Goal: Transaction & Acquisition: Purchase product/service

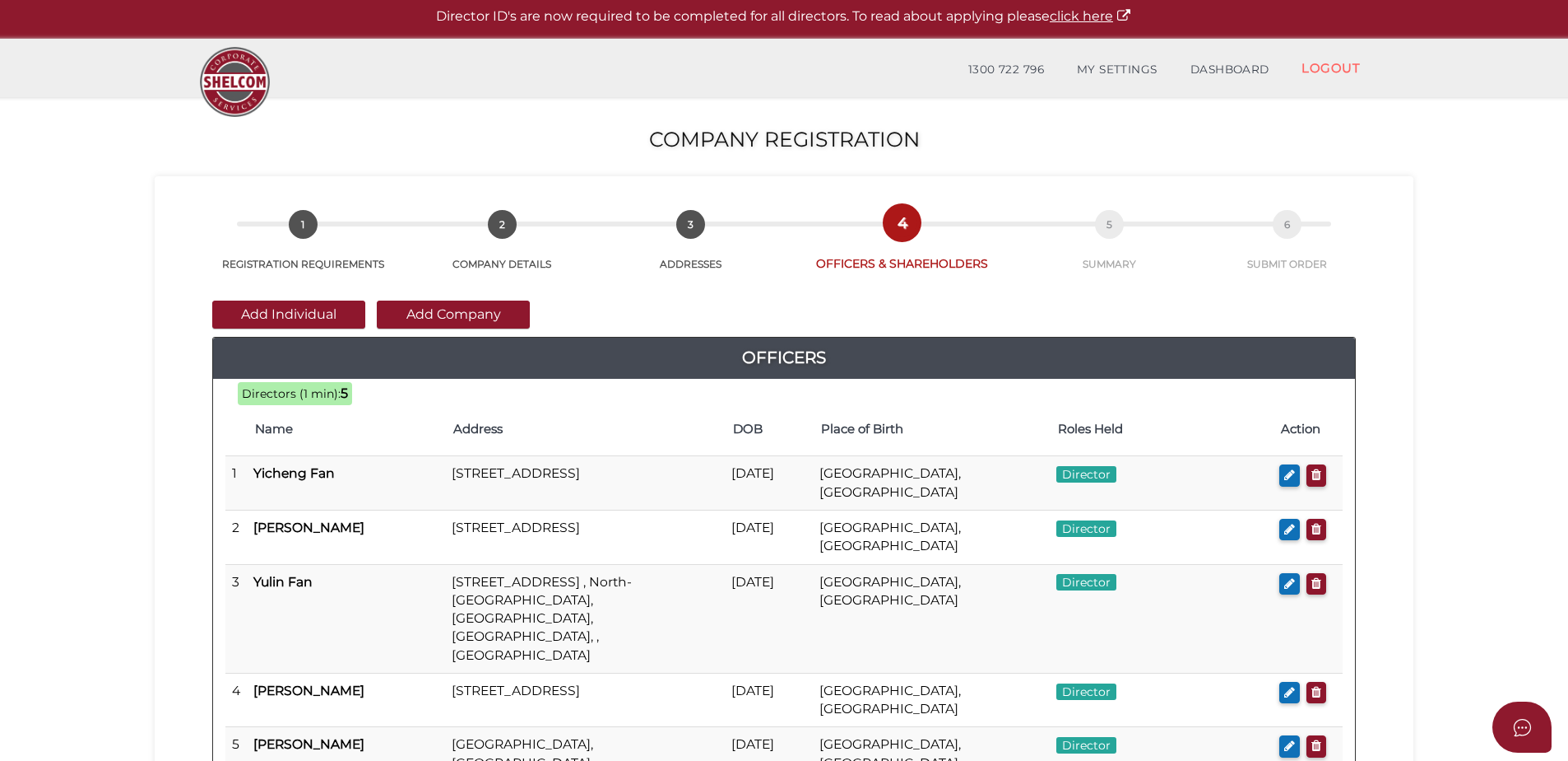
scroll to position [408, 0]
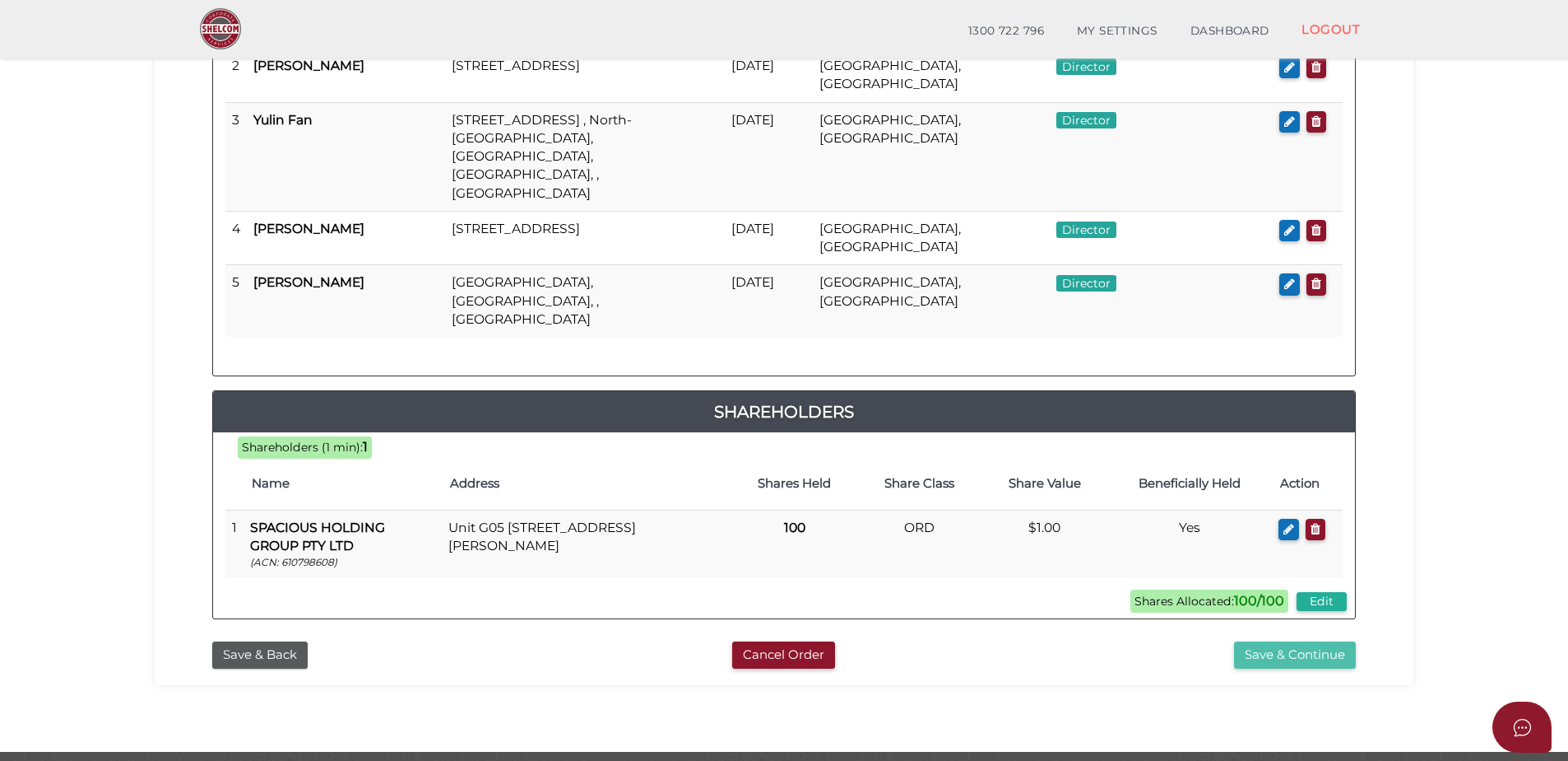
click at [1324, 641] on button "Save & Continue" at bounding box center [1295, 655] width 121 height 27
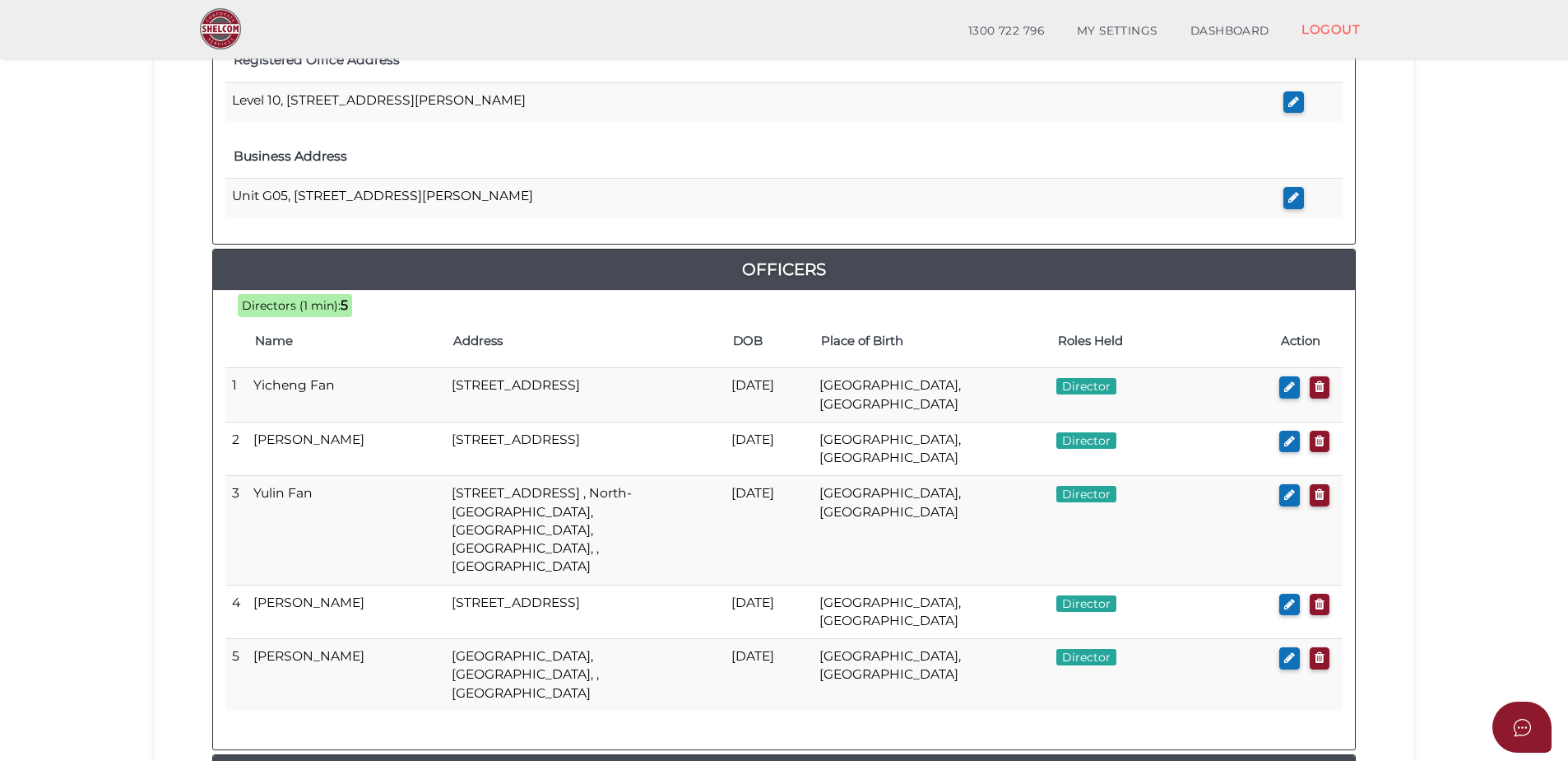
scroll to position [823, 0]
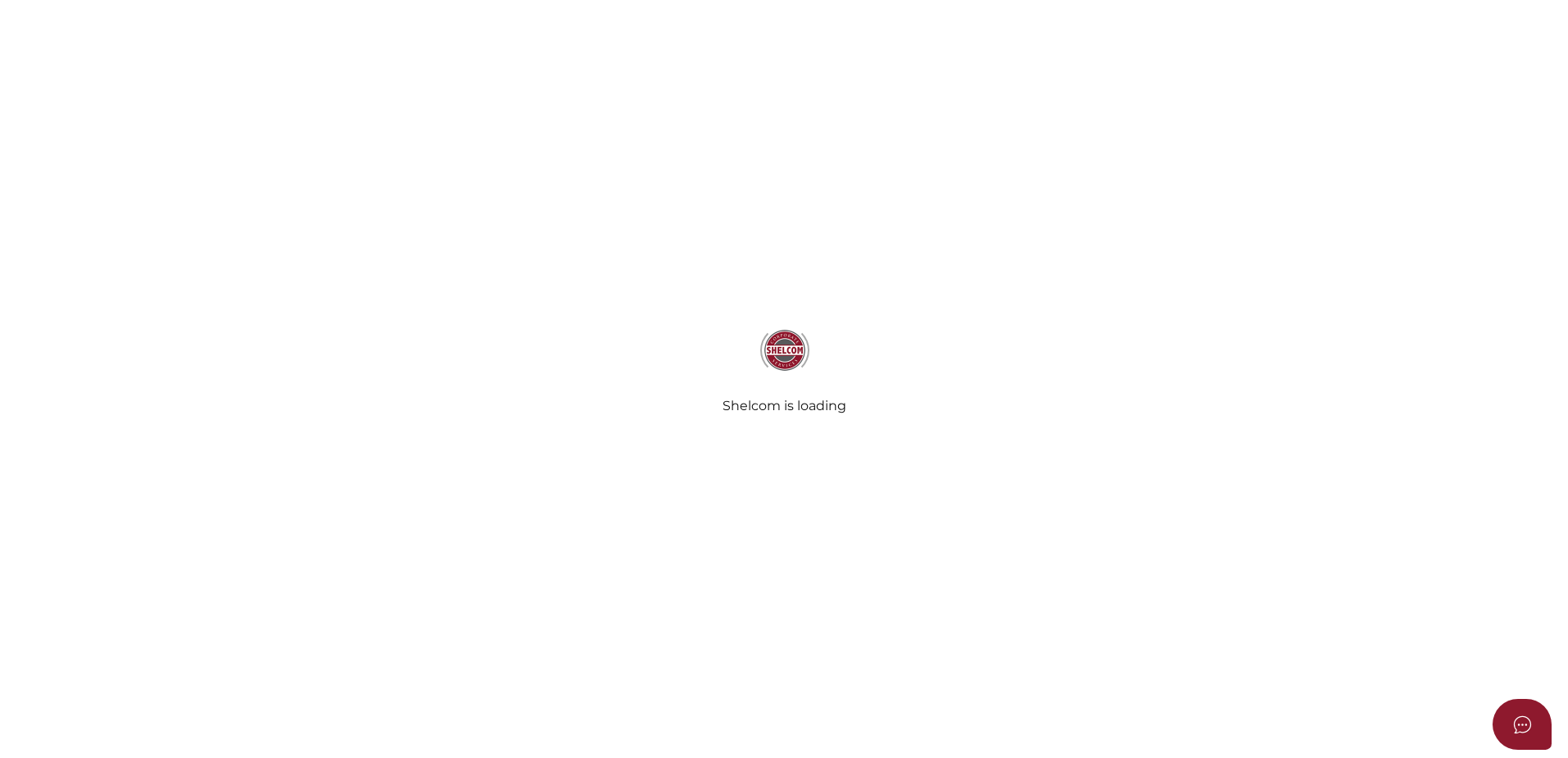
select select "Comb Binding"
select select "No"
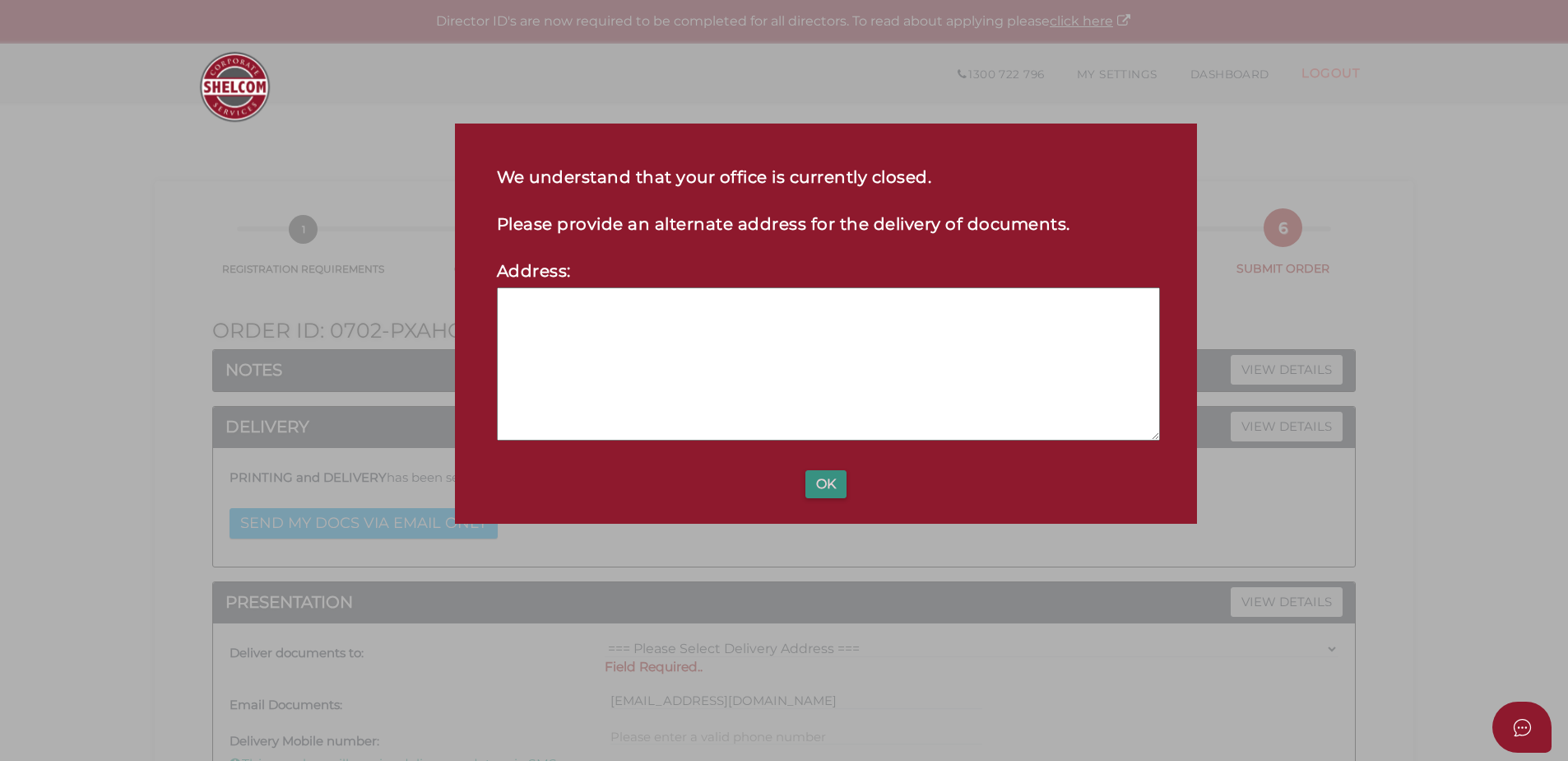
click at [826, 488] on button "OK" at bounding box center [826, 484] width 41 height 28
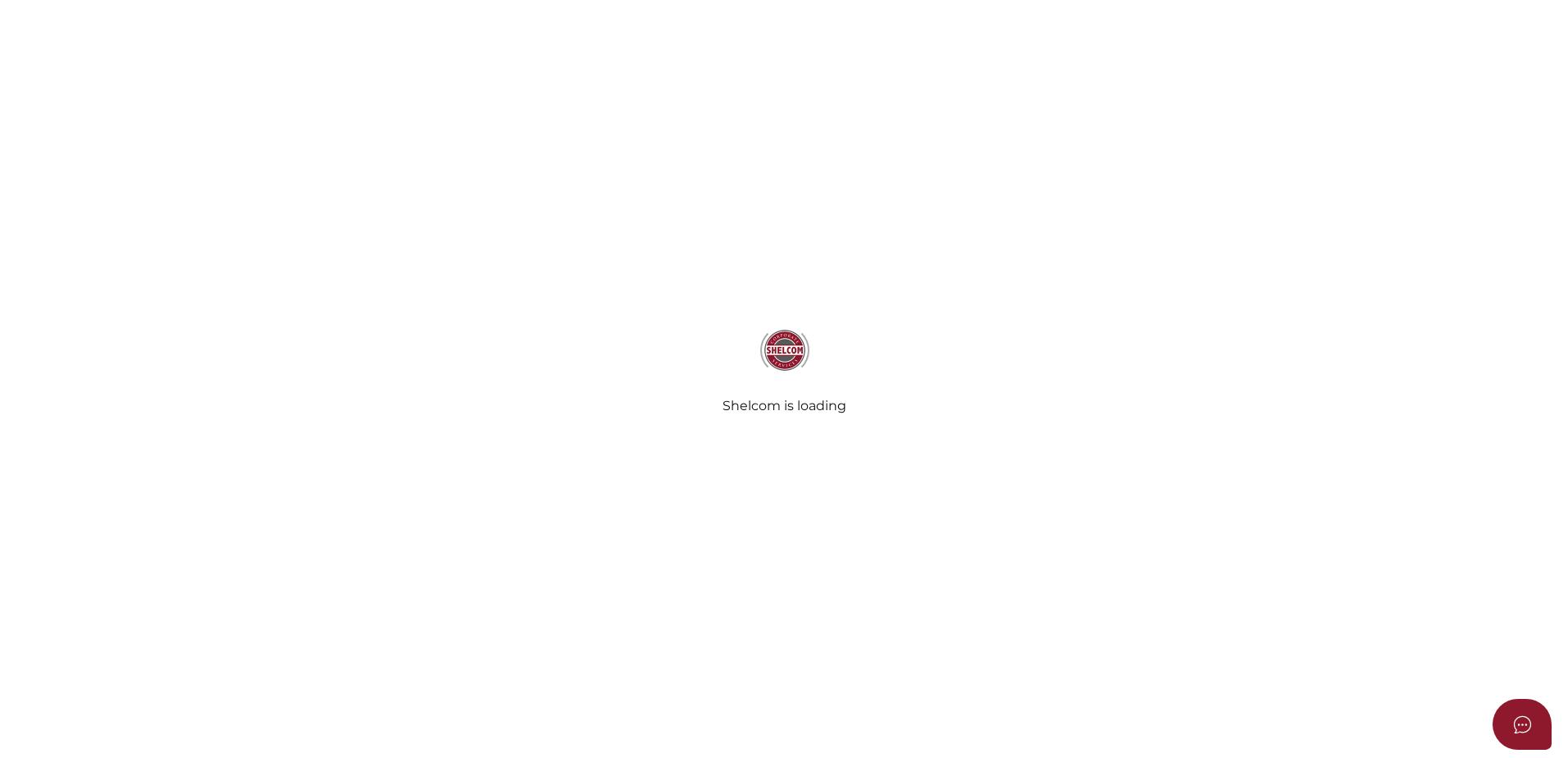
select select "Comb Binding"
select select "No"
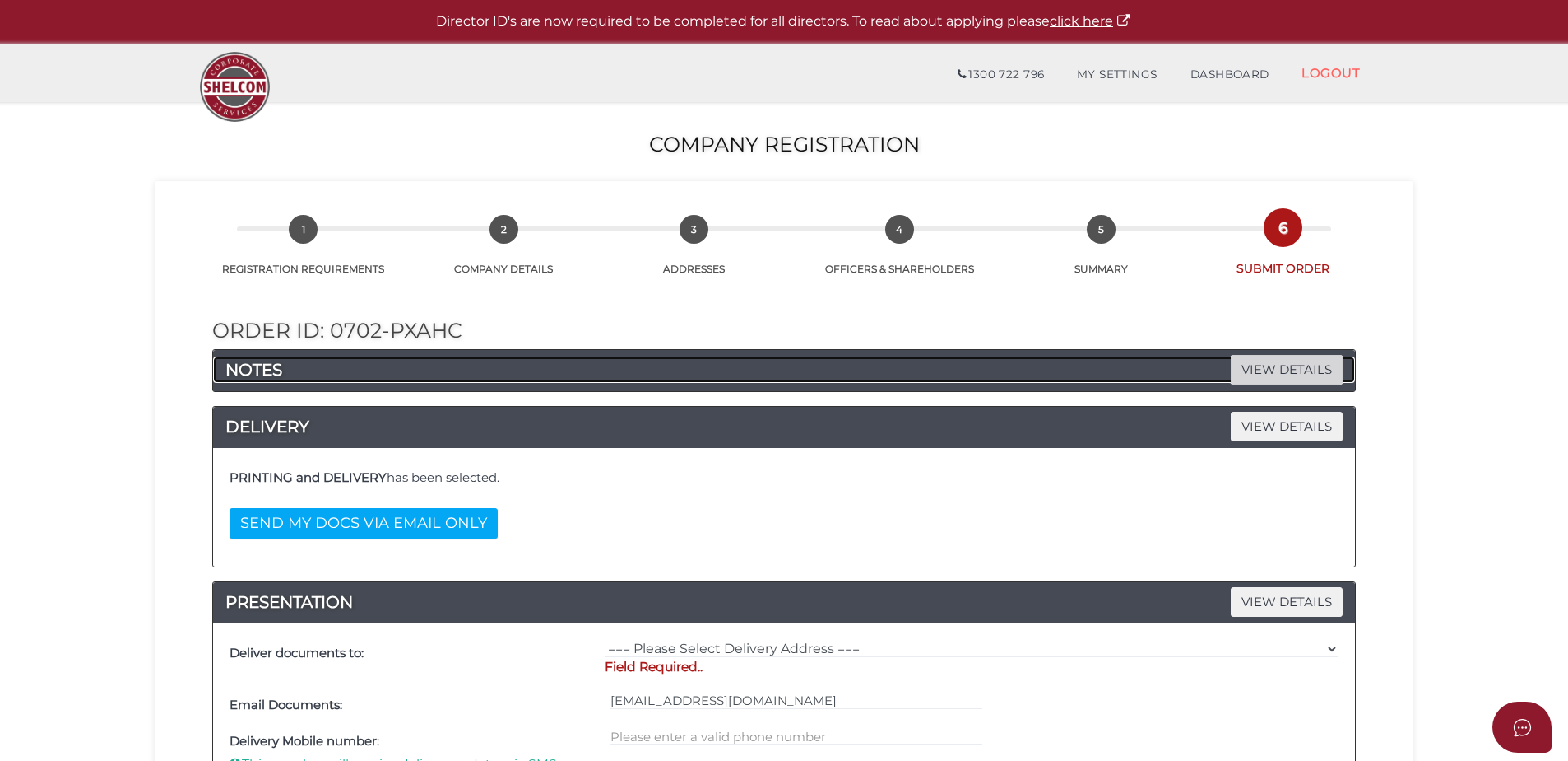
click at [1298, 364] on span "VIEW DETAILS" at bounding box center [1286, 369] width 112 height 29
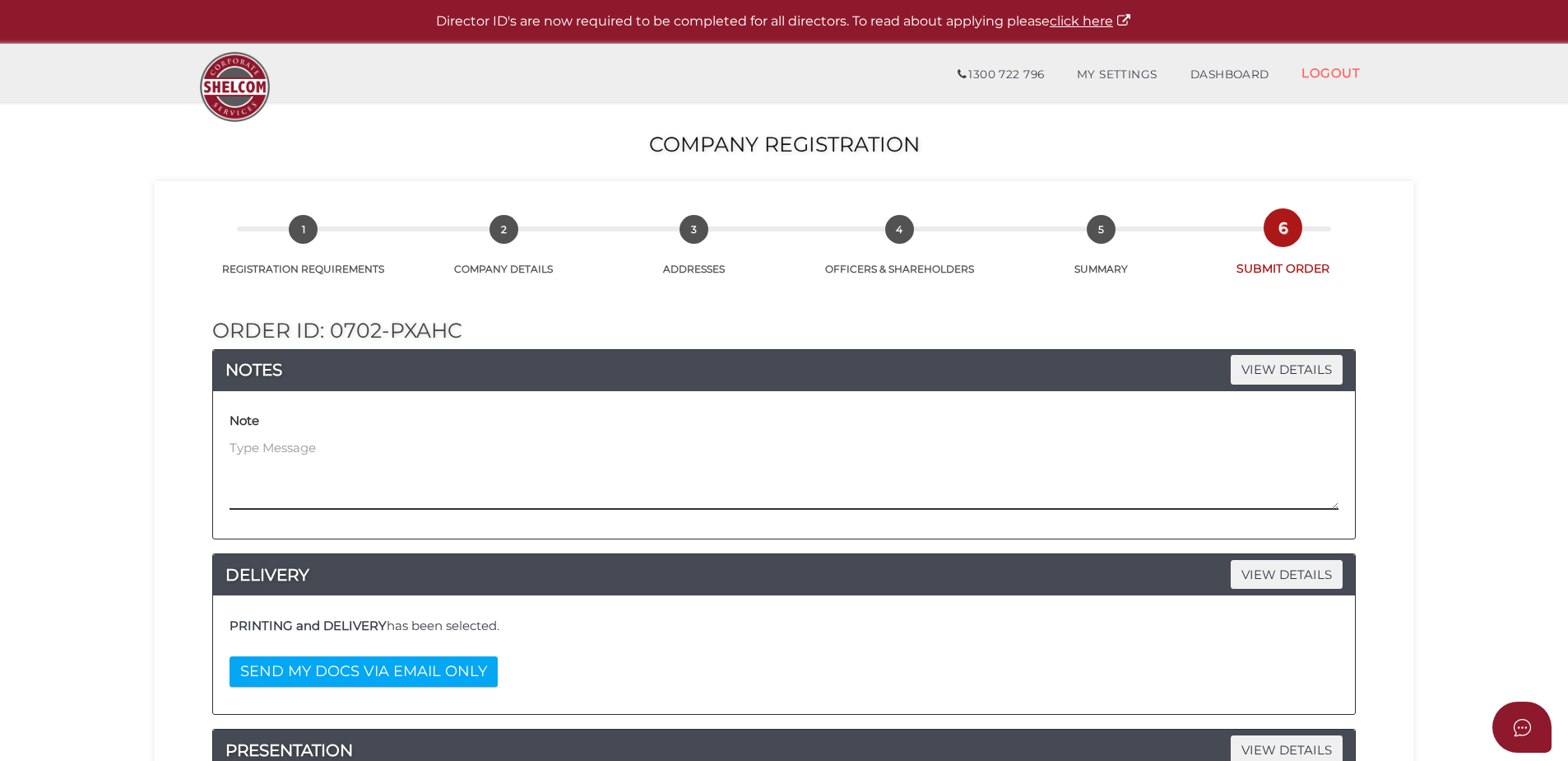
click at [523, 476] on textarea at bounding box center [784, 473] width 1109 height 71
click at [484, 454] on textarea "We will also be submitting a Trust" at bounding box center [784, 473] width 1109 height 71
drag, startPoint x: 482, startPoint y: 449, endPoint x: 182, endPoint y: 446, distance: 300.0
type textarea "T"
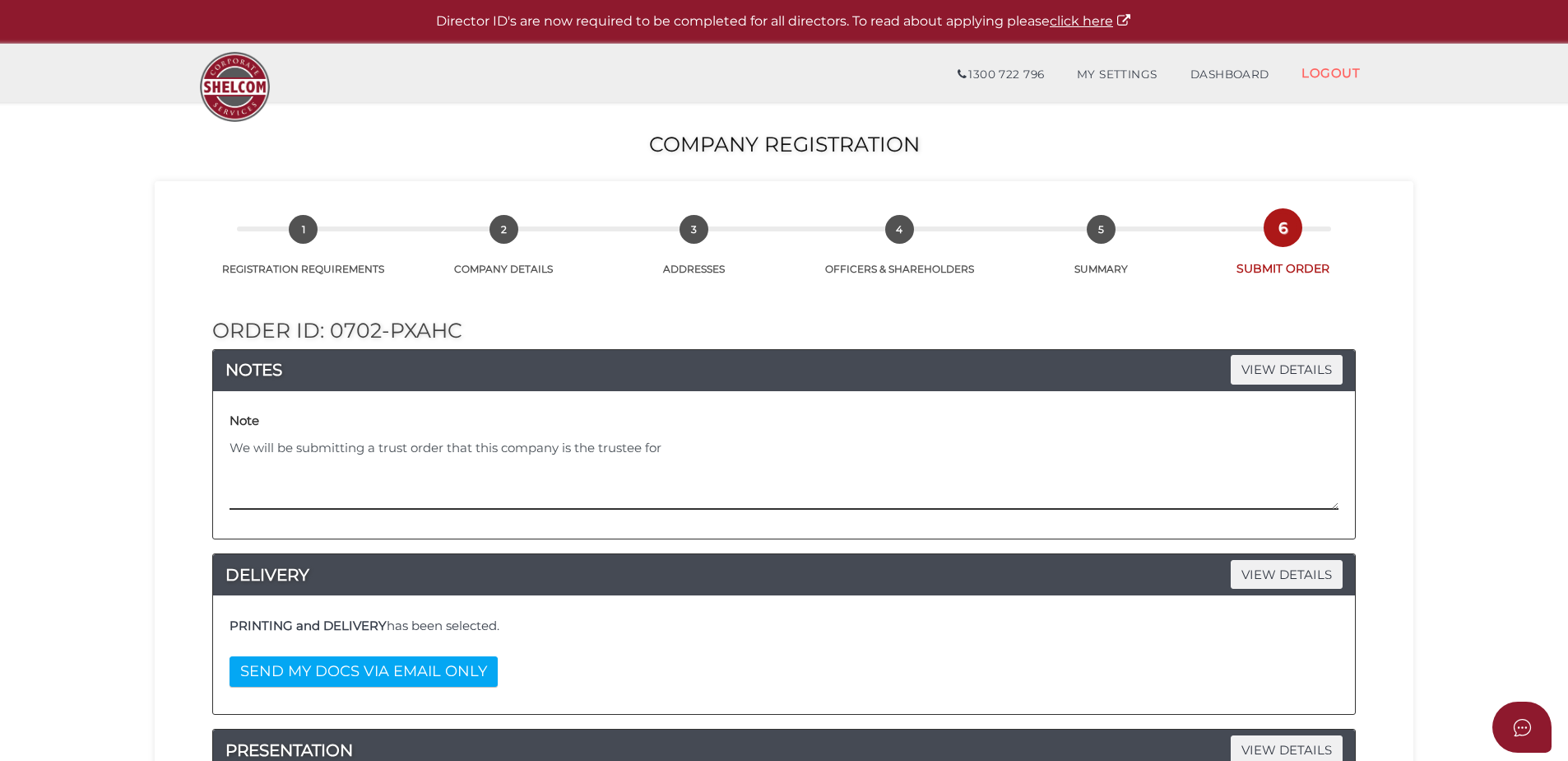
paste textarea "Spacious Blackburn I Unit Trust"
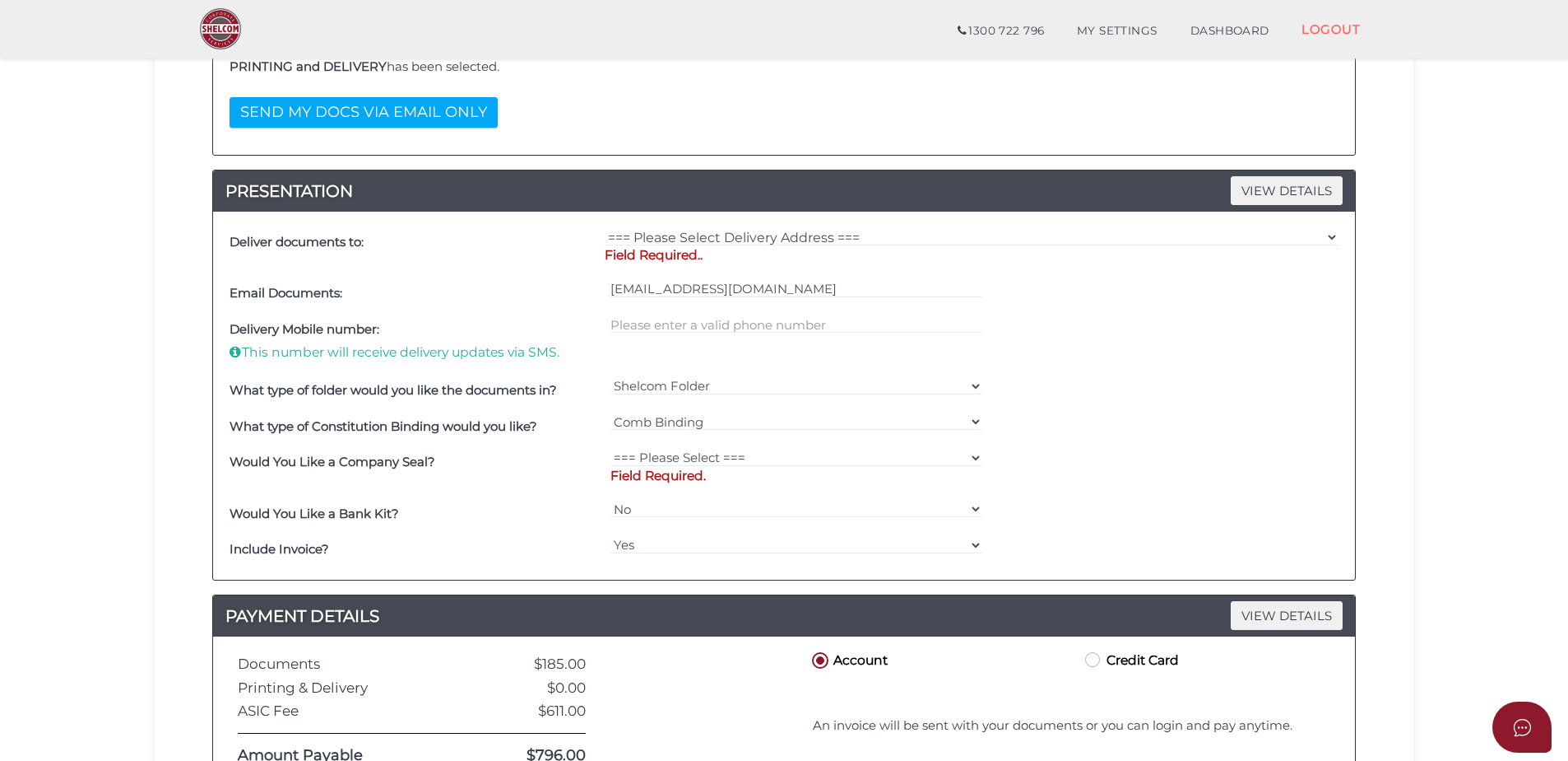
scroll to position [576, 0]
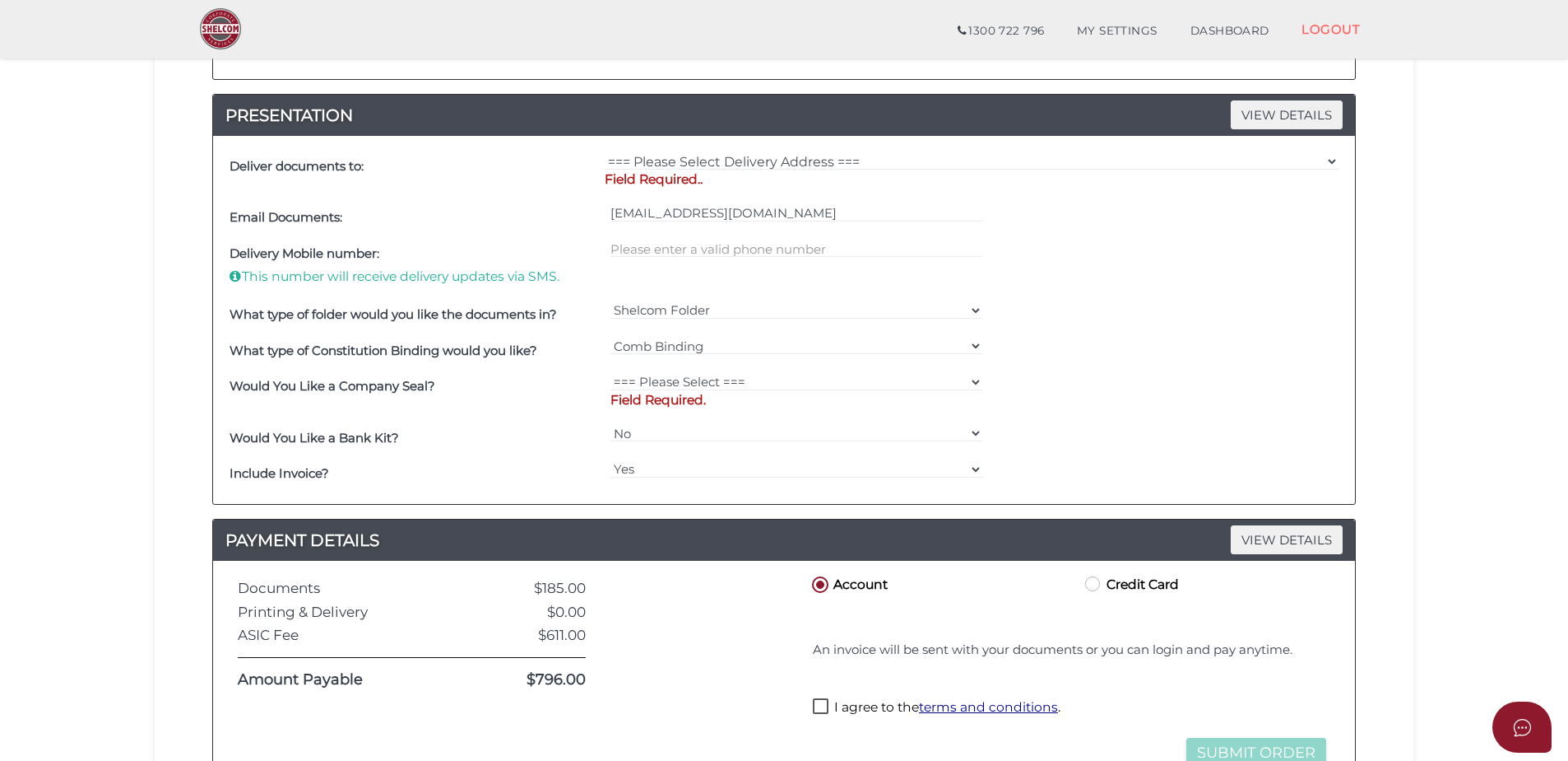
type textarea "We will be submitting a trust order that this company is the trustee for Spacio…"
click at [756, 163] on select "=== Please Select Delivery Address === (User Address - Caitlin Black) Level 10 …" at bounding box center [972, 161] width 734 height 18
select select "0"
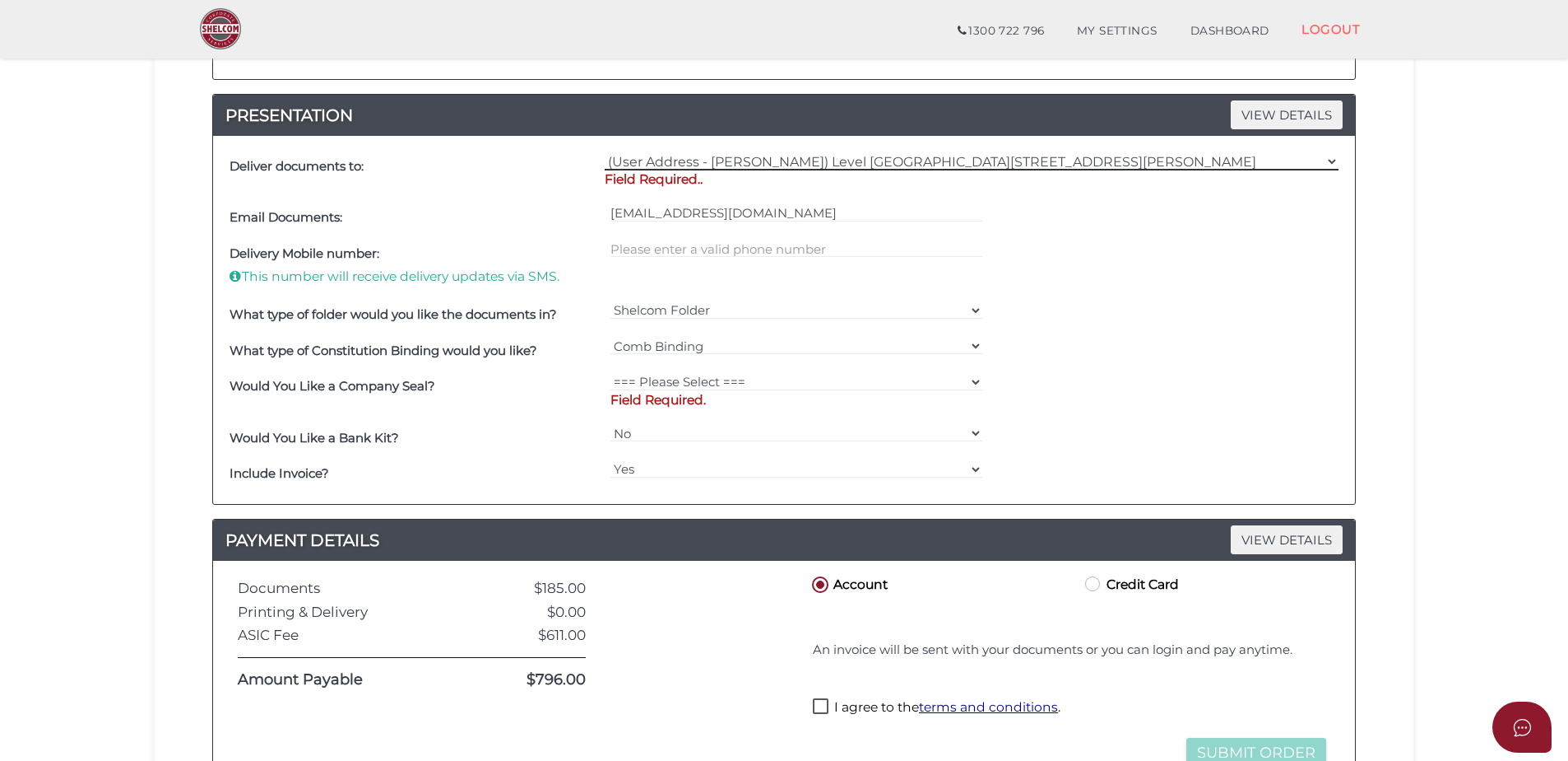
click at [605, 153] on select "=== Please Select Delivery Address === (User Address - Caitlin Black) Level 10 …" at bounding box center [972, 161] width 734 height 18
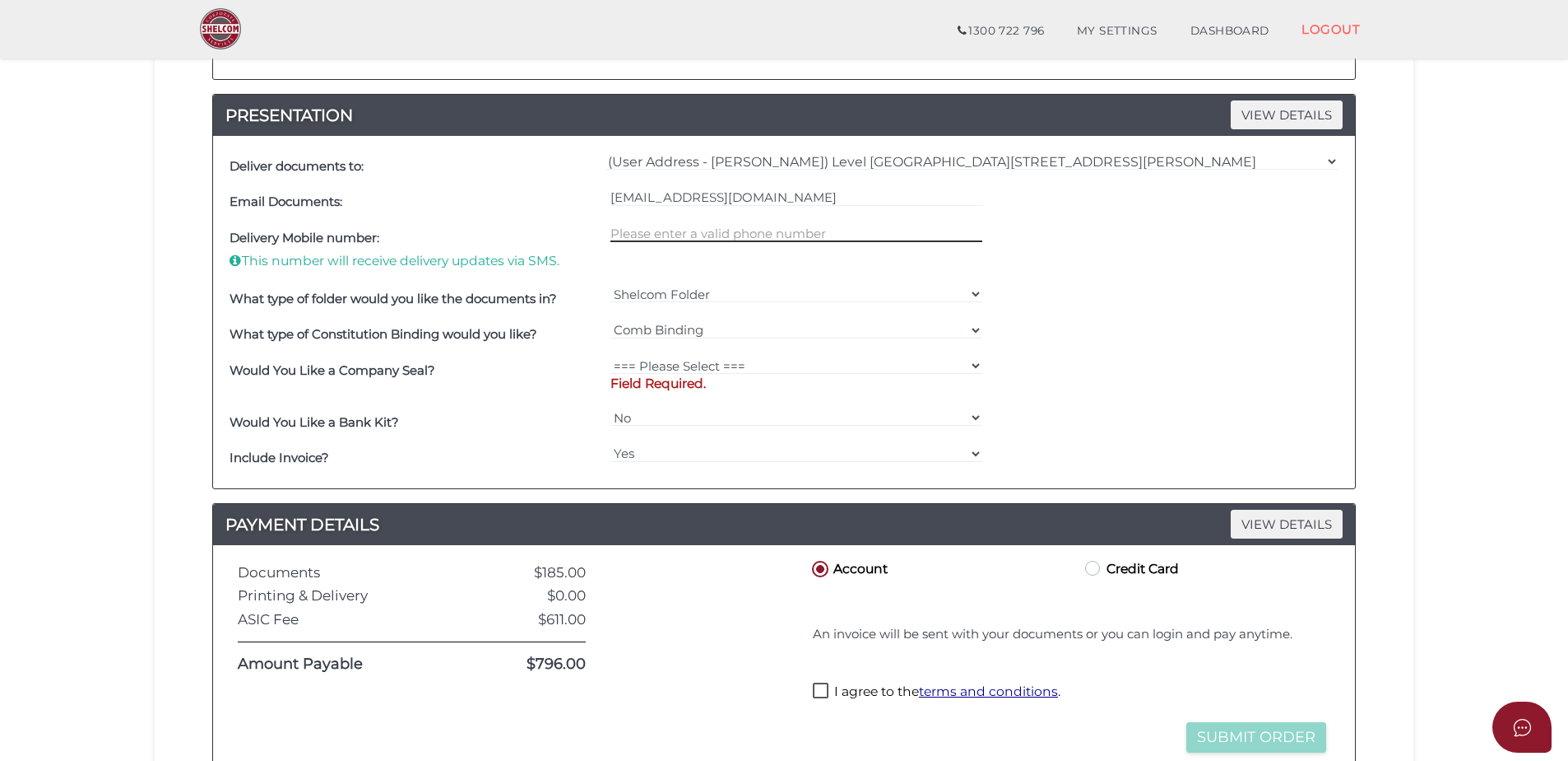
click at [693, 228] on input "text" at bounding box center [797, 232] width 373 height 18
click at [713, 358] on select "=== Please Select === Fold Seal $50 No Seal" at bounding box center [797, 365] width 373 height 18
select select "0"
click at [610, 357] on select "=== Please Select === Fold Seal $50 No Seal" at bounding box center [797, 365] width 373 height 18
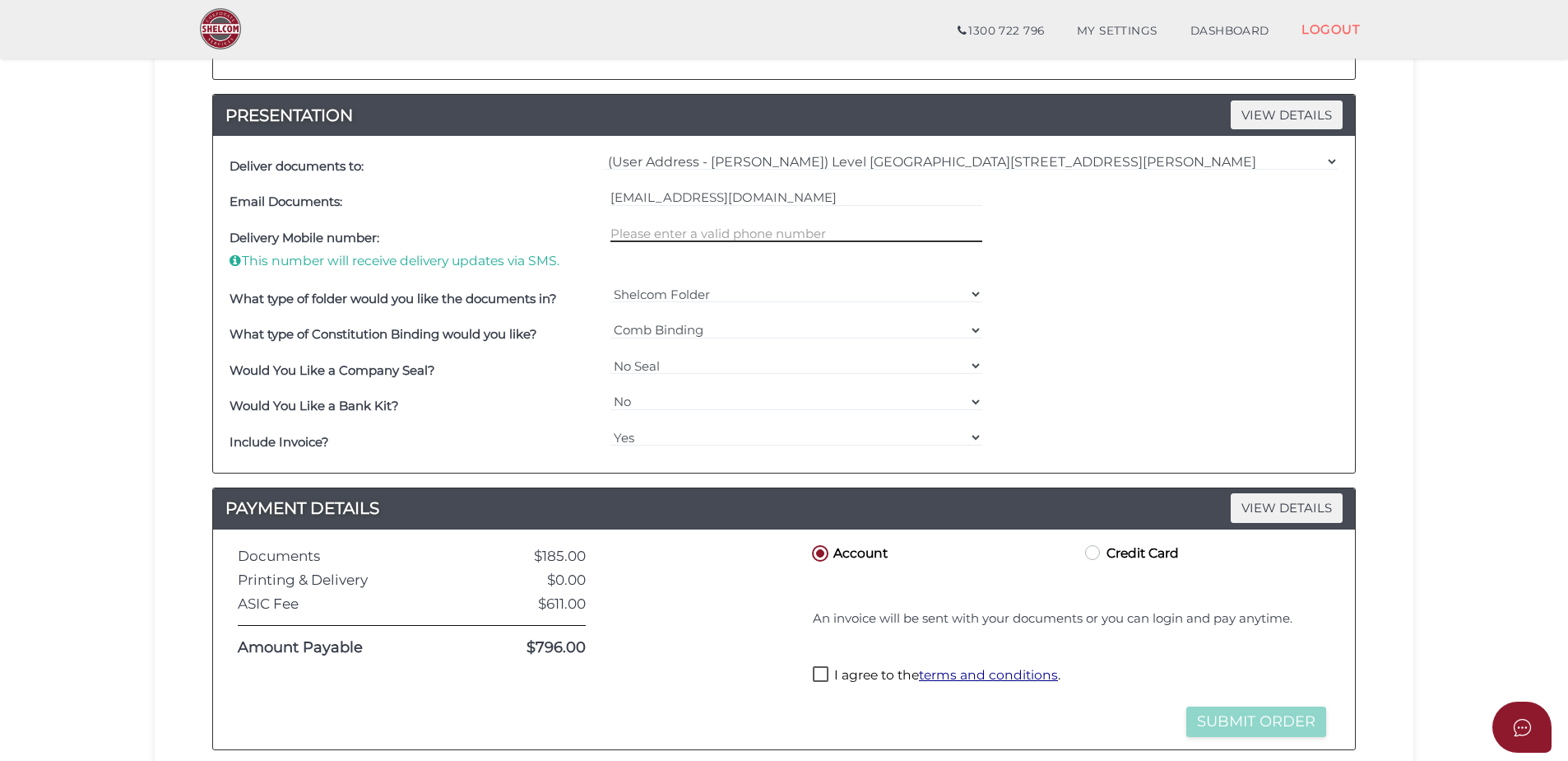
click at [674, 230] on input "text" at bounding box center [797, 232] width 373 height 18
type input "0386351886"
click at [819, 679] on label "I agree to the terms and conditions ." at bounding box center [937, 675] width 248 height 20
checkbox input "true"
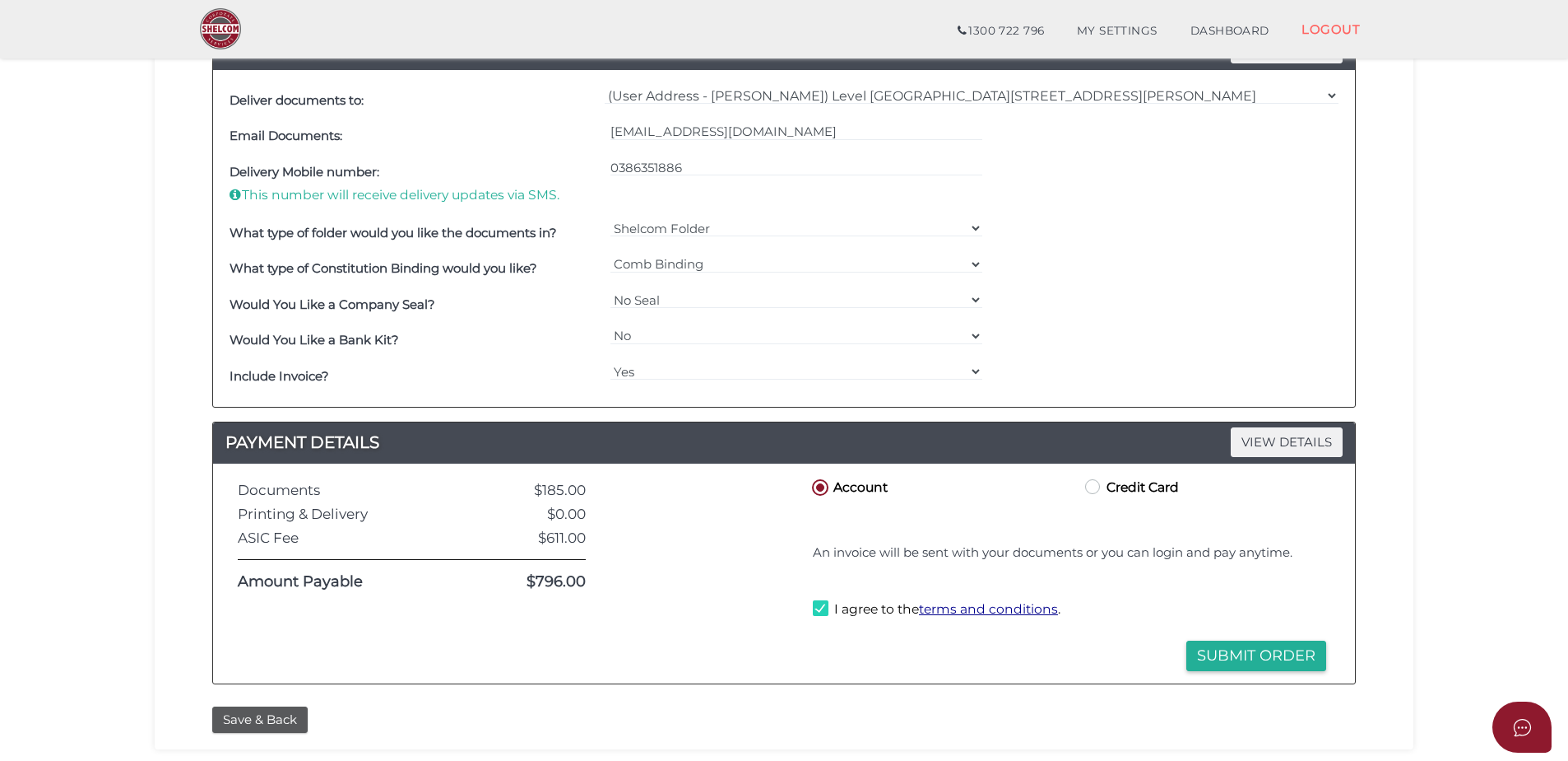
scroll to position [659, 0]
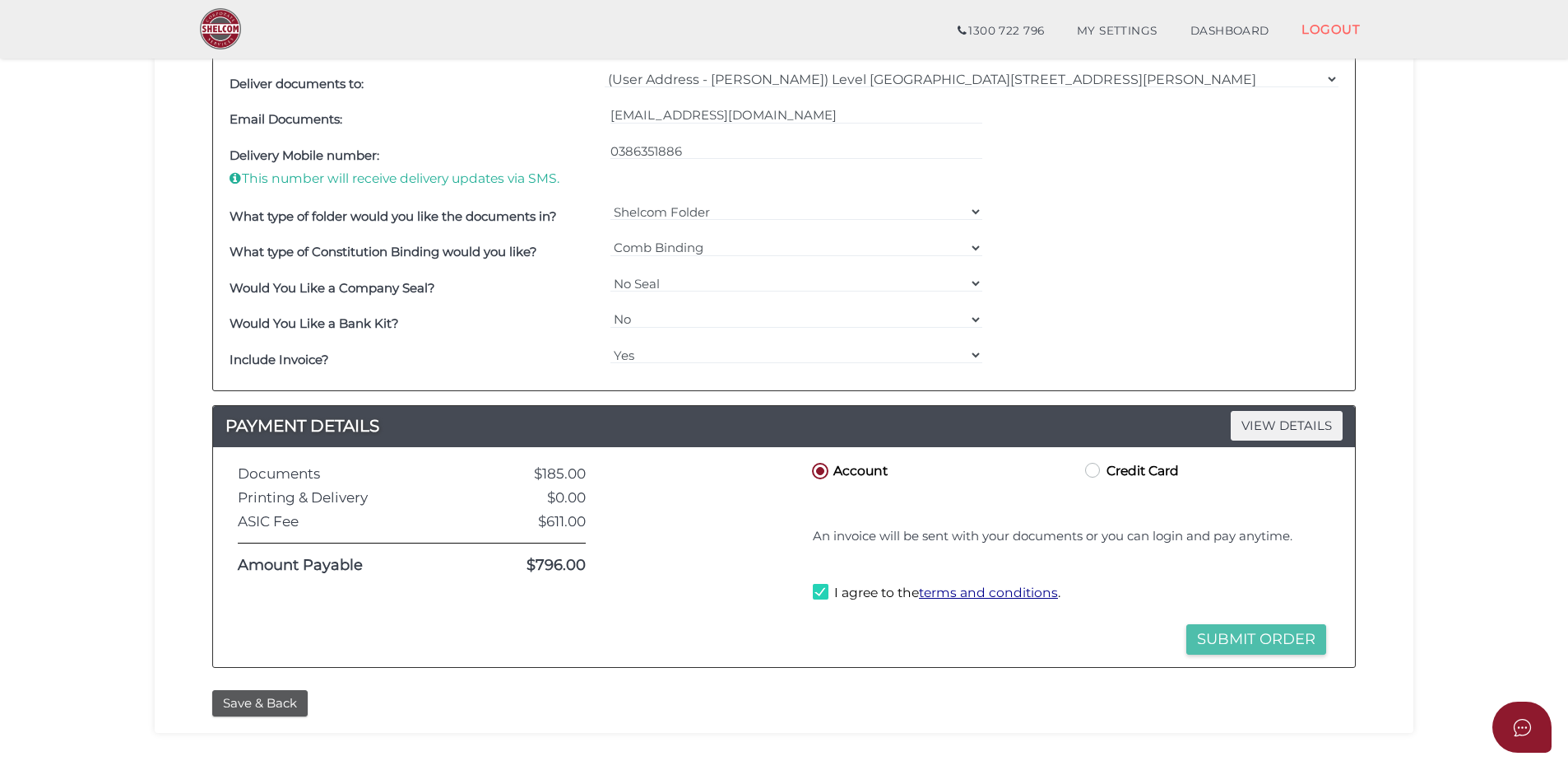
click at [1305, 628] on button "Submit Order" at bounding box center [1256, 639] width 140 height 30
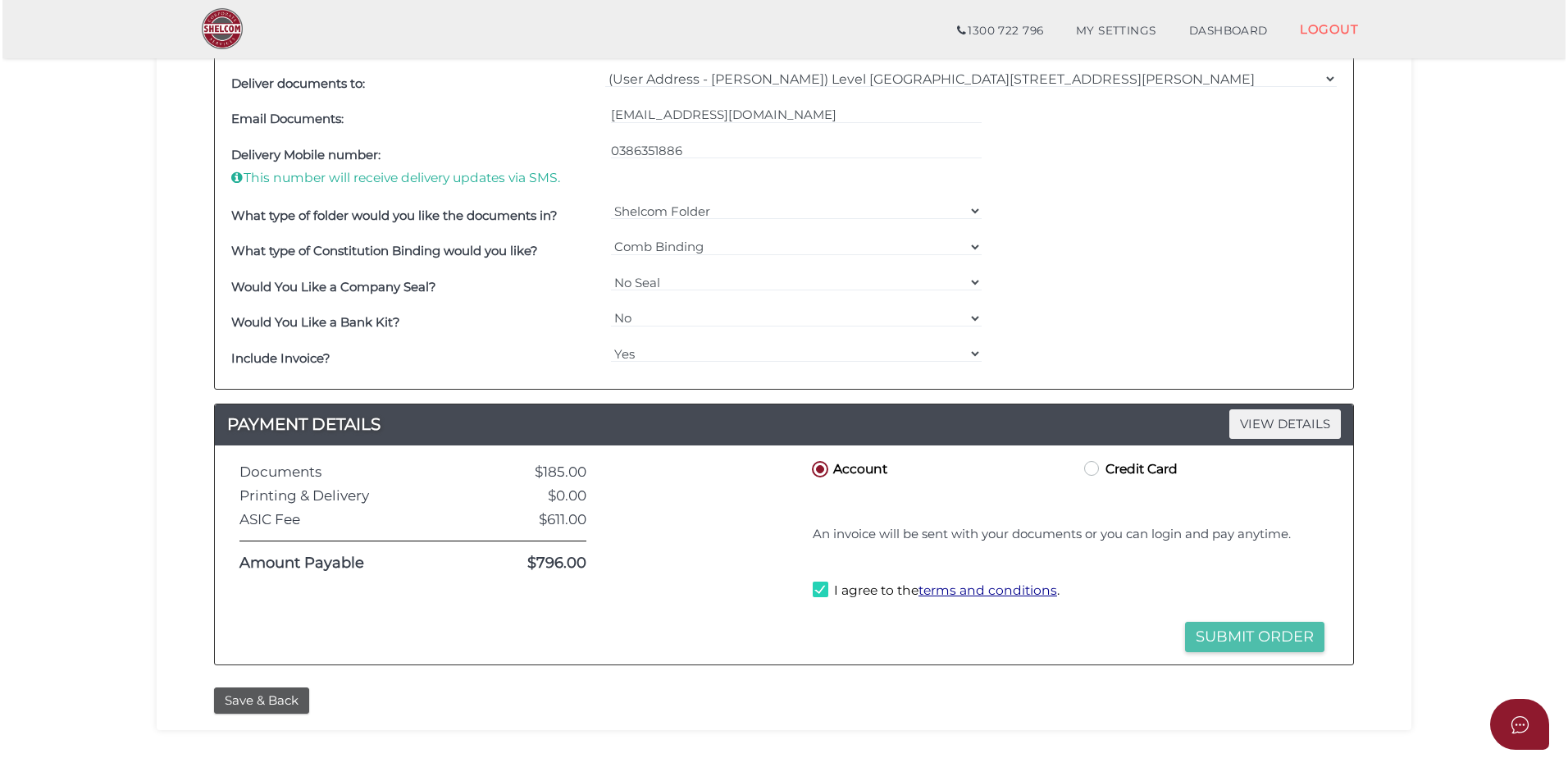
scroll to position [0, 0]
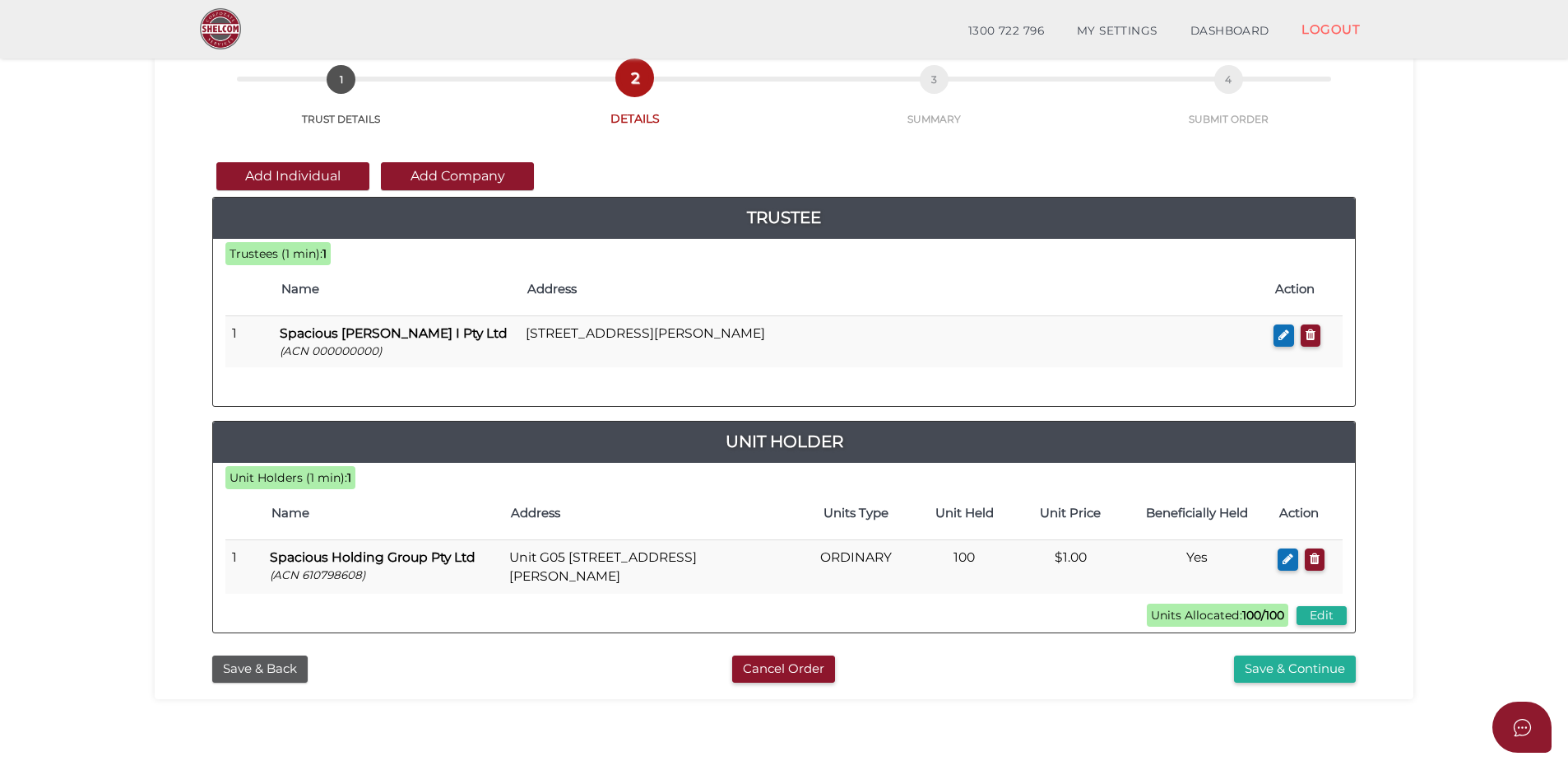
scroll to position [329, 0]
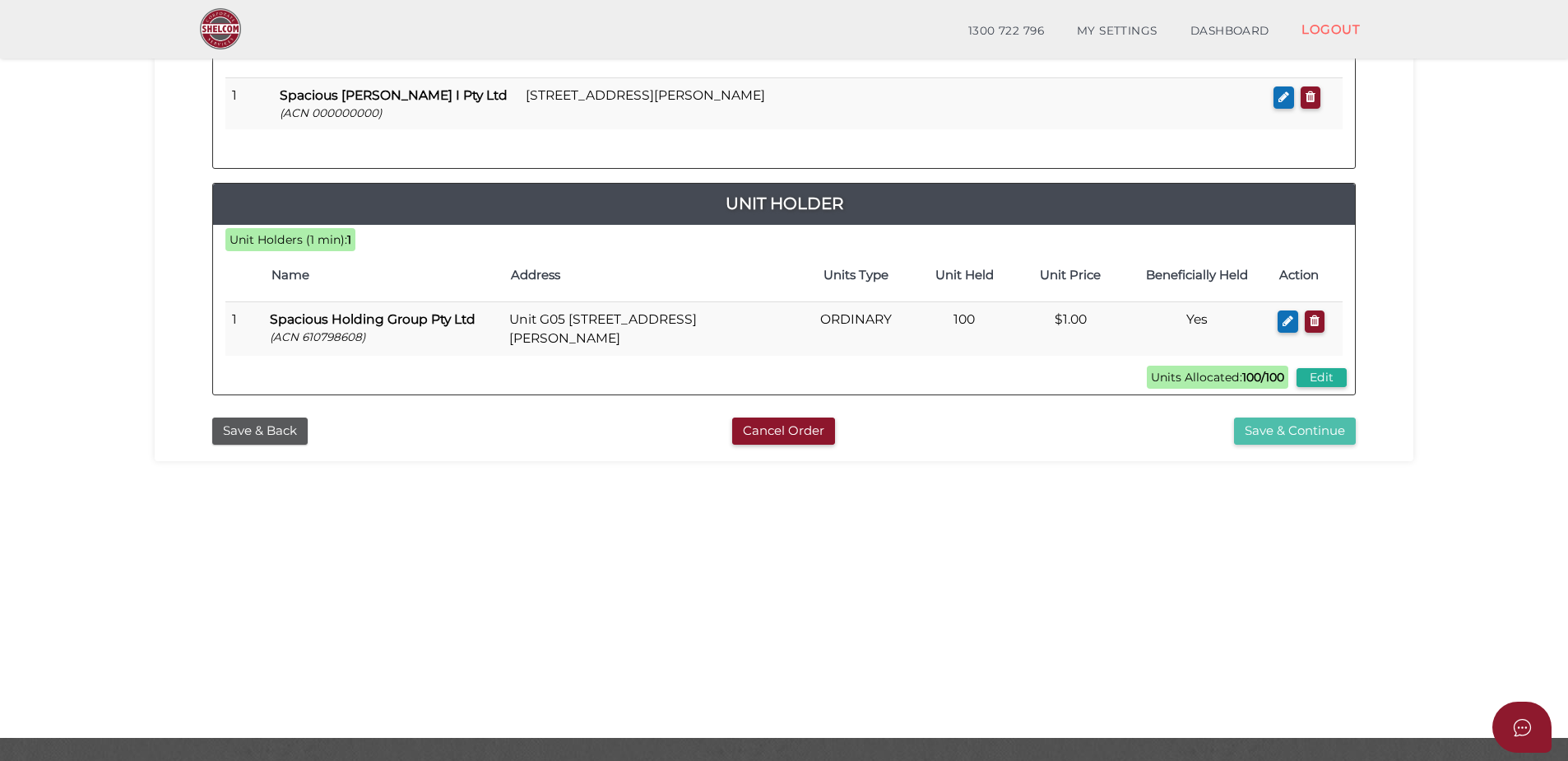
click at [1327, 425] on button "Save & Continue" at bounding box center [1295, 431] width 121 height 27
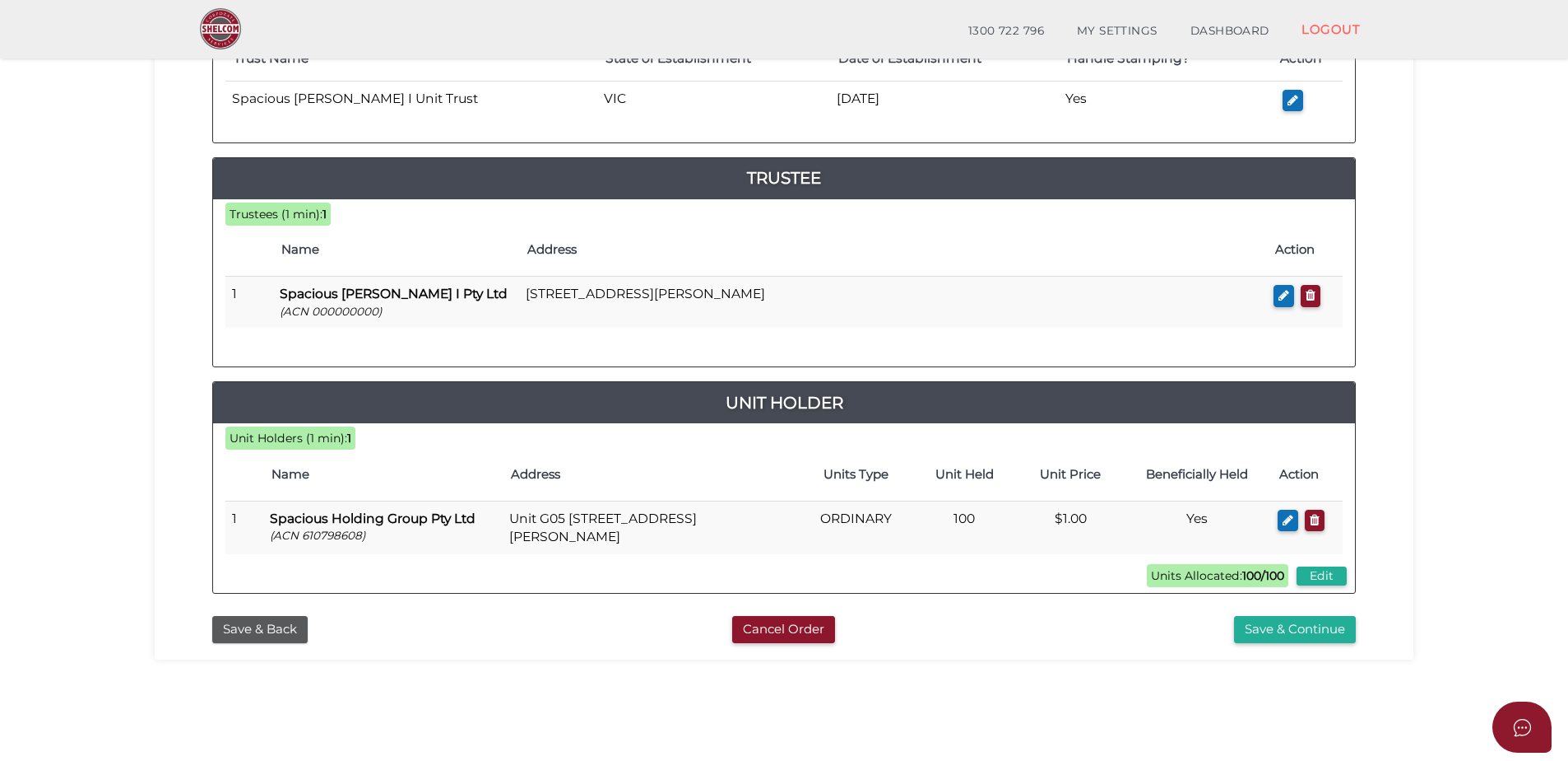
scroll to position [329, 0]
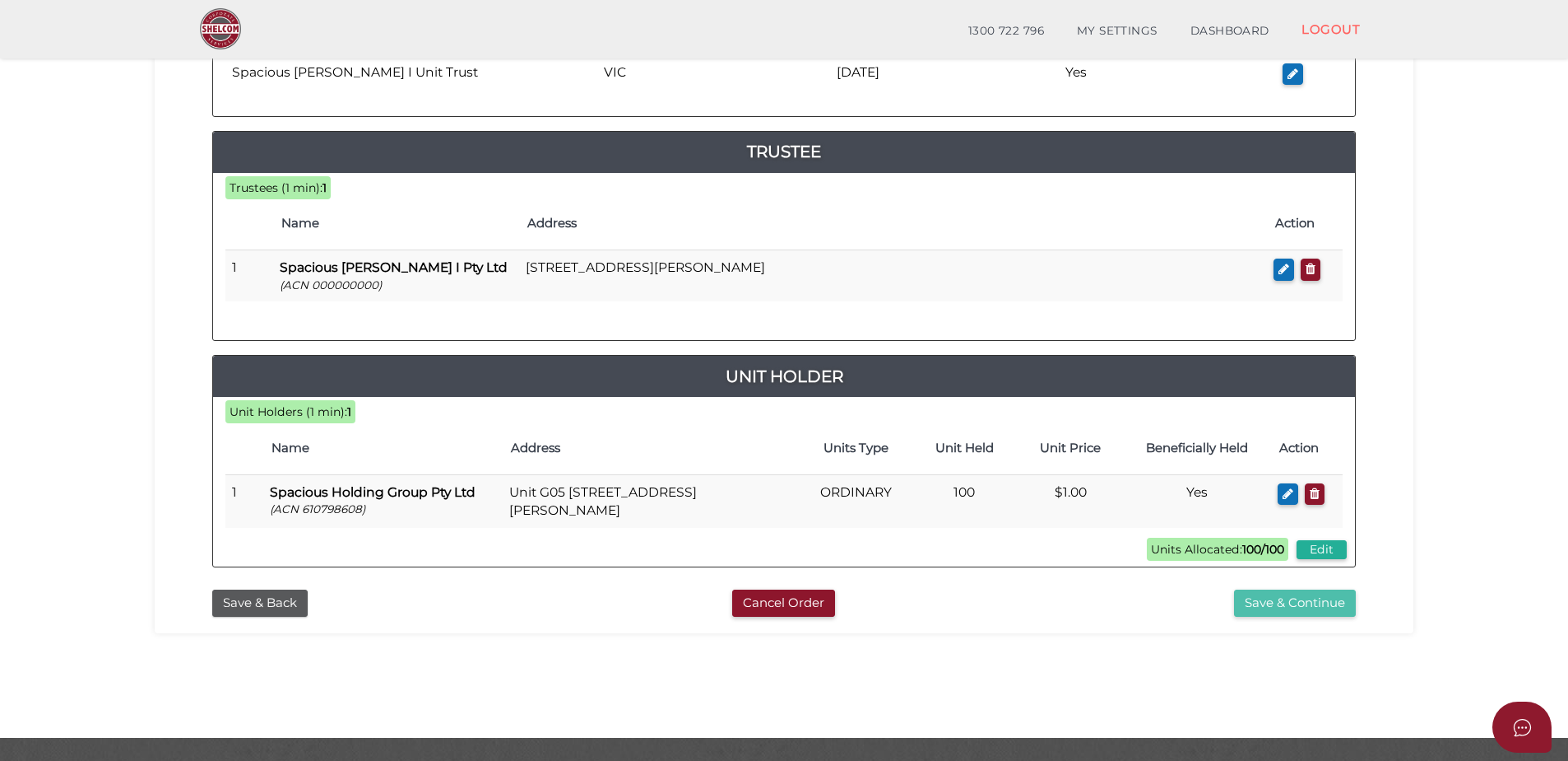
click at [1331, 603] on button "Save & Continue" at bounding box center [1295, 603] width 121 height 27
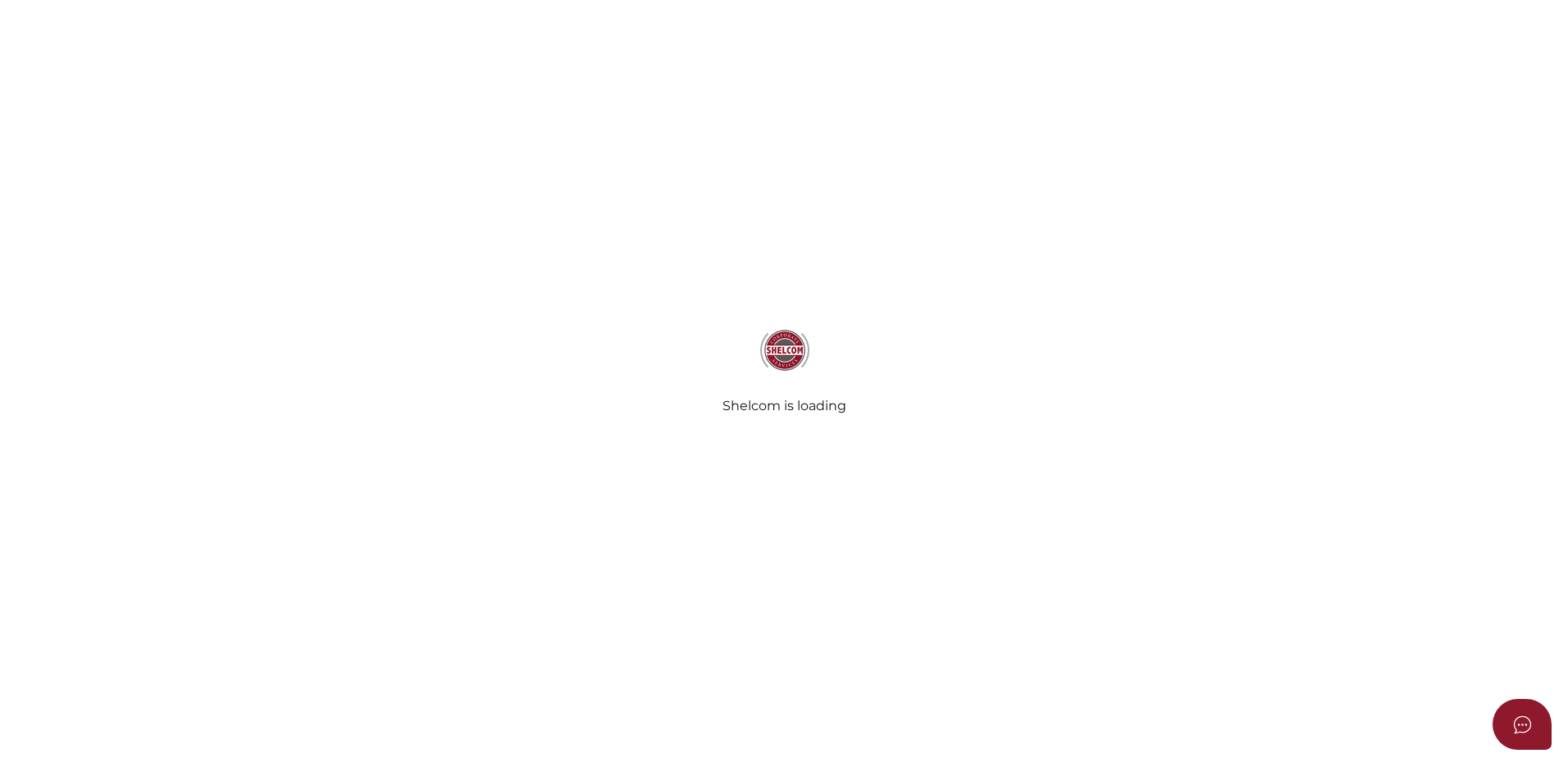
select select "Comb Binding"
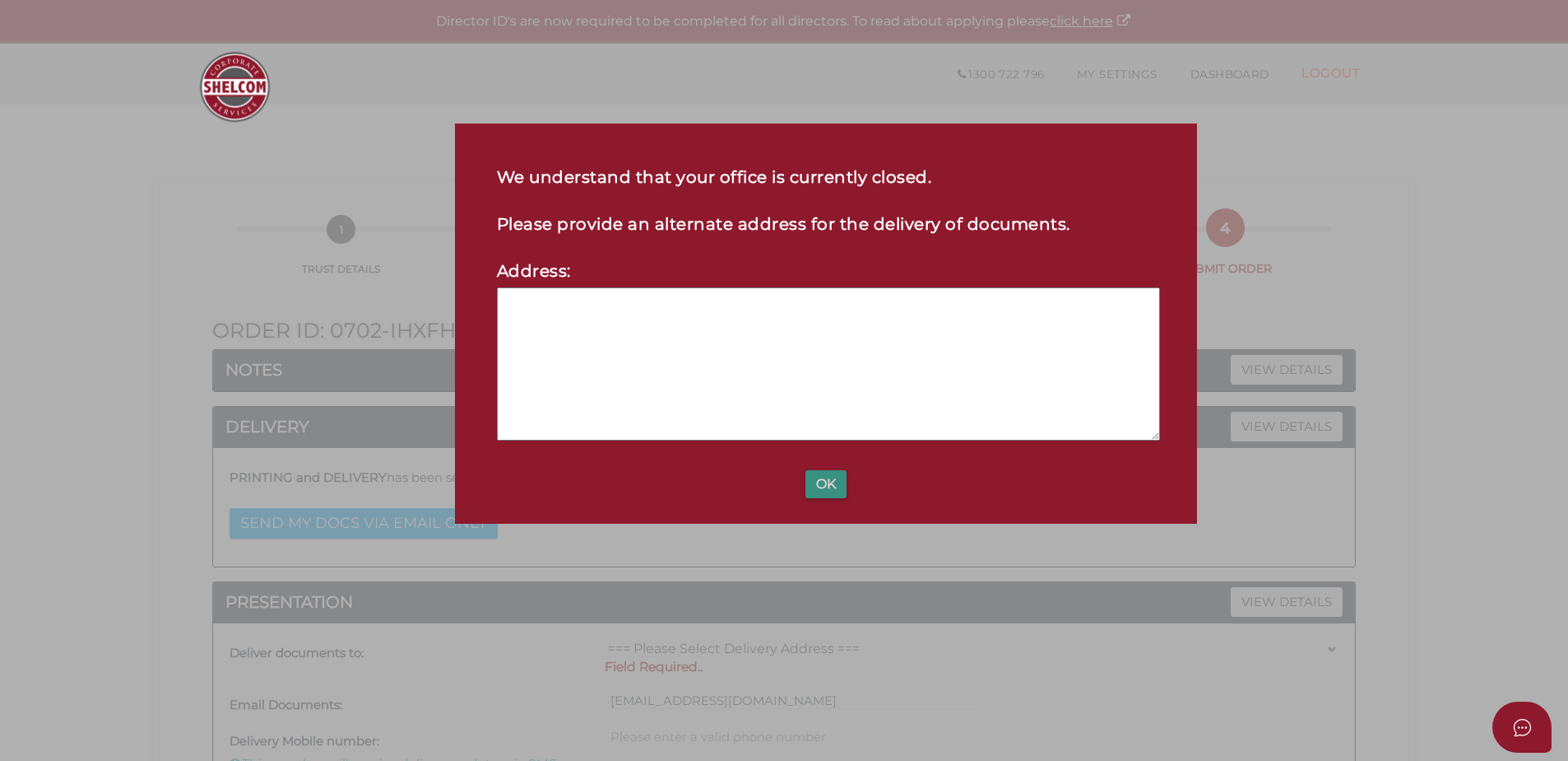
click at [830, 477] on button "OK" at bounding box center [826, 484] width 41 height 28
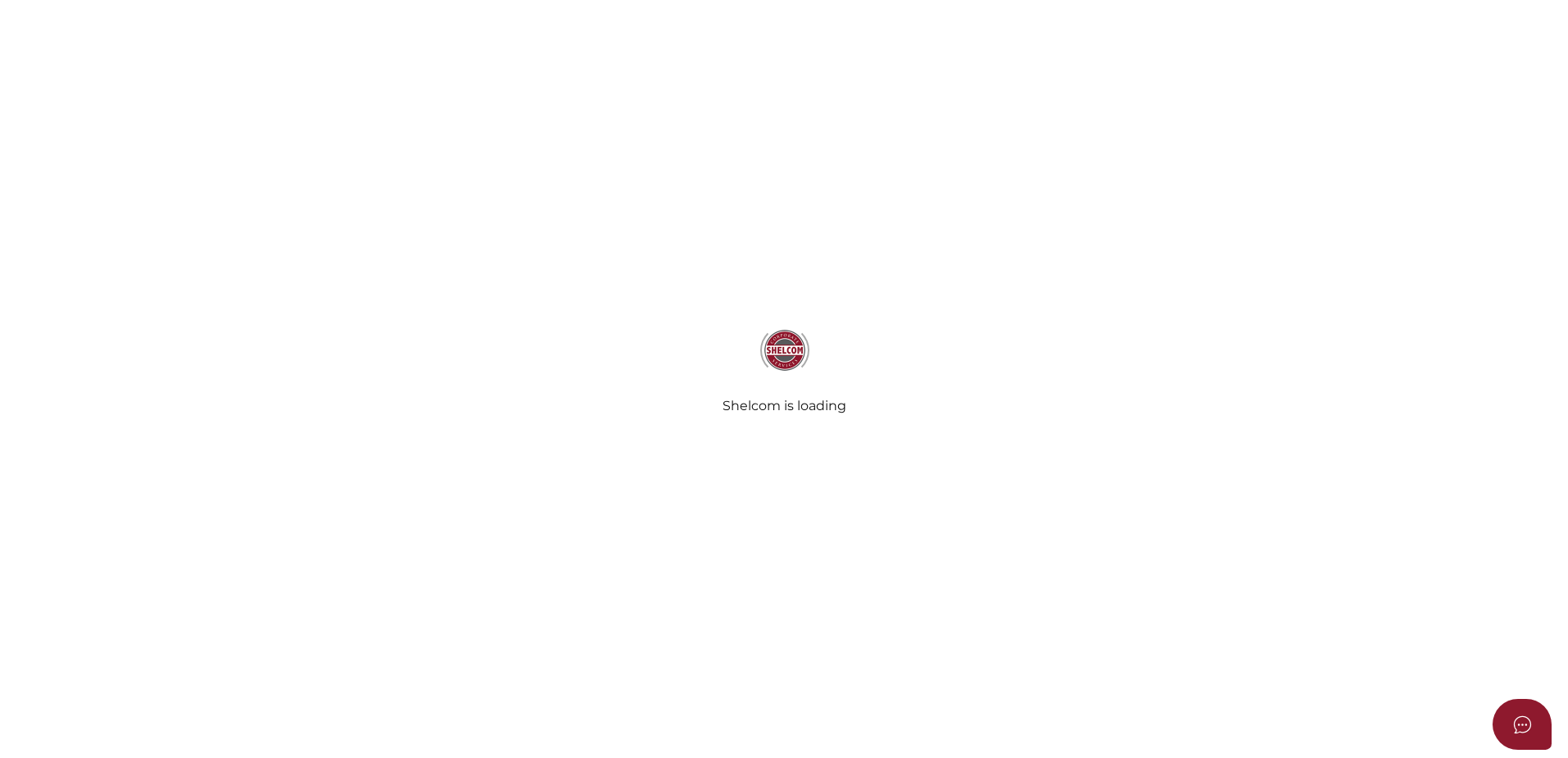
select select "Comb Binding"
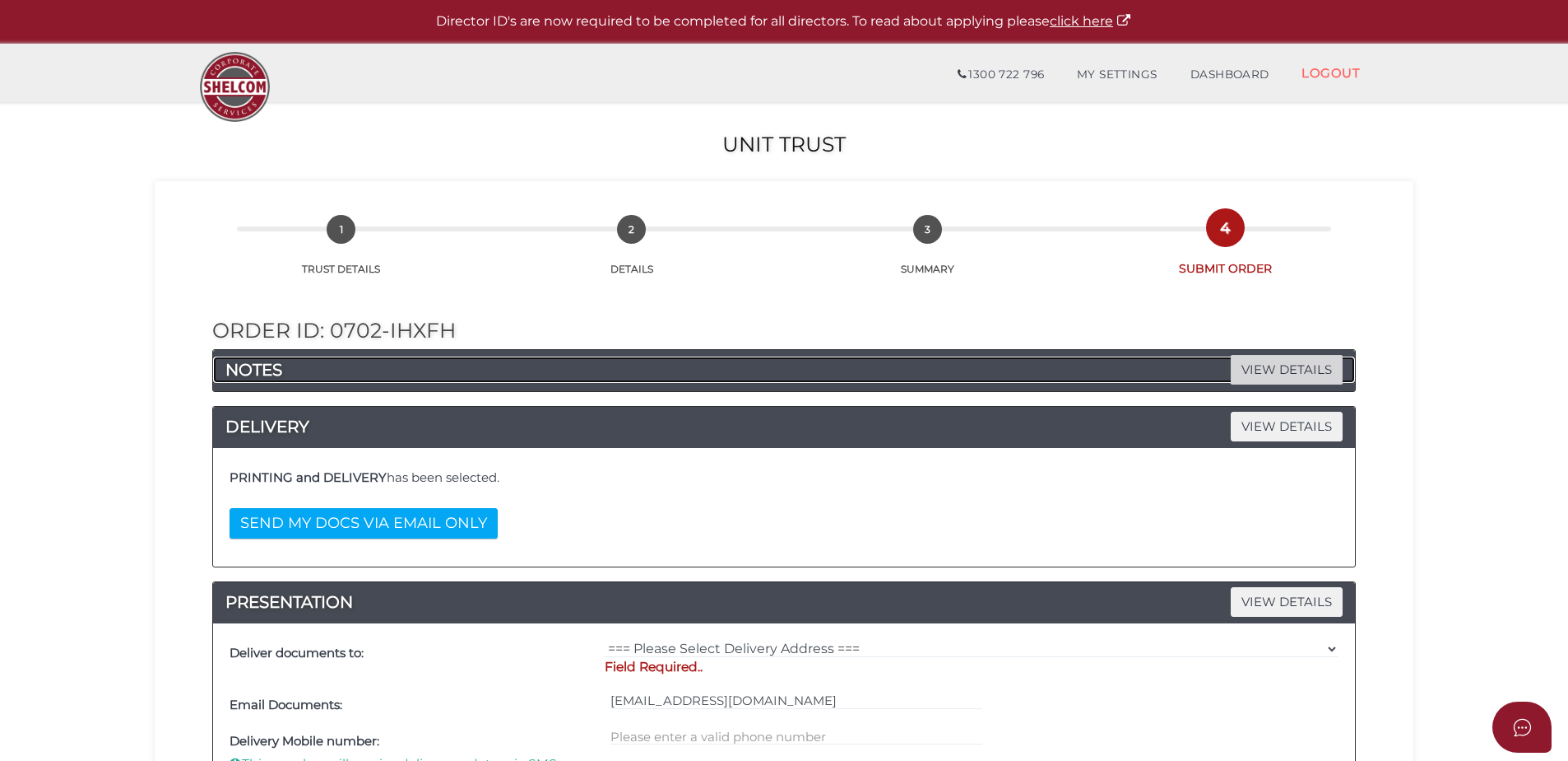
click at [1276, 367] on span "VIEW DETAILS" at bounding box center [1286, 369] width 112 height 29
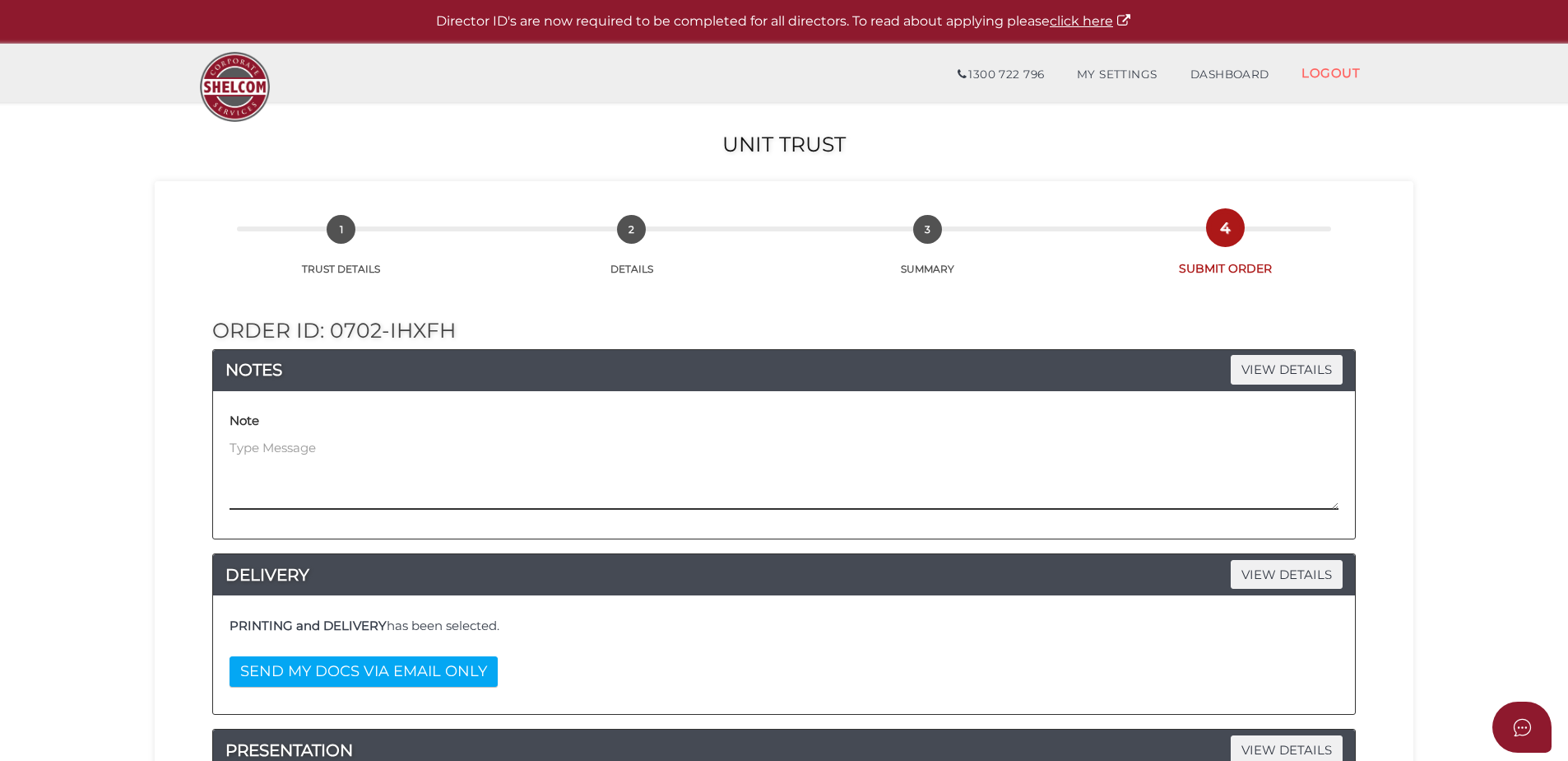
click at [618, 477] on textarea at bounding box center [784, 473] width 1109 height 71
click at [884, 455] on textarea "We have just submitted an order for the Trustee Company" at bounding box center [784, 473] width 1109 height 71
paste textarea "Spacious Blackburn I Pty Ltd"
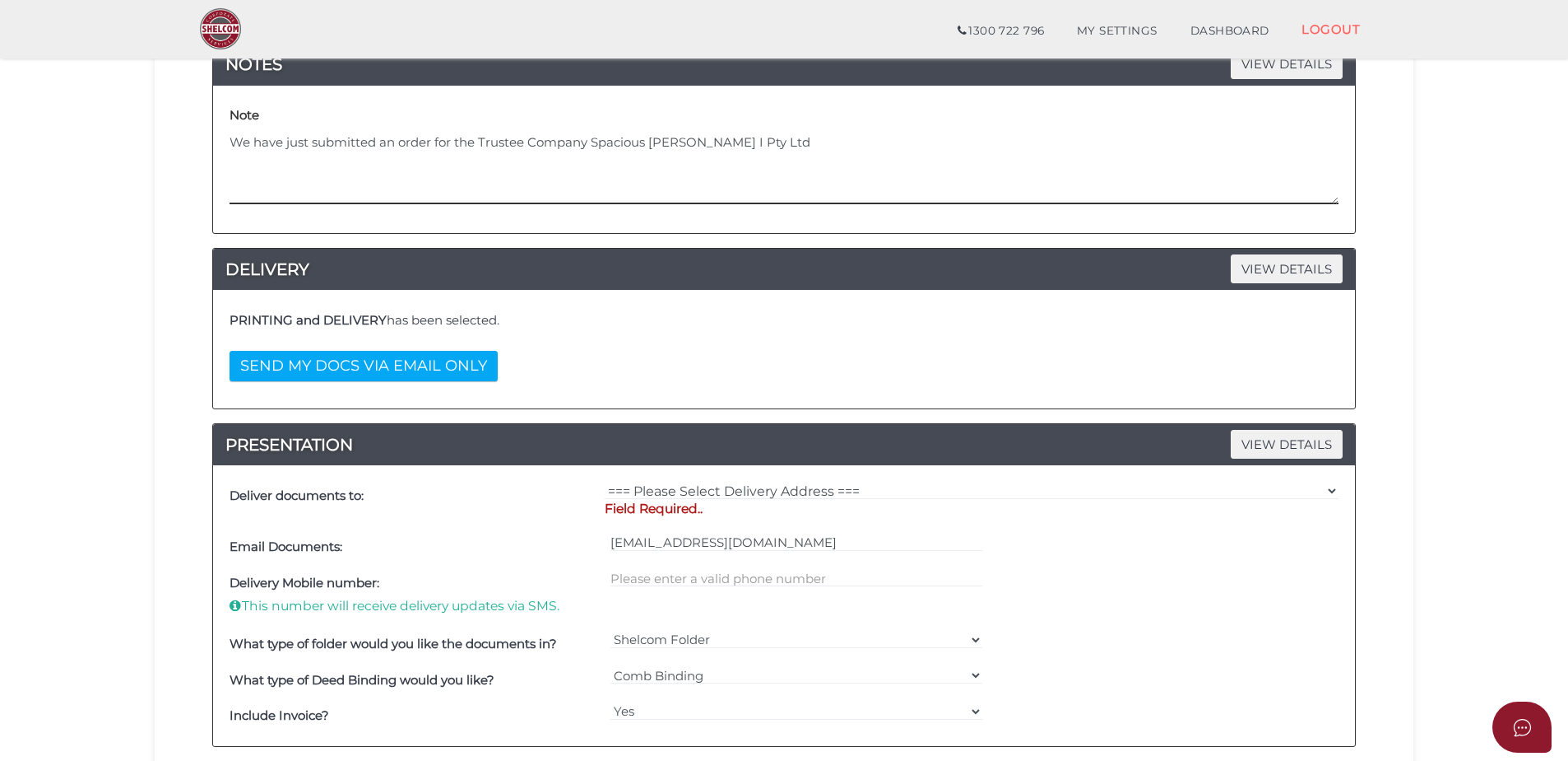
scroll to position [329, 0]
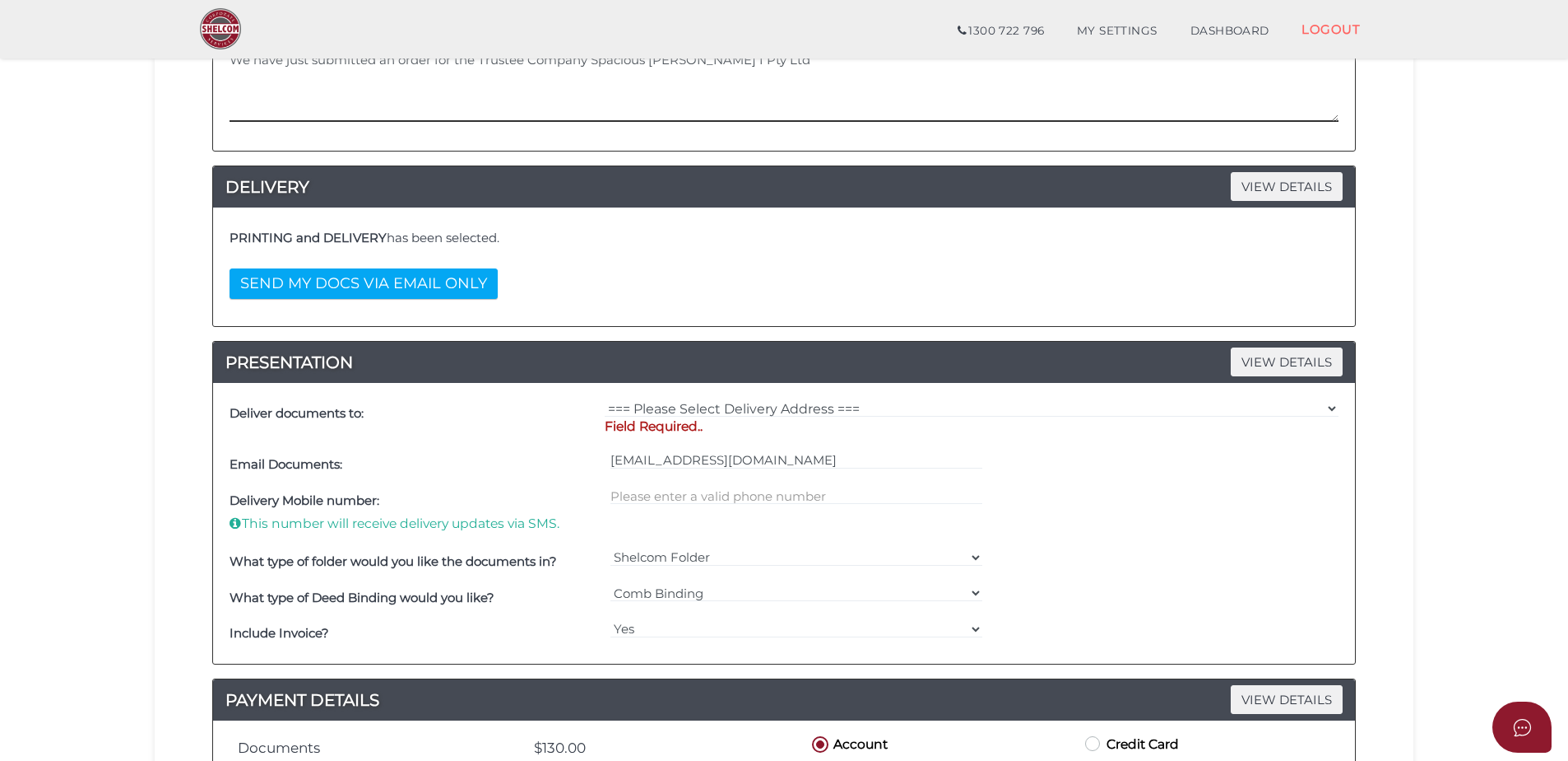
type textarea "We have just submitted an order for the Trustee Company Spacious Blackburn I Pt…"
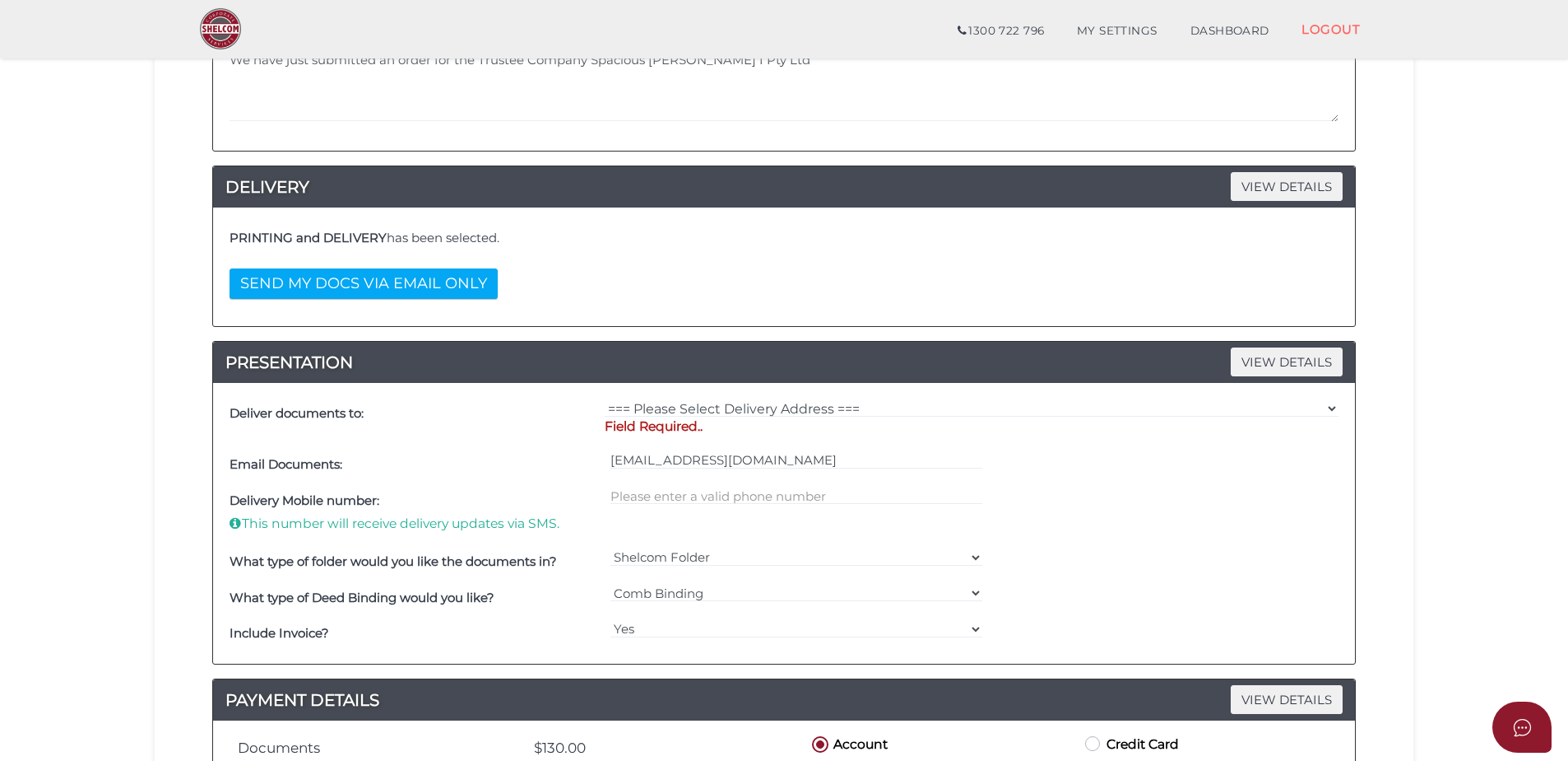
click at [724, 396] on div "=== Please Select Delivery Address === (User Address - Caitlin Black) Level 10 …" at bounding box center [971, 421] width 742 height 52
click at [725, 402] on select "=== Please Select Delivery Address === (User Address - [PERSON_NAME]) Level [GE…" at bounding box center [972, 408] width 734 height 18
select select "0"
click at [605, 399] on select "=== Please Select Delivery Address === (User Address - [PERSON_NAME]) Level [GE…" at bounding box center [972, 408] width 734 height 18
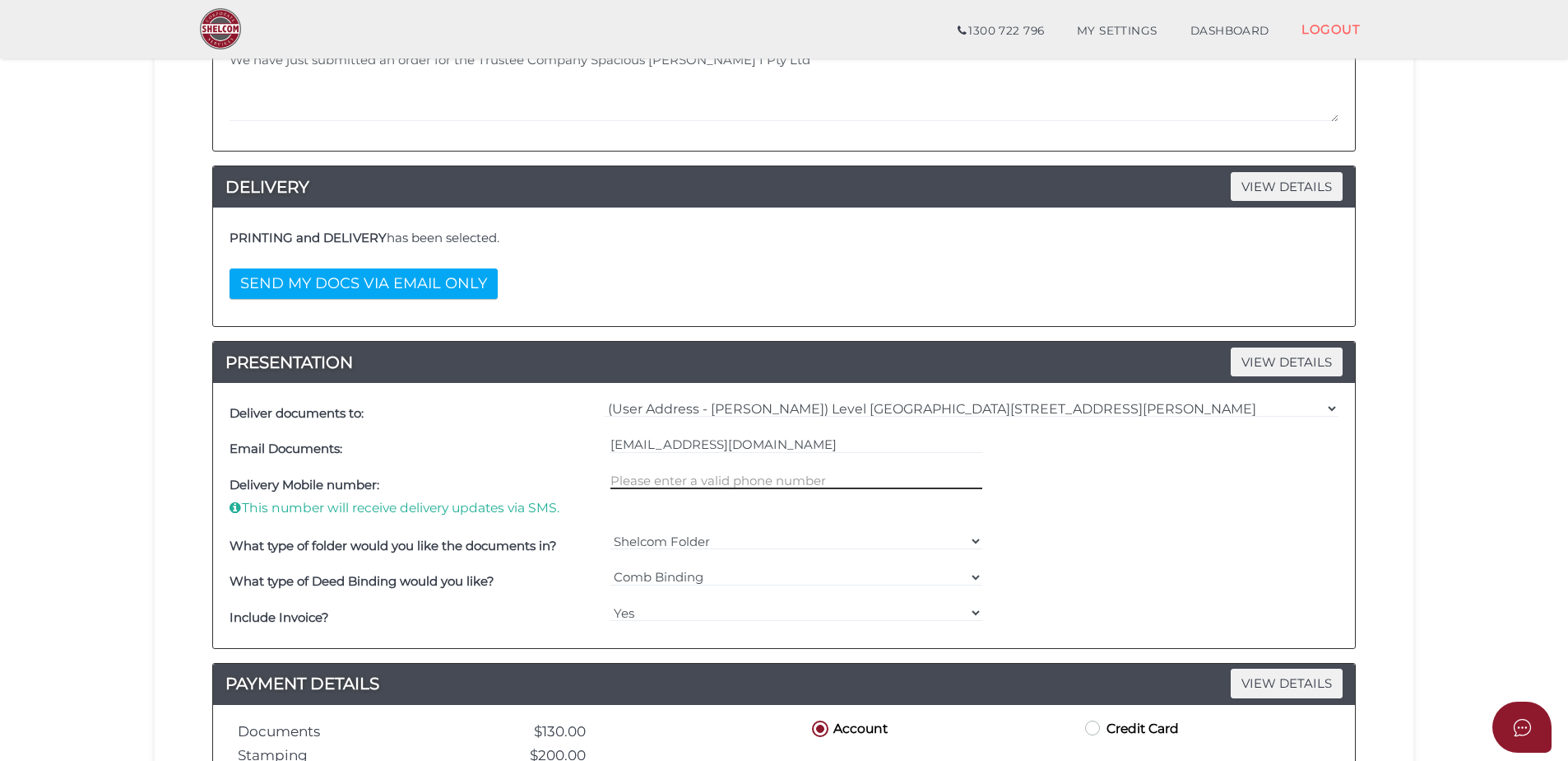
click at [690, 476] on input "text" at bounding box center [797, 479] width 373 height 18
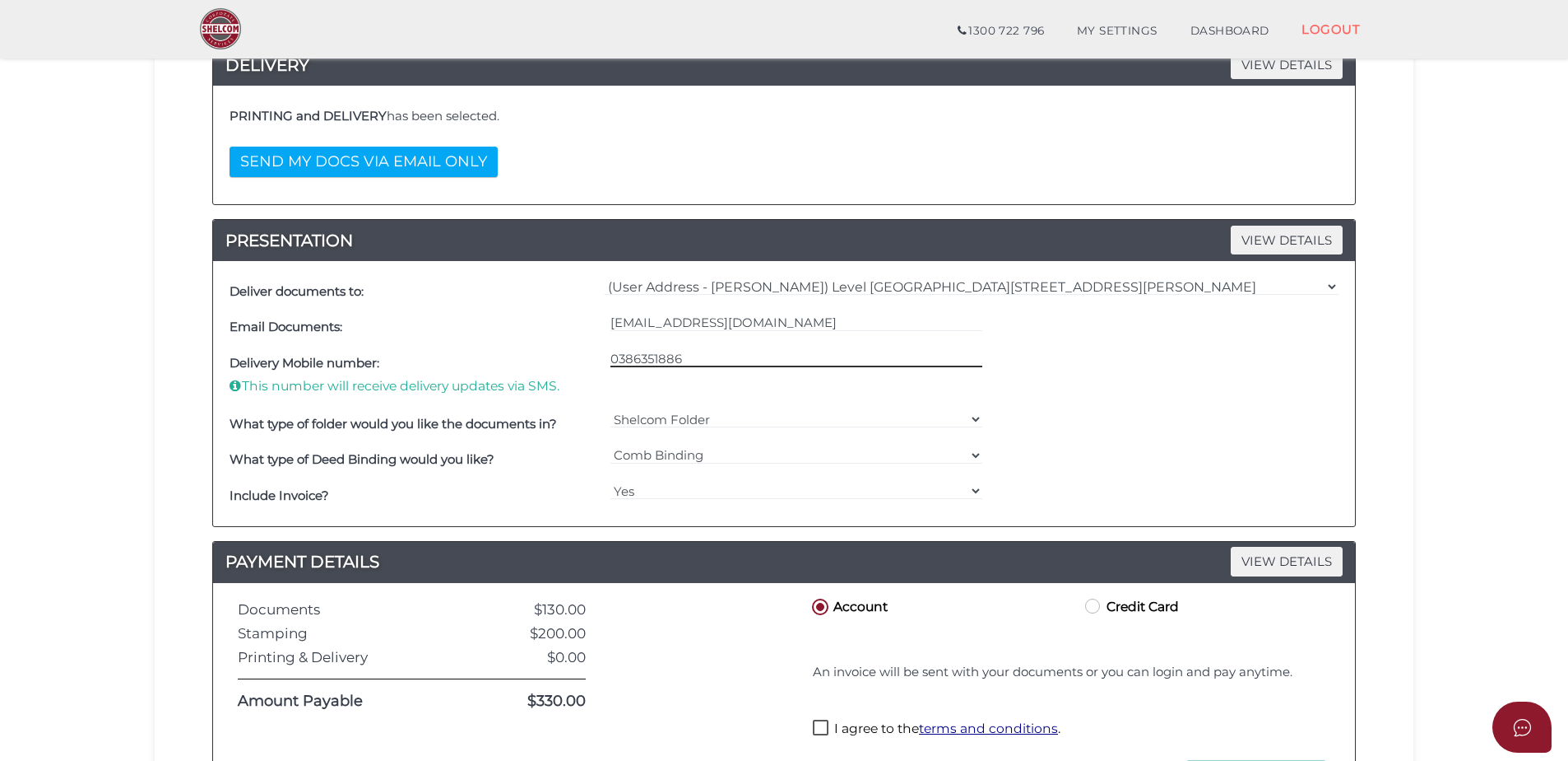
scroll to position [494, 0]
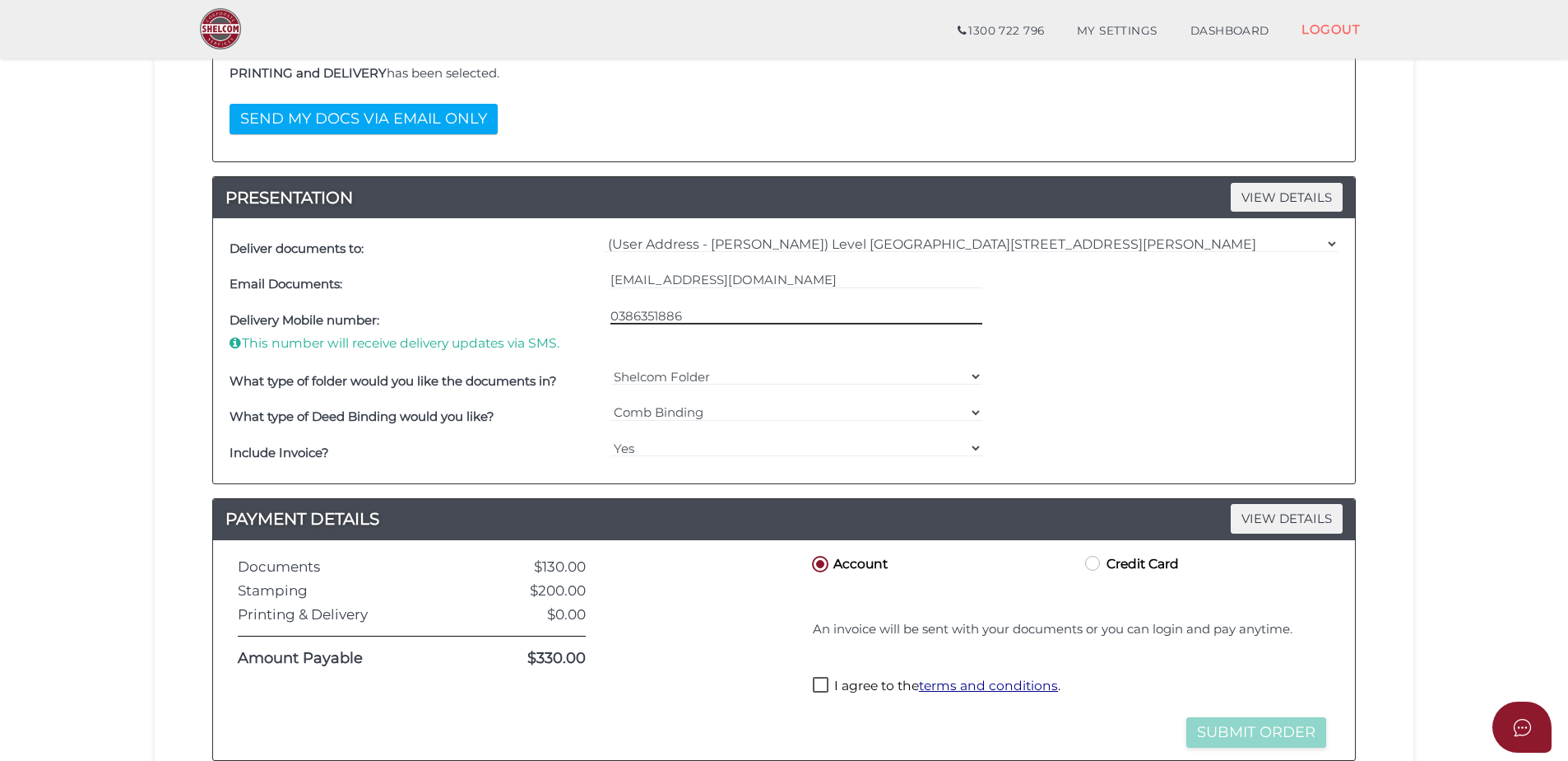
type input "0386351886"
click at [818, 681] on label "I agree to the terms and conditions ." at bounding box center [937, 686] width 248 height 20
checkbox input "true"
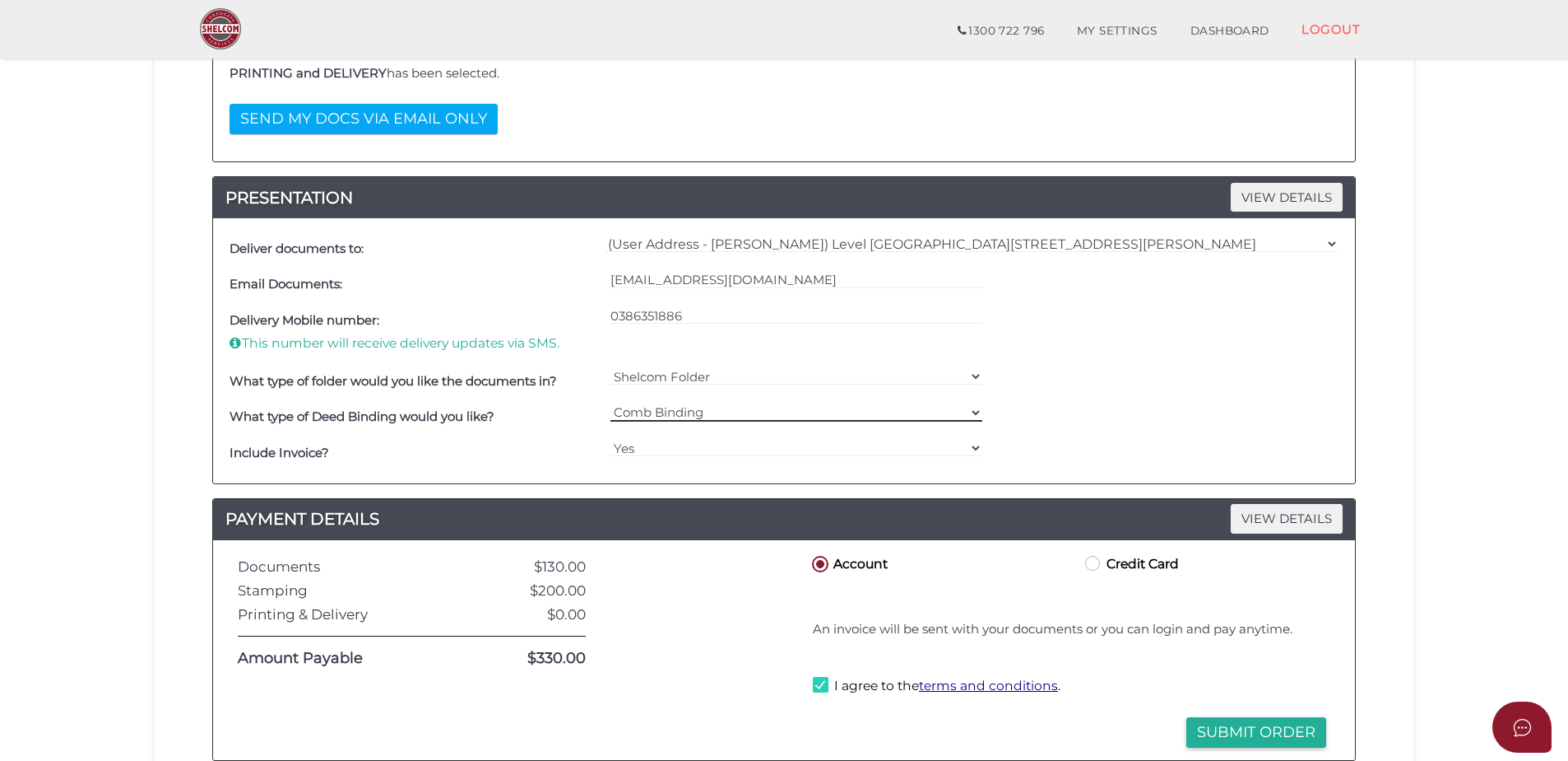
click at [947, 403] on select "=== Please Select === Comb Binding No Binding" at bounding box center [797, 412] width 373 height 18
click at [610, 403] on select "=== Please Select === Comb Binding No Binding" at bounding box center [797, 412] width 373 height 18
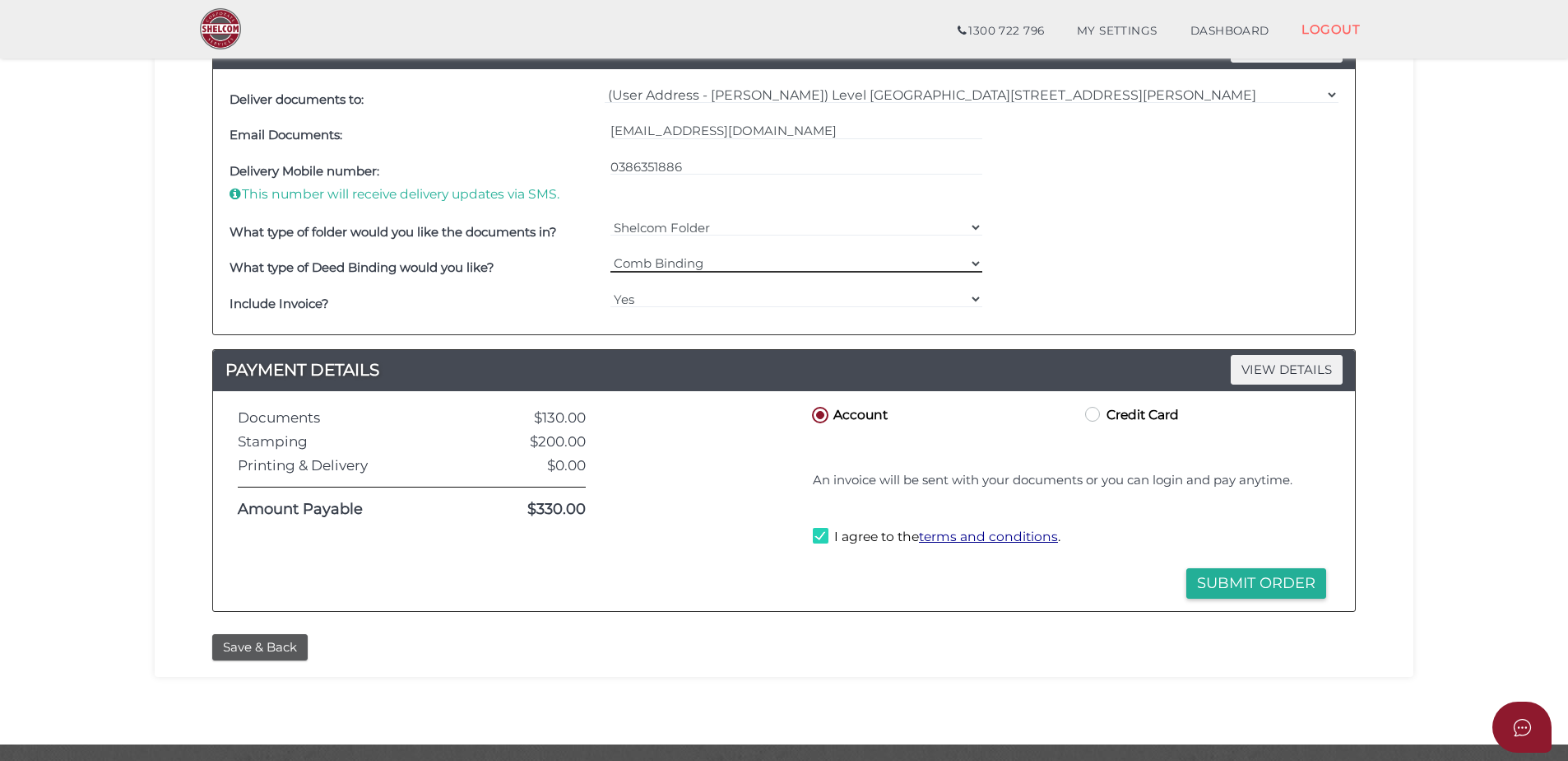
scroll to position [659, 0]
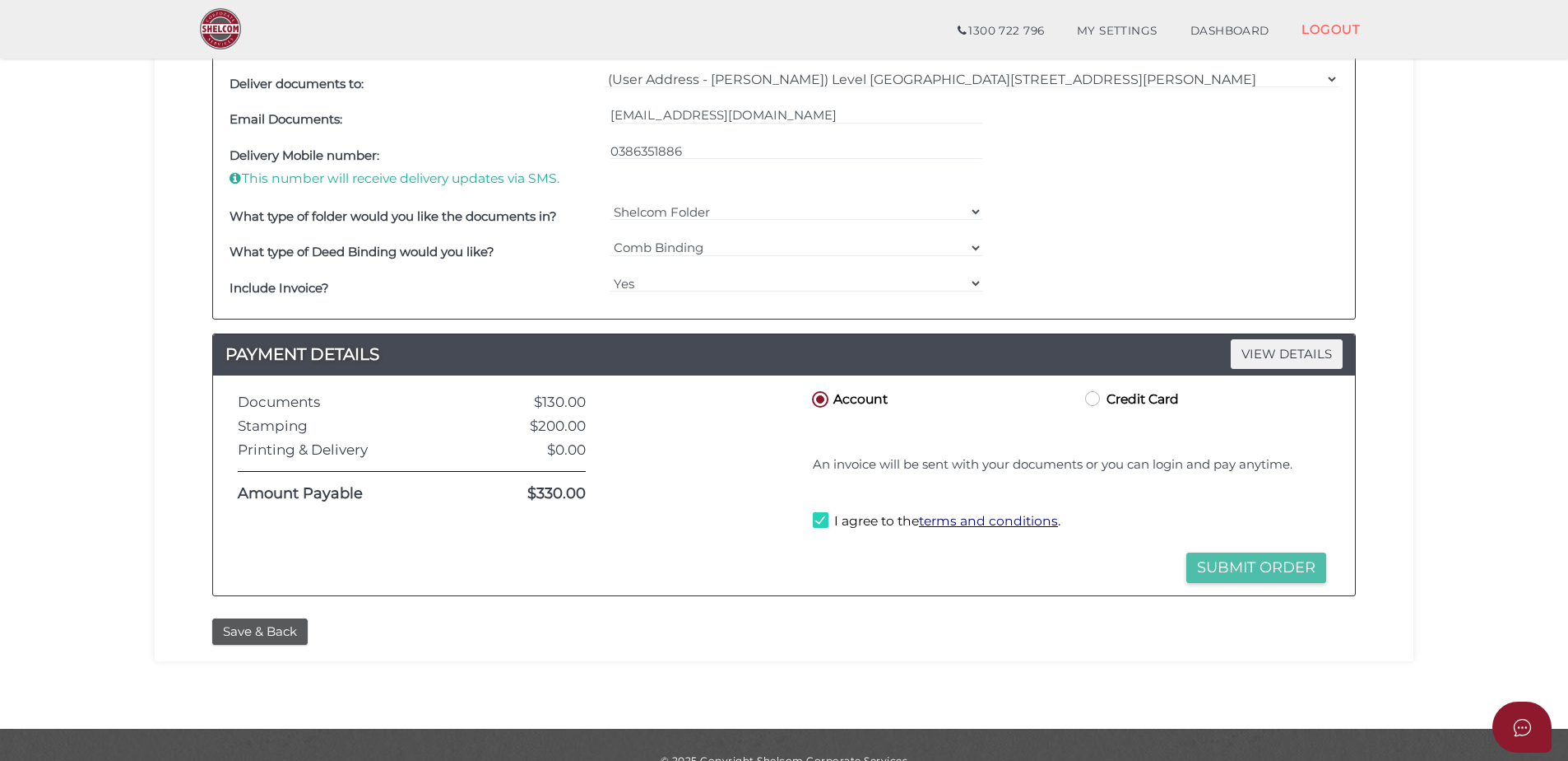
click at [1275, 576] on button "Submit Order" at bounding box center [1256, 567] width 140 height 30
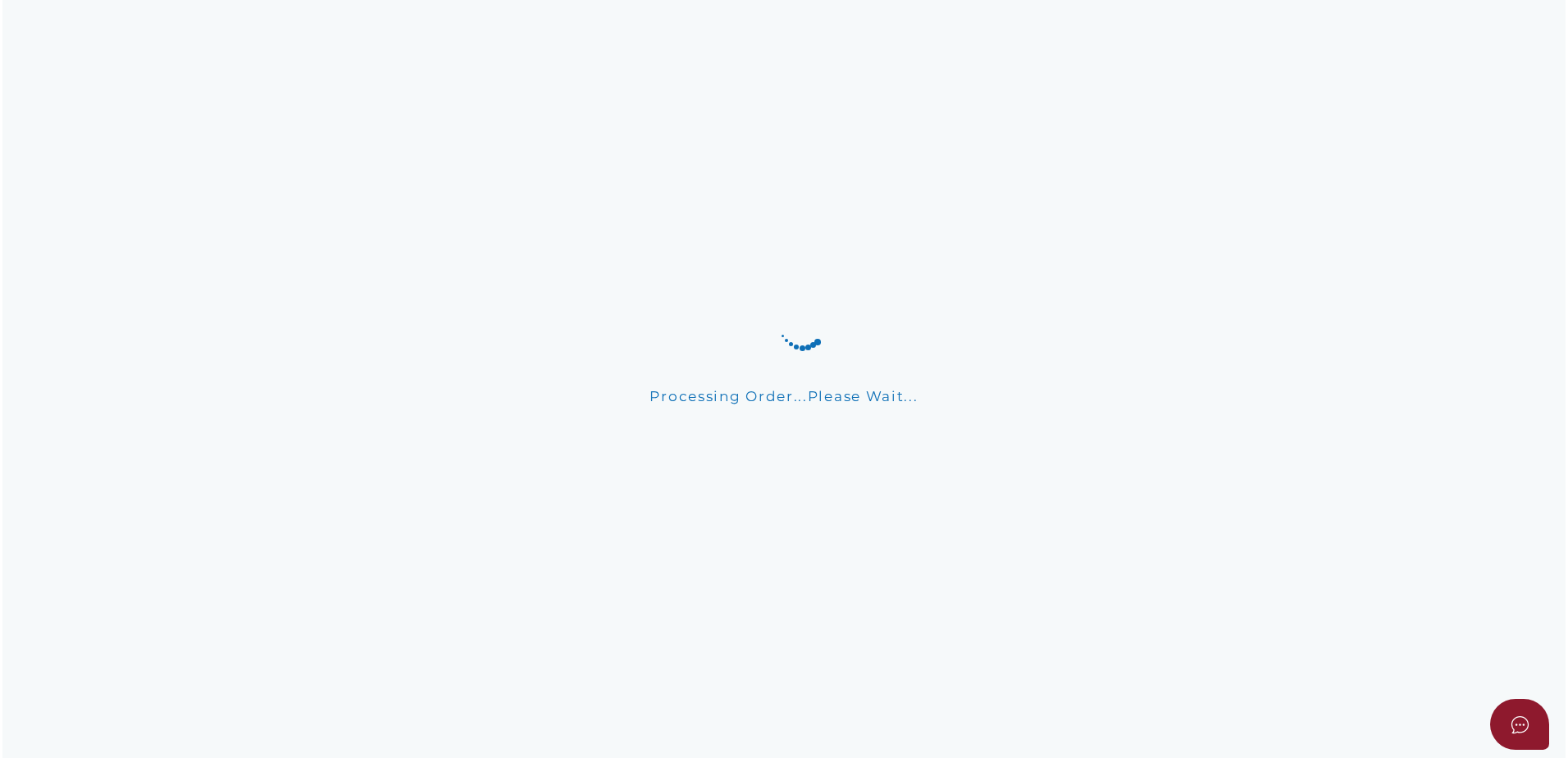
scroll to position [0, 0]
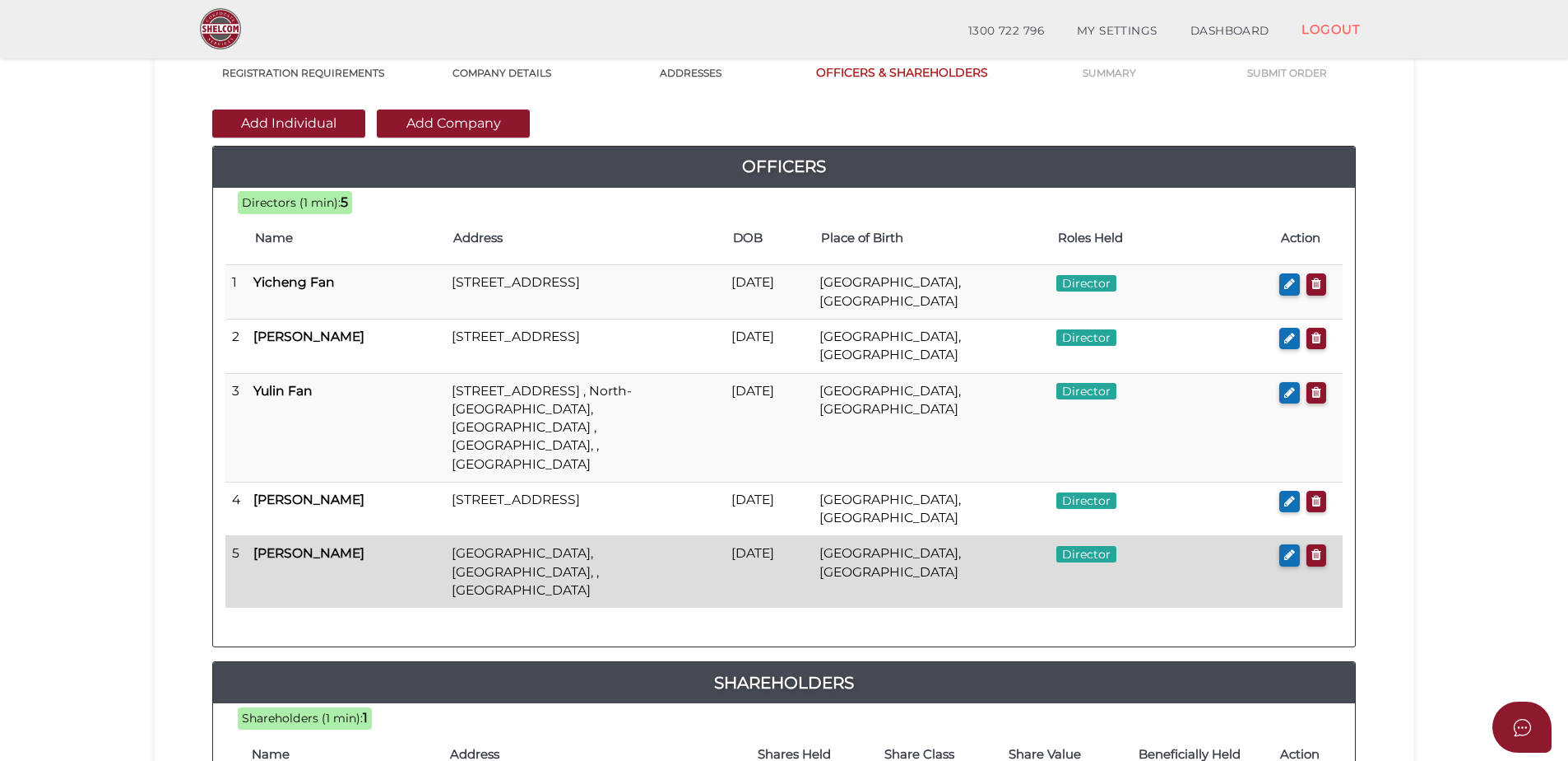
scroll to position [408, 0]
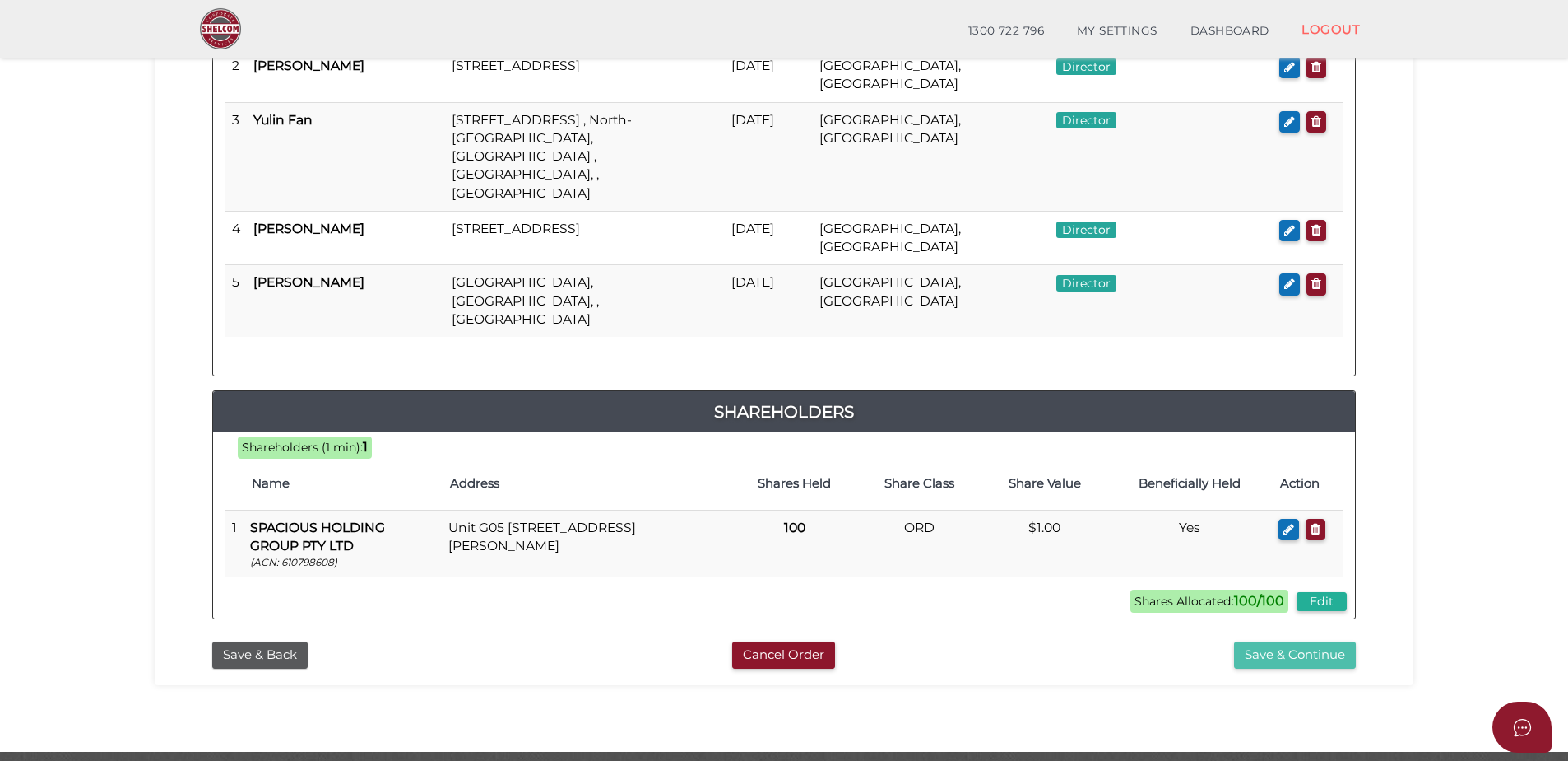
click at [1319, 641] on button "Save & Continue" at bounding box center [1295, 655] width 121 height 27
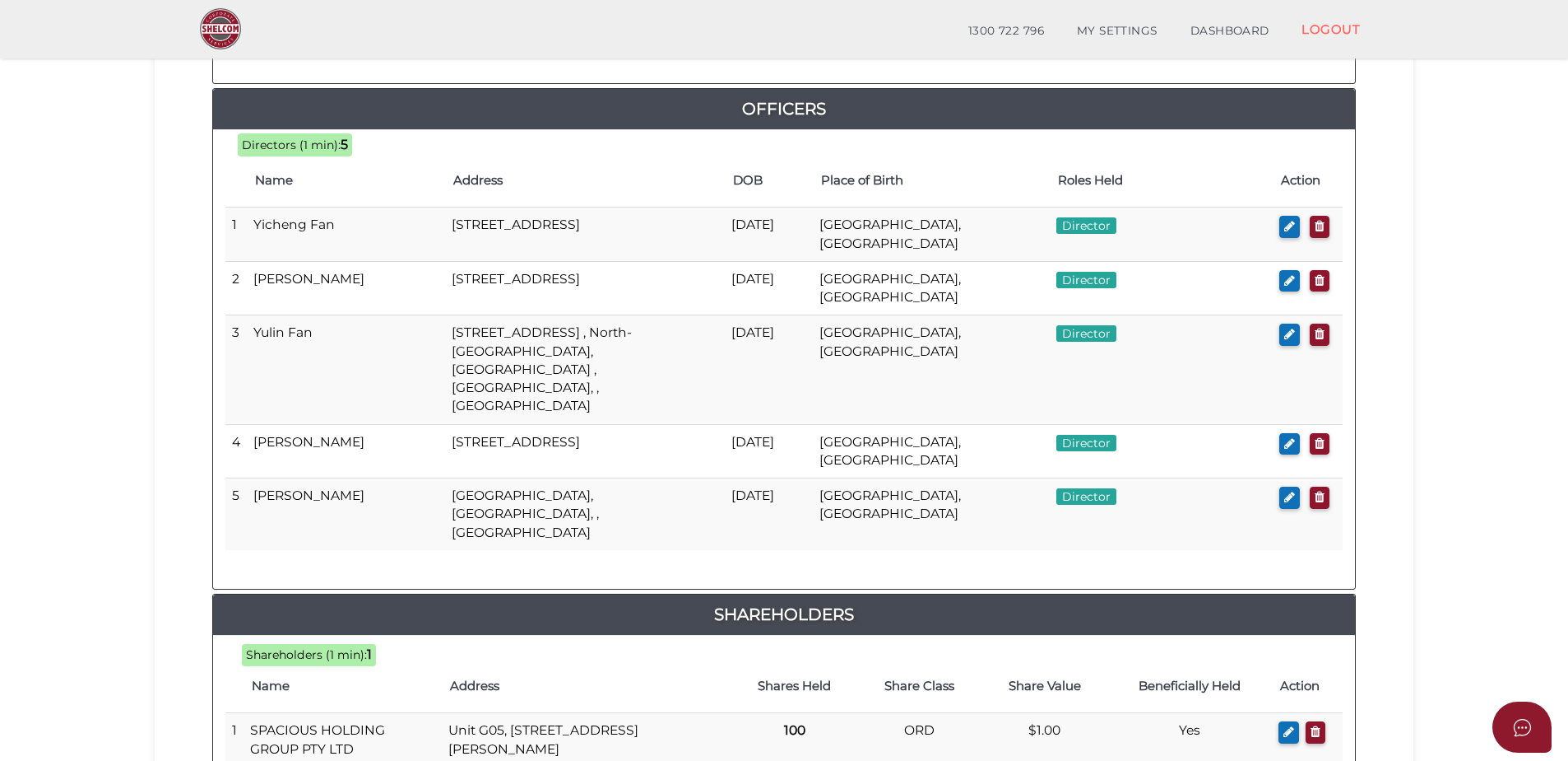
scroll to position [945, 0]
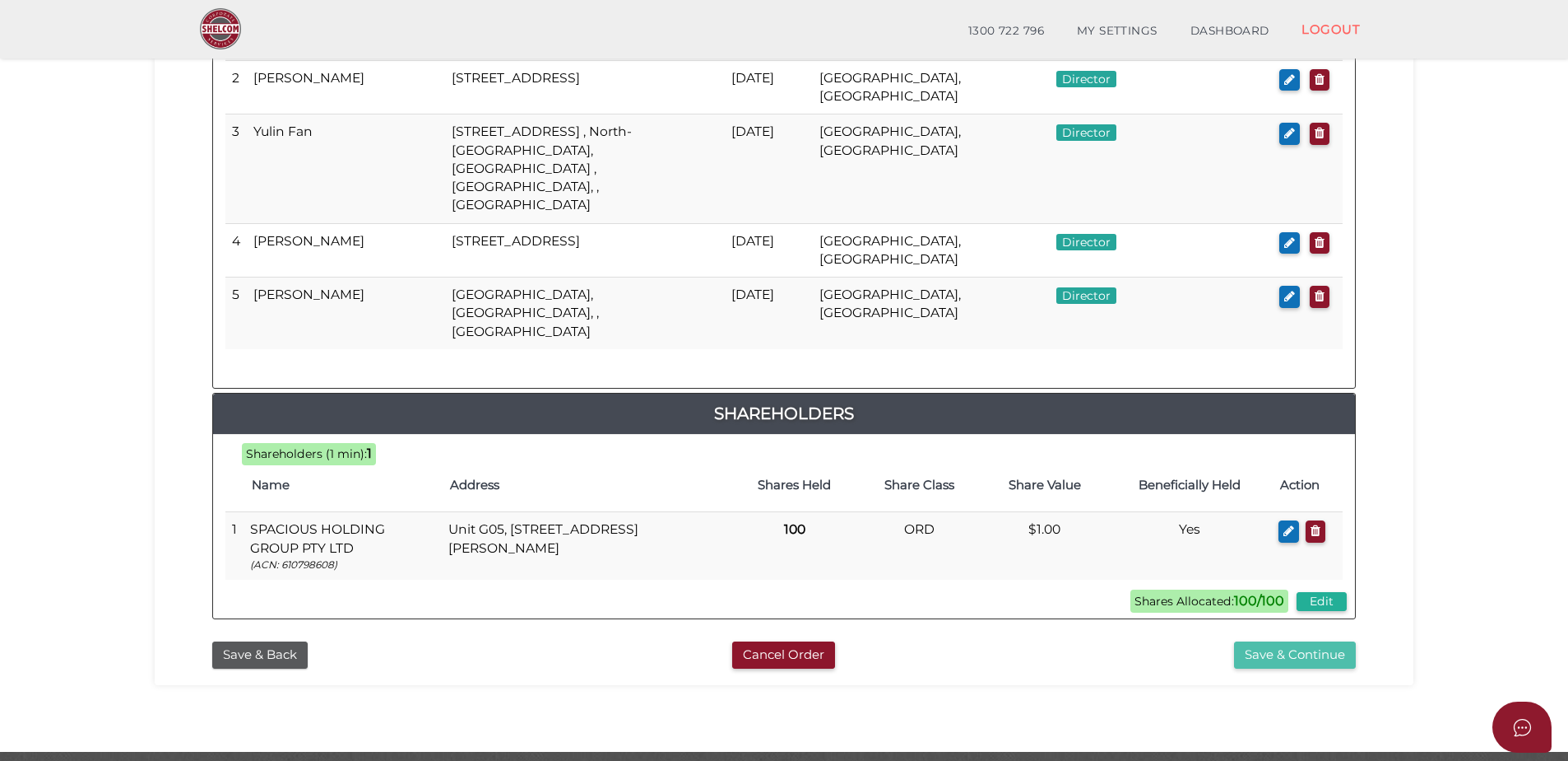
click at [1315, 641] on button "Save & Continue" at bounding box center [1295, 655] width 121 height 27
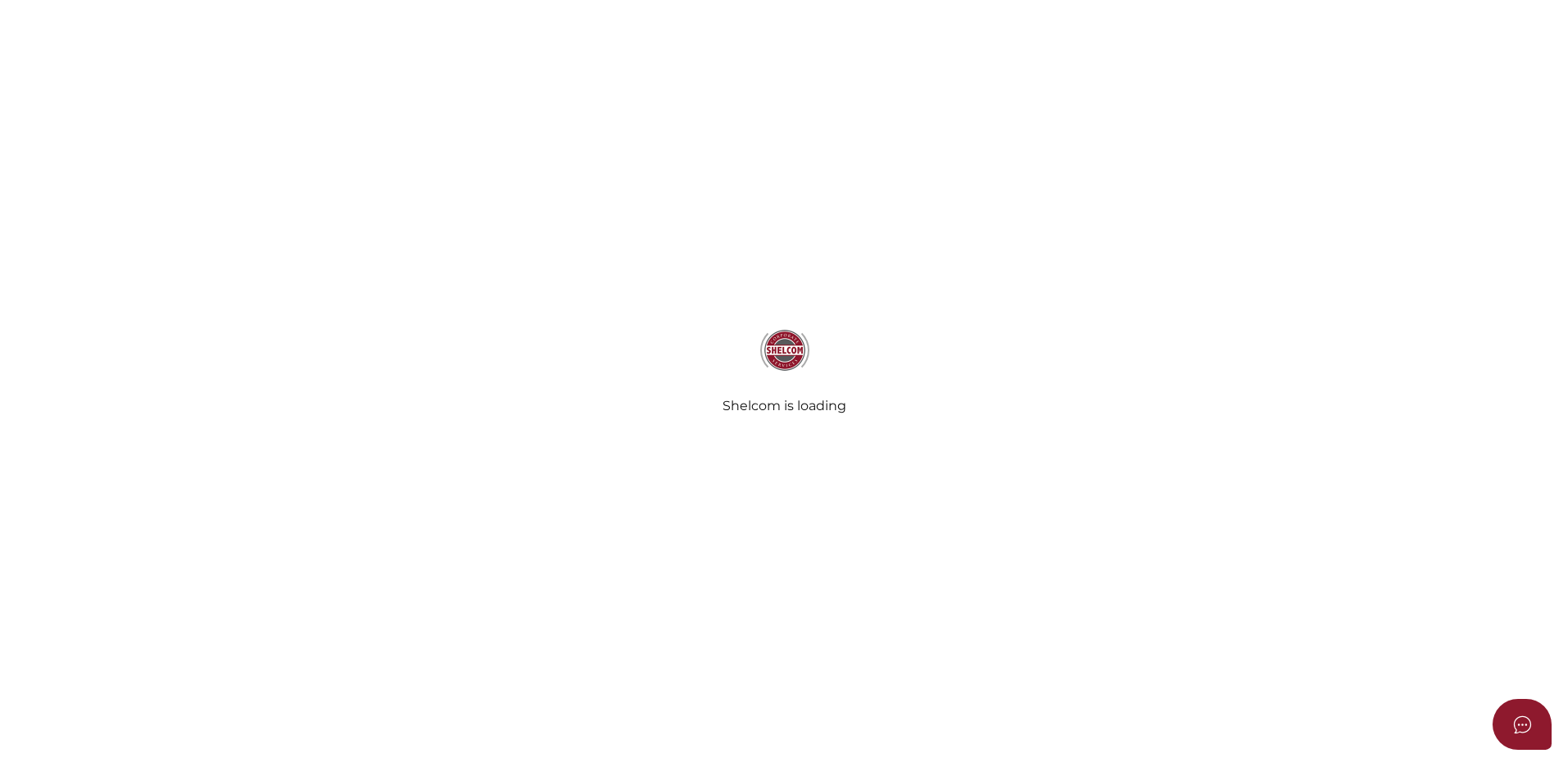
select select "Comb Binding"
select select "No"
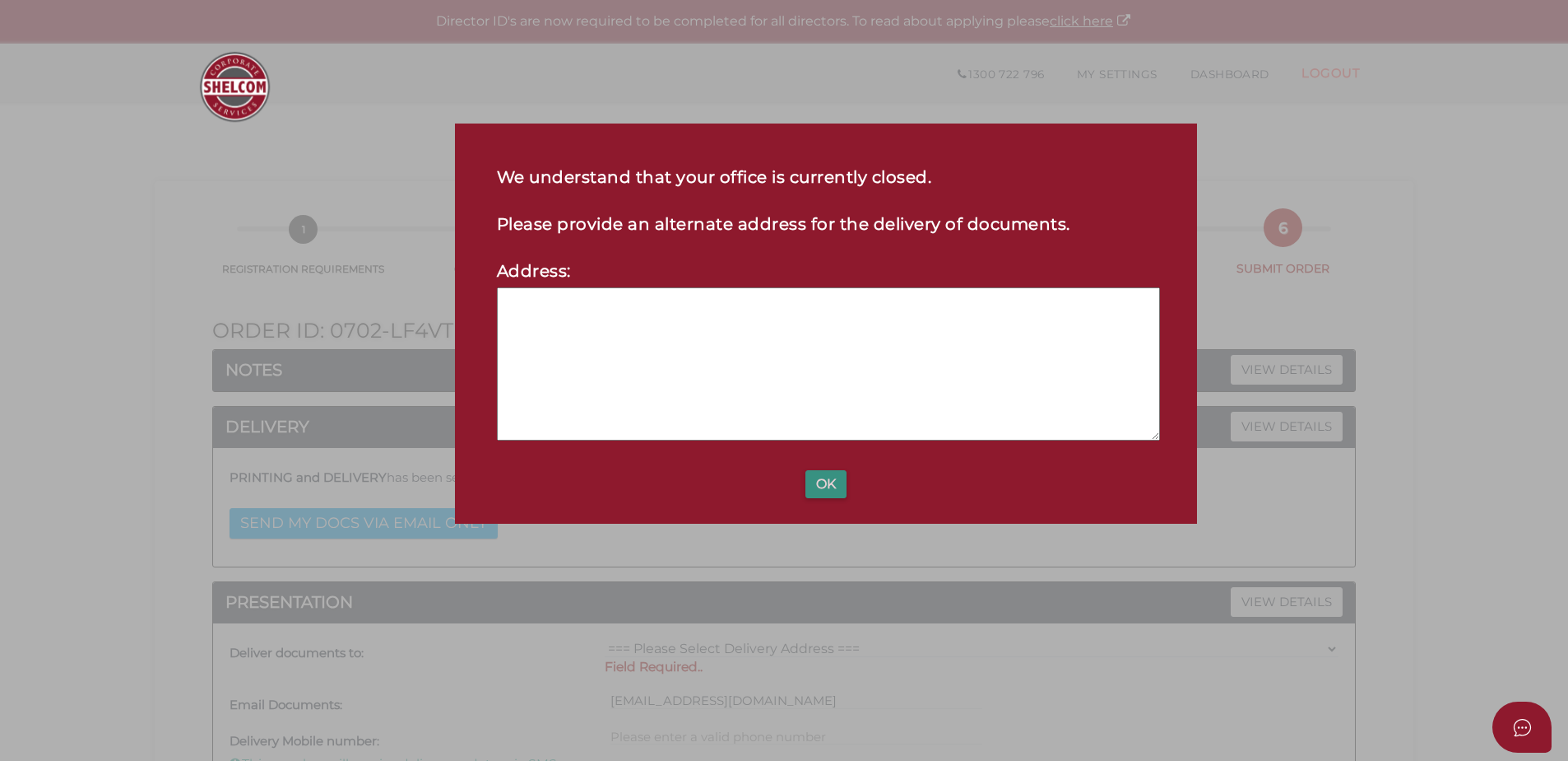
click at [829, 481] on button "OK" at bounding box center [826, 484] width 41 height 28
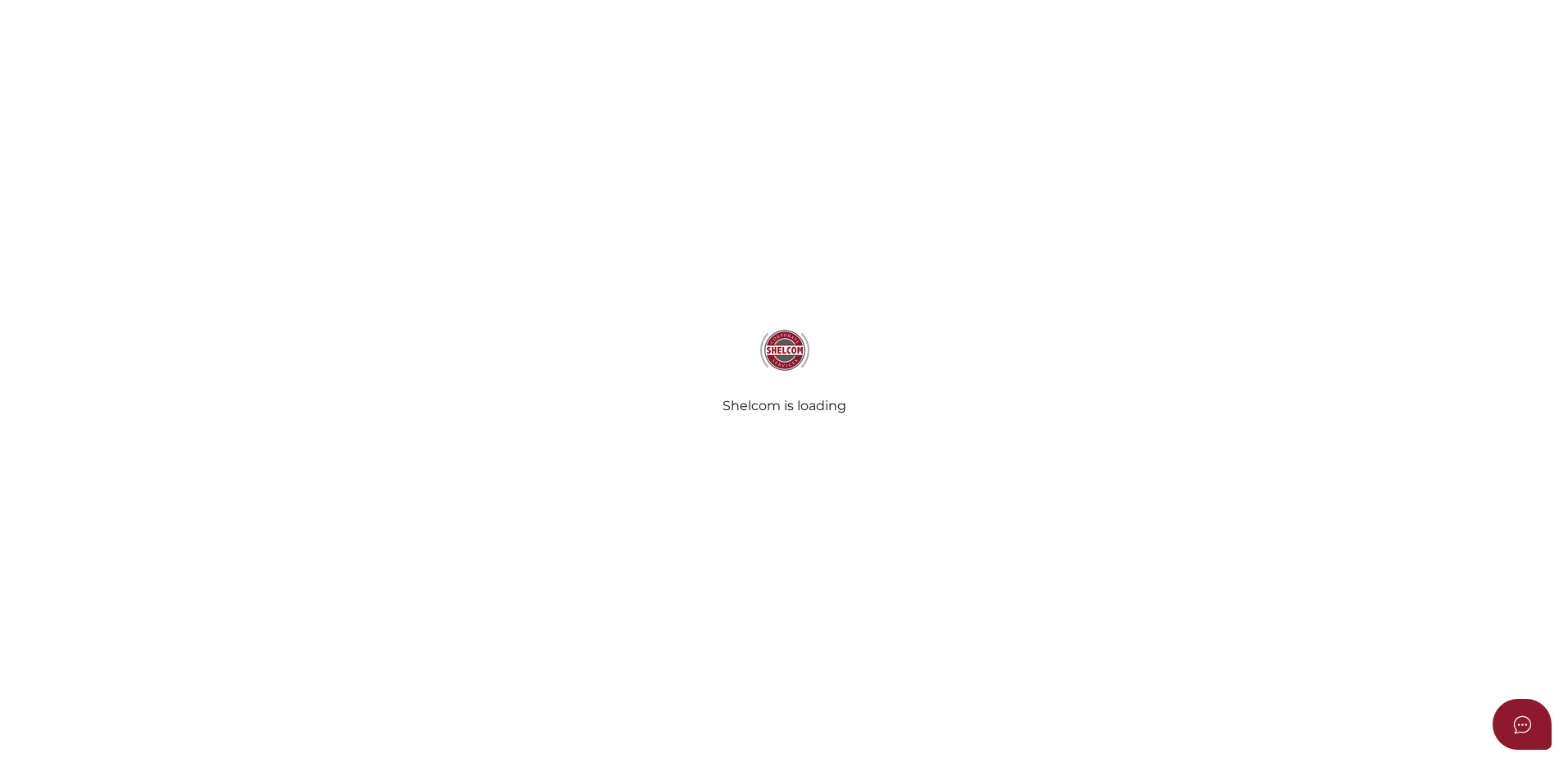
select select "Comb Binding"
select select "No"
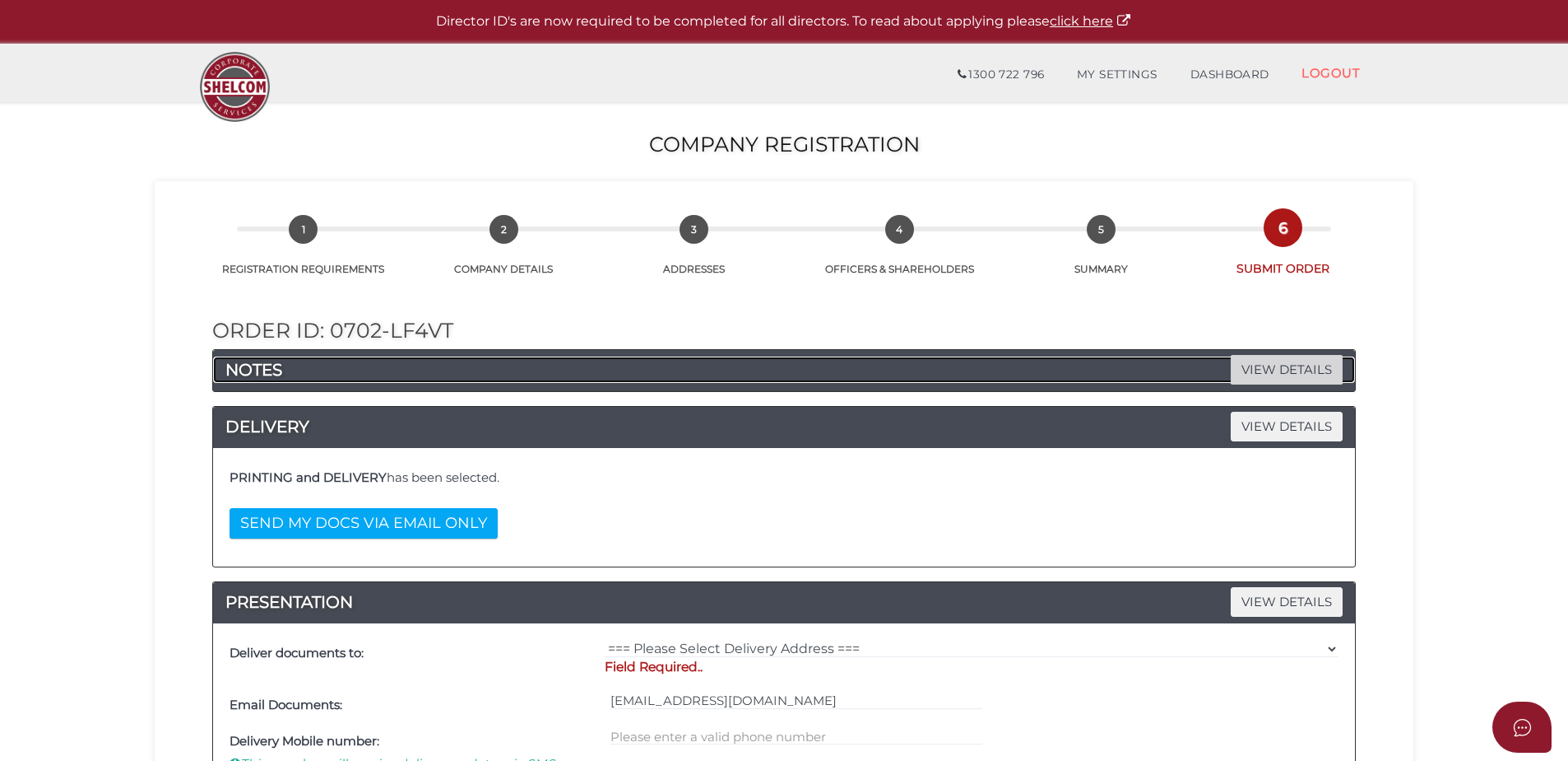
drag, startPoint x: 1296, startPoint y: 358, endPoint x: 935, endPoint y: 446, distance: 371.6
click at [1296, 359] on span "VIEW DETAILS" at bounding box center [1286, 369] width 112 height 29
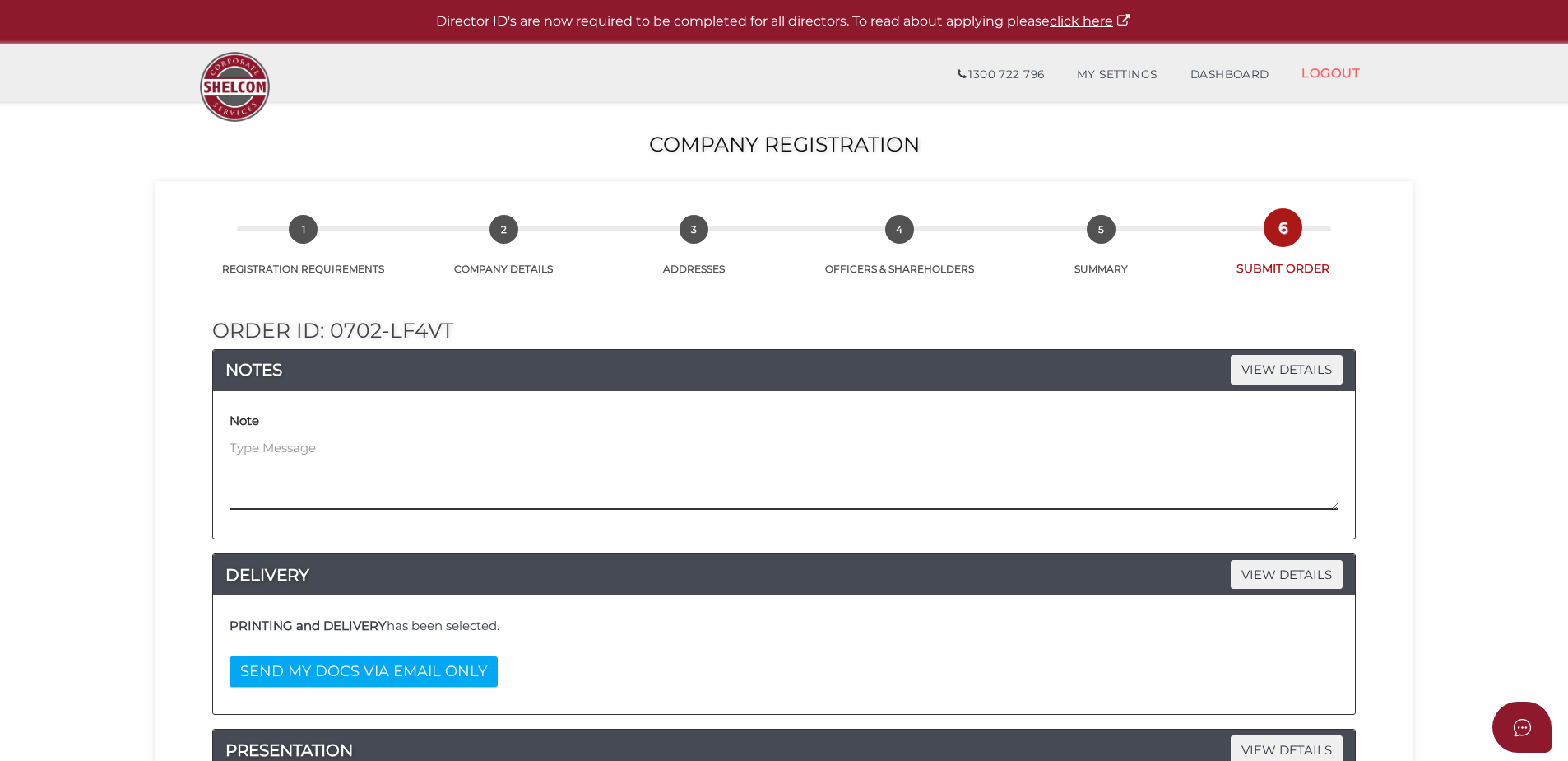
click at [373, 478] on textarea at bounding box center [784, 473] width 1109 height 71
click at [942, 473] on textarea "We will also be submitting a Trust order that this company acts as the trustee …" at bounding box center [784, 473] width 1109 height 71
paste textarea "Spacious [PERSON_NAME] II Unit Trust"
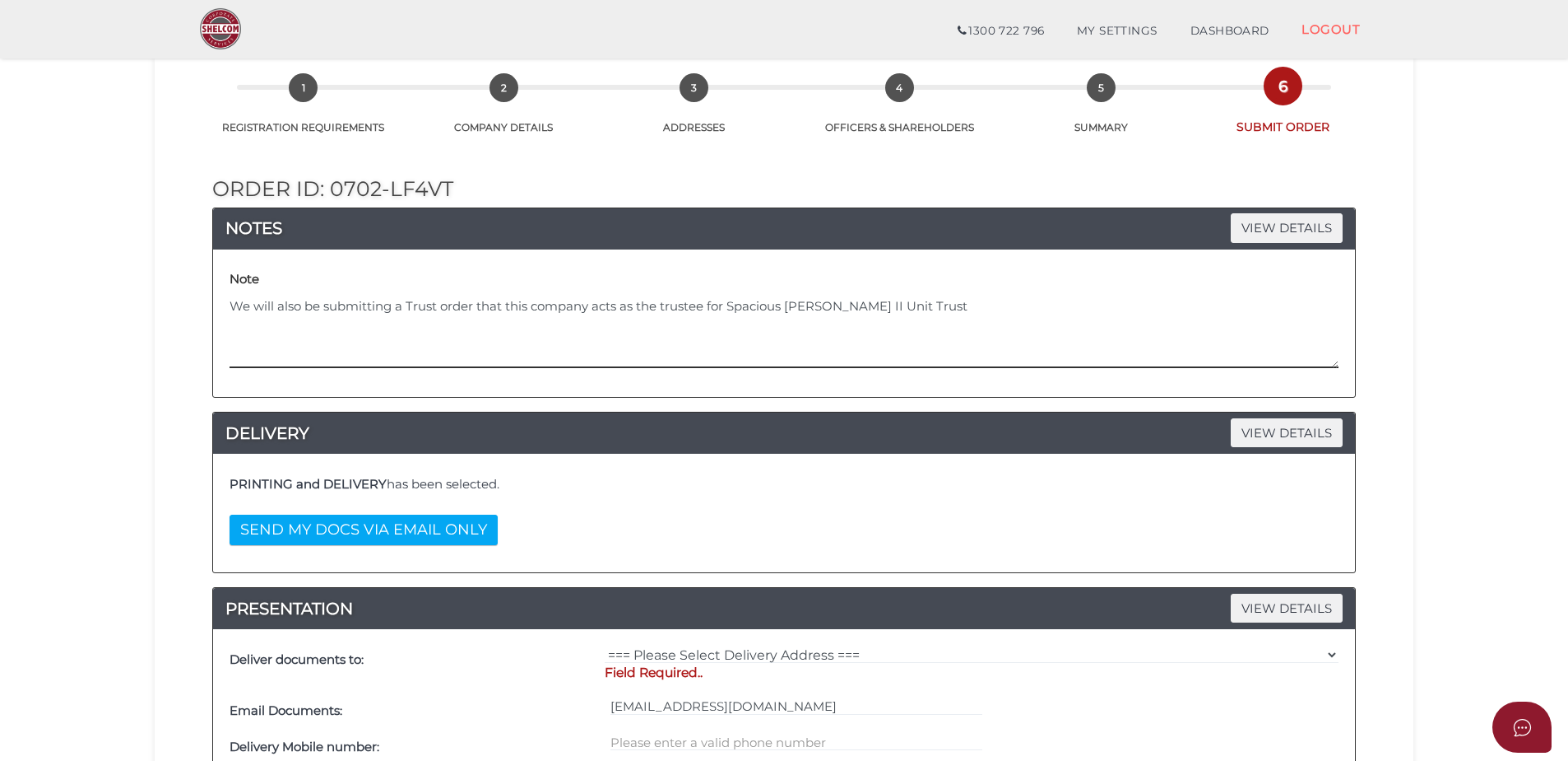
scroll to position [247, 0]
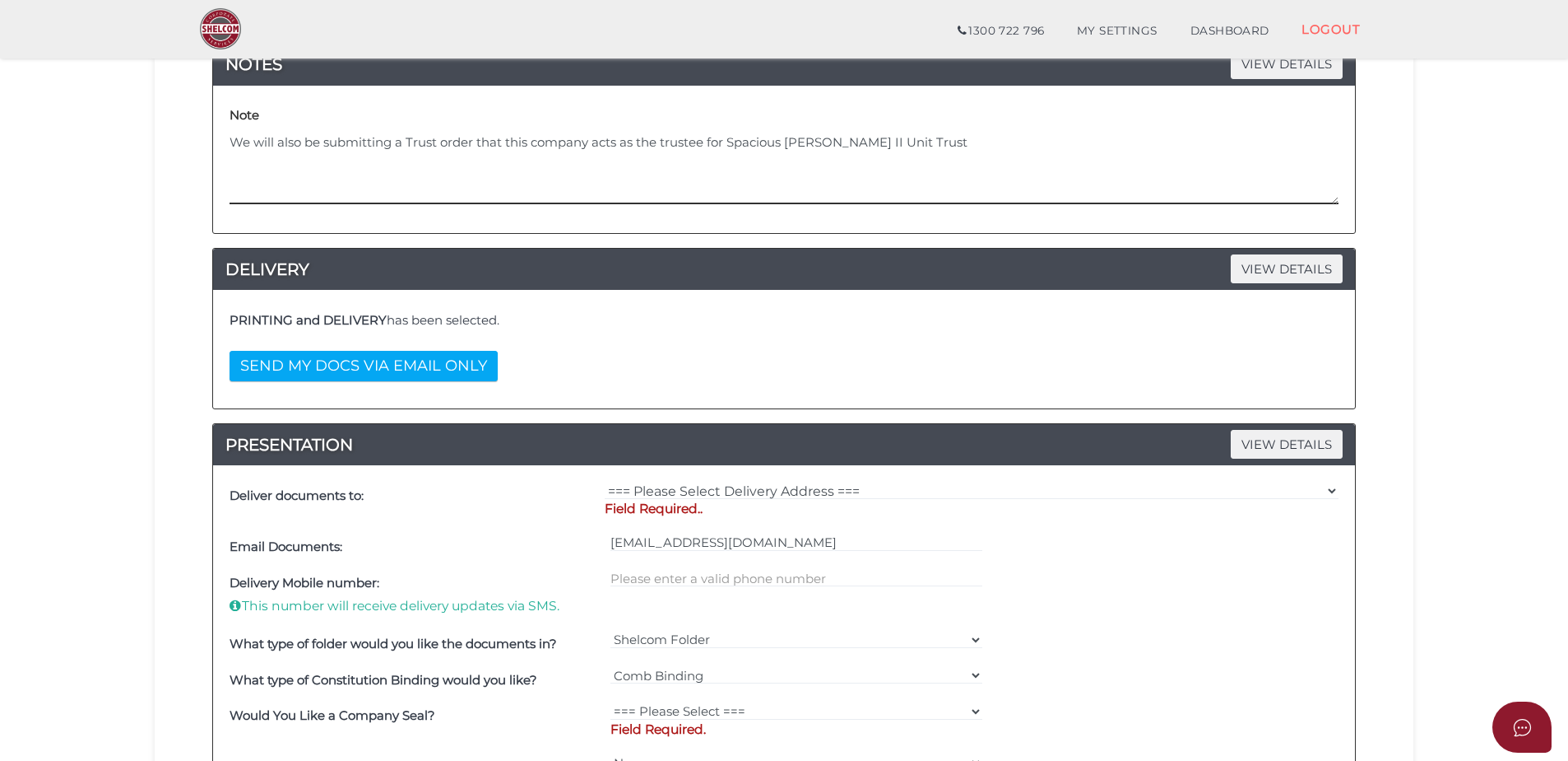
type textarea "We will also be submitting a Trust order that this company acts as the trustee …"
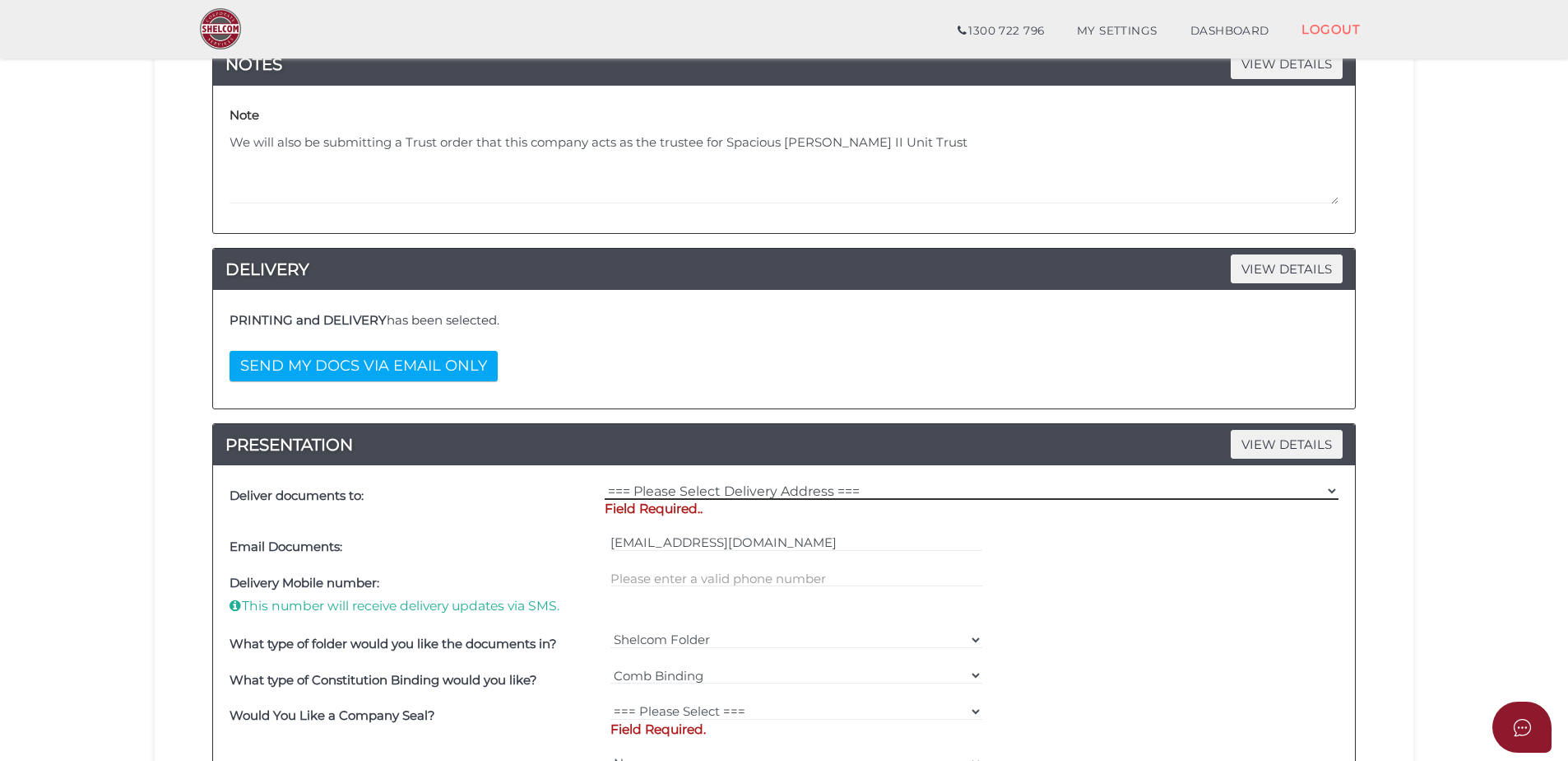
click at [767, 491] on select "=== Please Select Delivery Address === (User Address - Caitlin Black) Level 10 …" at bounding box center [972, 491] width 734 height 18
click at [605, 482] on select "=== Please Select Delivery Address === (User Address - Caitlin Black) Level 10 …" at bounding box center [972, 491] width 734 height 18
click at [783, 489] on select "=== Please Select Delivery Address === (User Address - Caitlin Black) Level 10 …" at bounding box center [972, 491] width 734 height 18
select select "0"
click at [605, 482] on select "=== Please Select Delivery Address === (User Address - Caitlin Black) Level 10 …" at bounding box center [972, 491] width 734 height 18
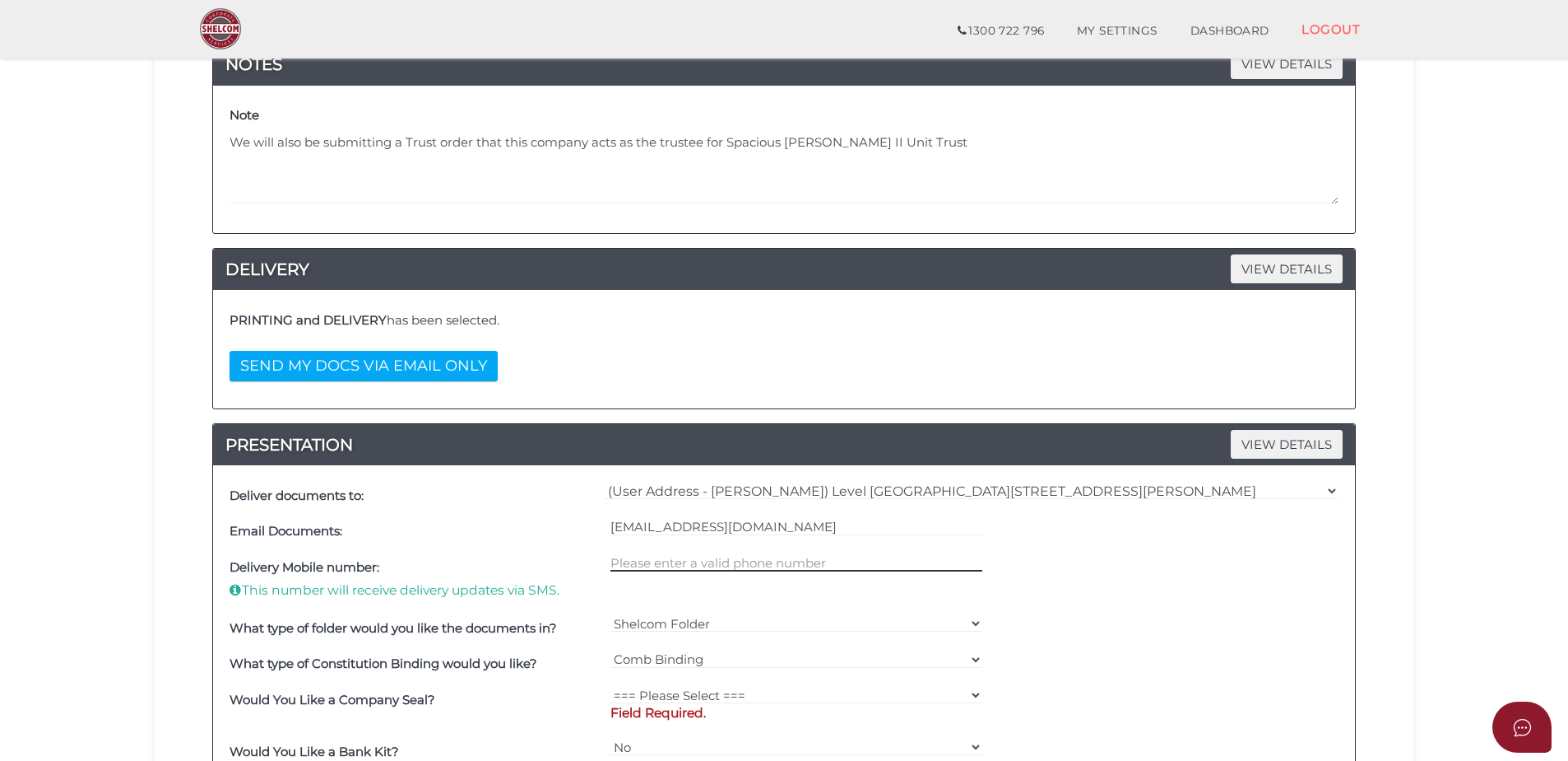
click at [698, 569] on input "text" at bounding box center [797, 562] width 373 height 18
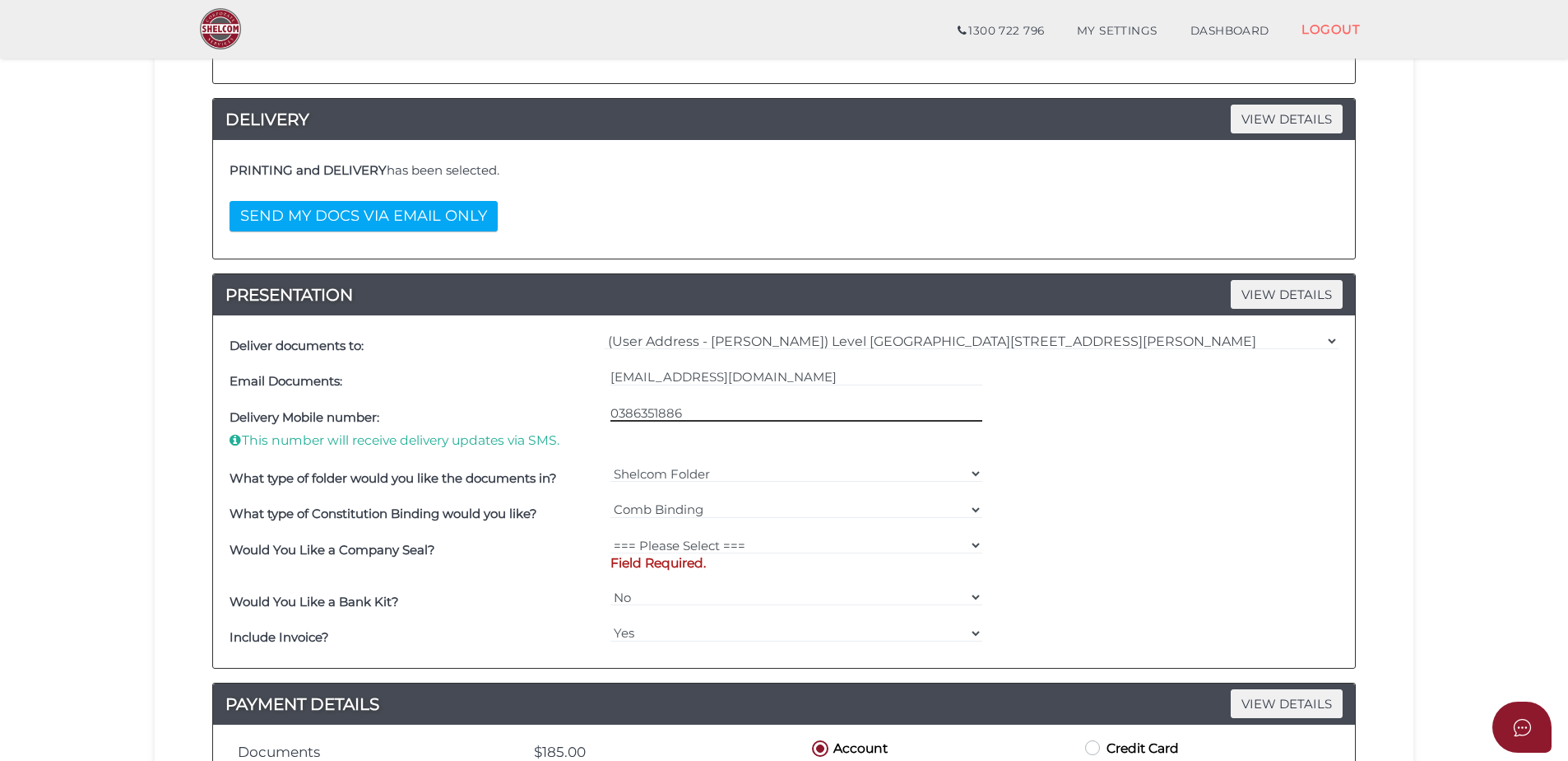
scroll to position [412, 0]
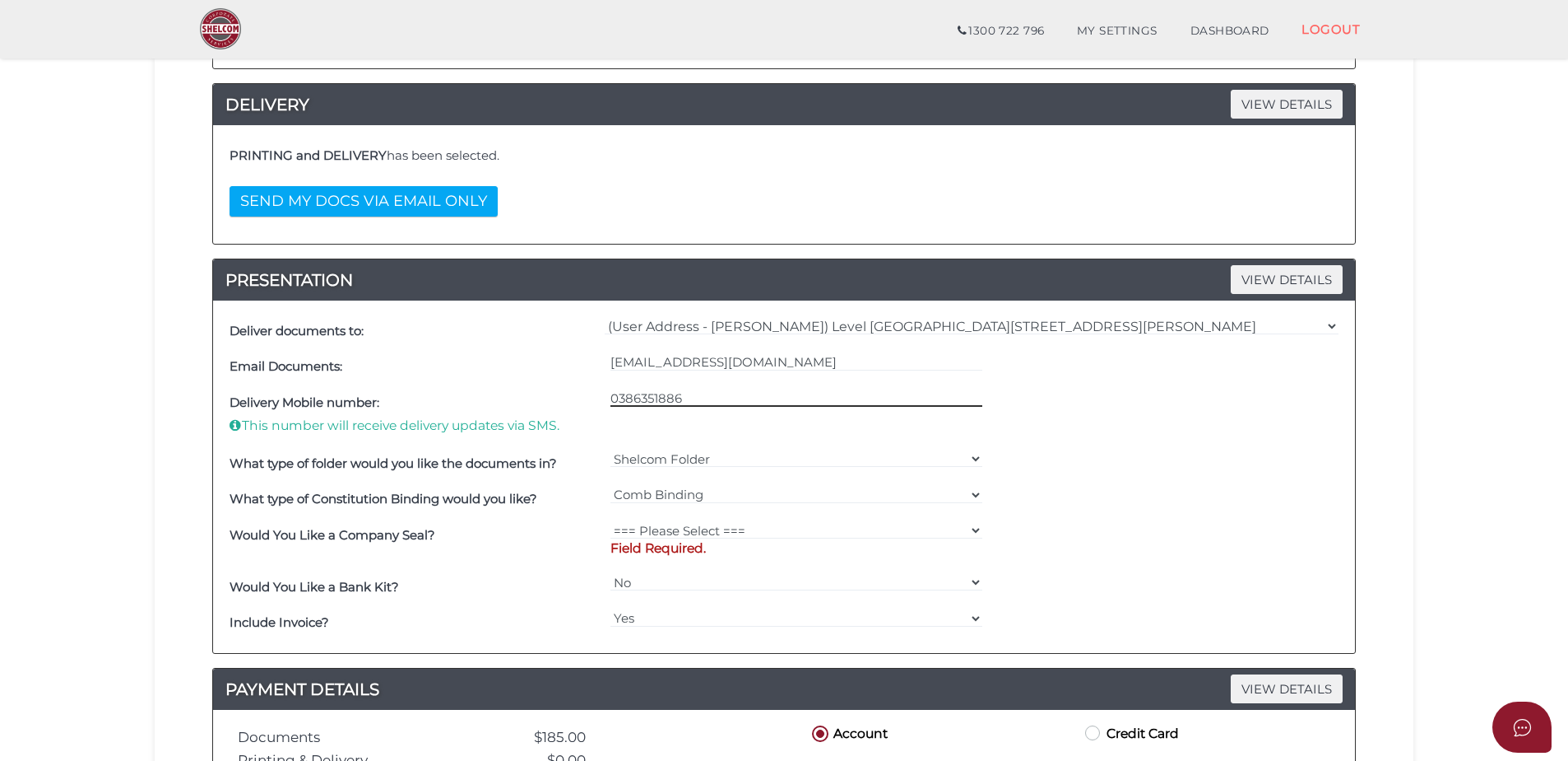
type input "0386351886"
click at [697, 528] on select "=== Please Select === Fold Seal $50 No Seal" at bounding box center [797, 530] width 373 height 18
select select "0"
click at [610, 521] on select "=== Please Select === Fold Seal $50 No Seal" at bounding box center [797, 530] width 373 height 18
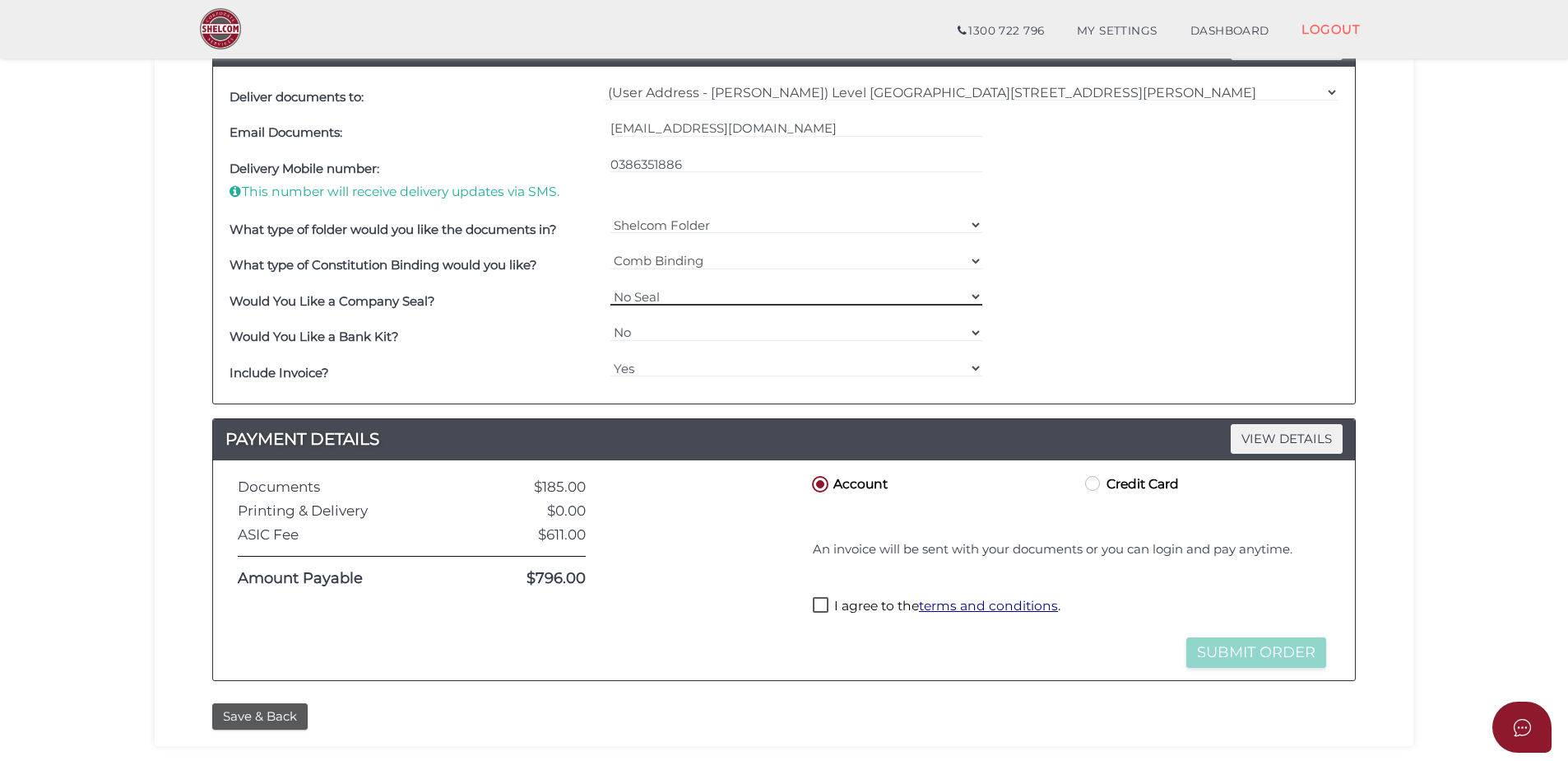
scroll to position [659, 0]
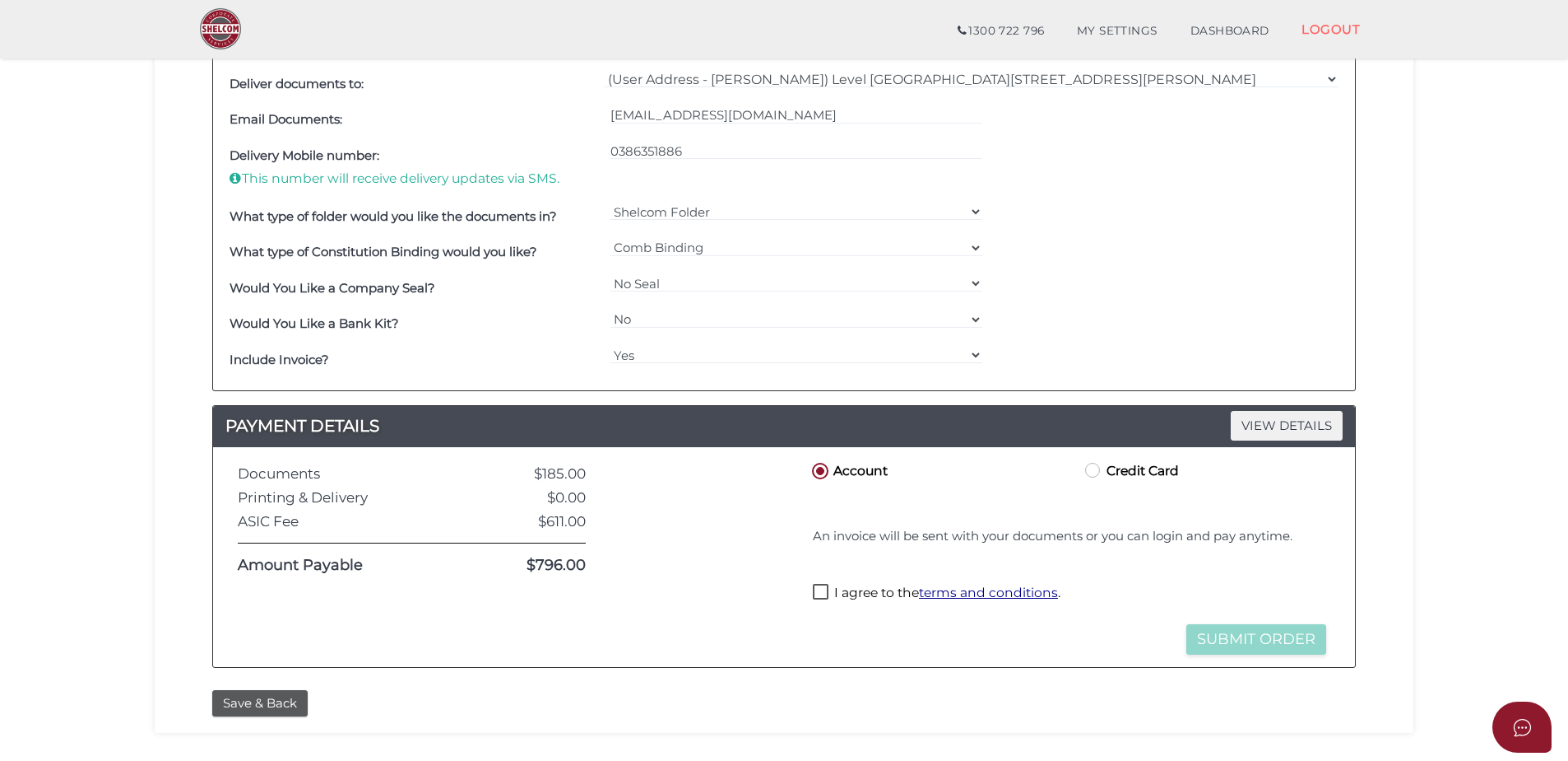
click at [831, 597] on label "I agree to the terms and conditions ." at bounding box center [937, 594] width 248 height 20
checkbox input "true"
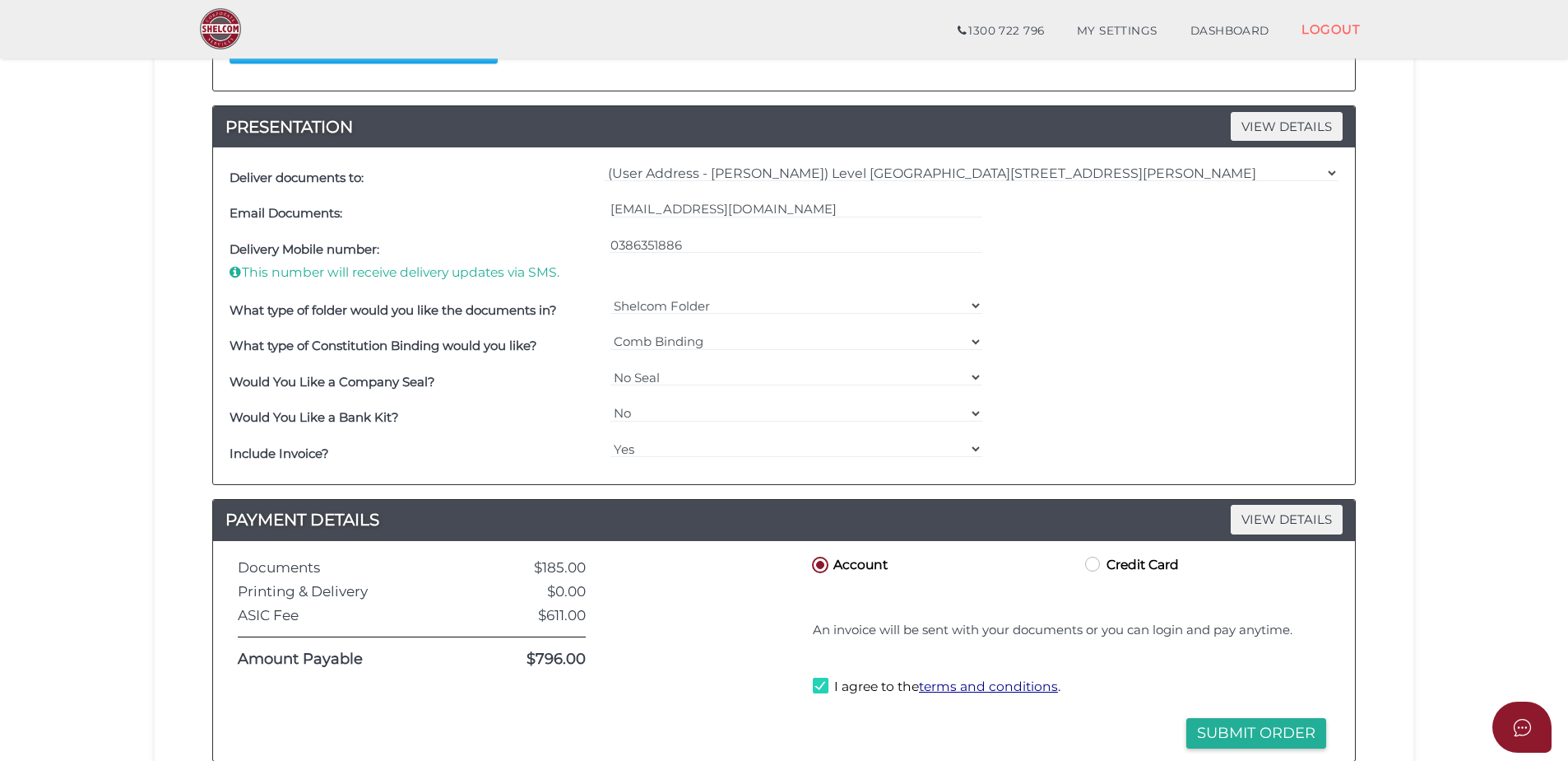
scroll to position [576, 0]
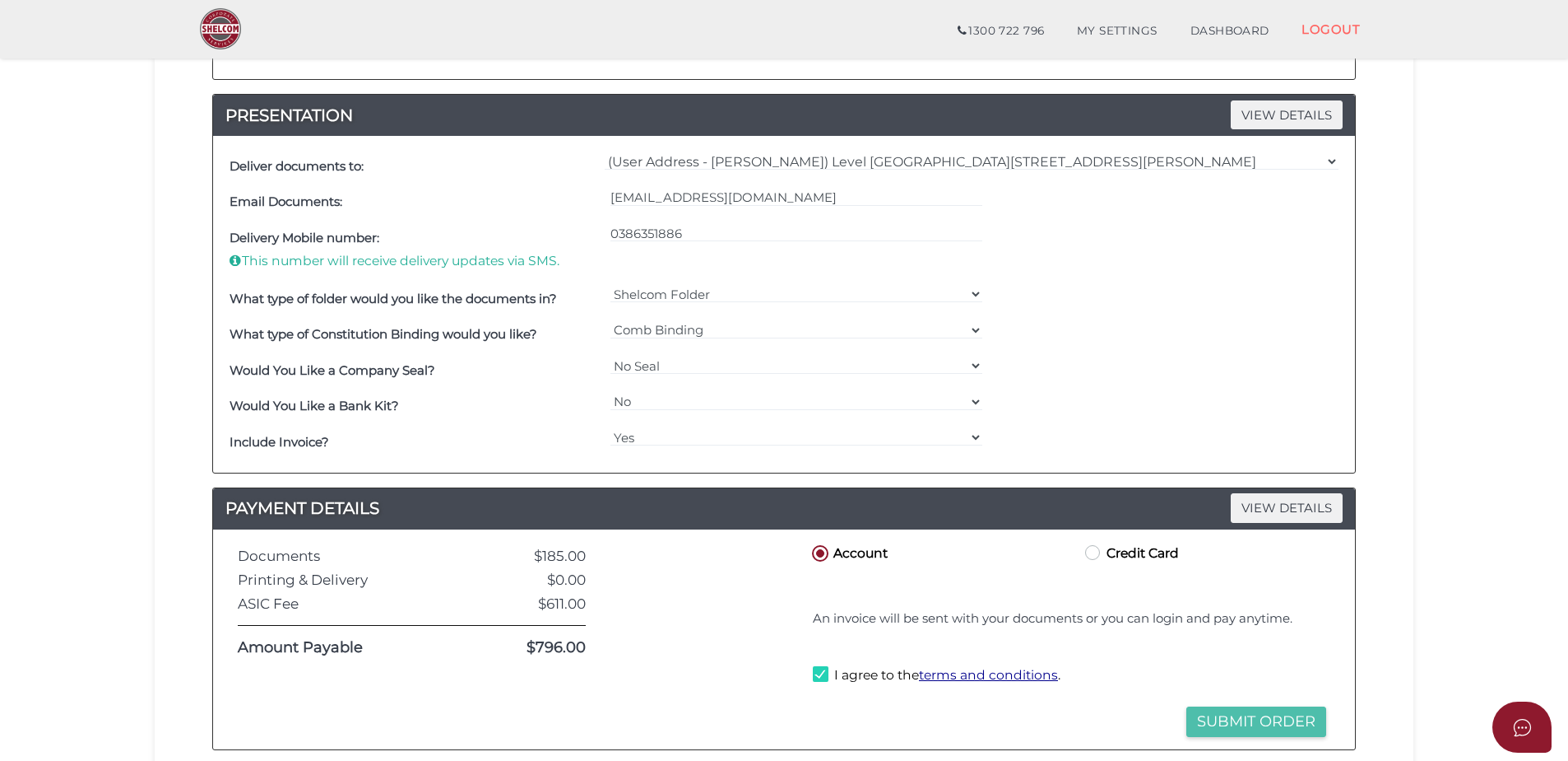
click at [1293, 721] on button "Submit Order" at bounding box center [1256, 721] width 140 height 30
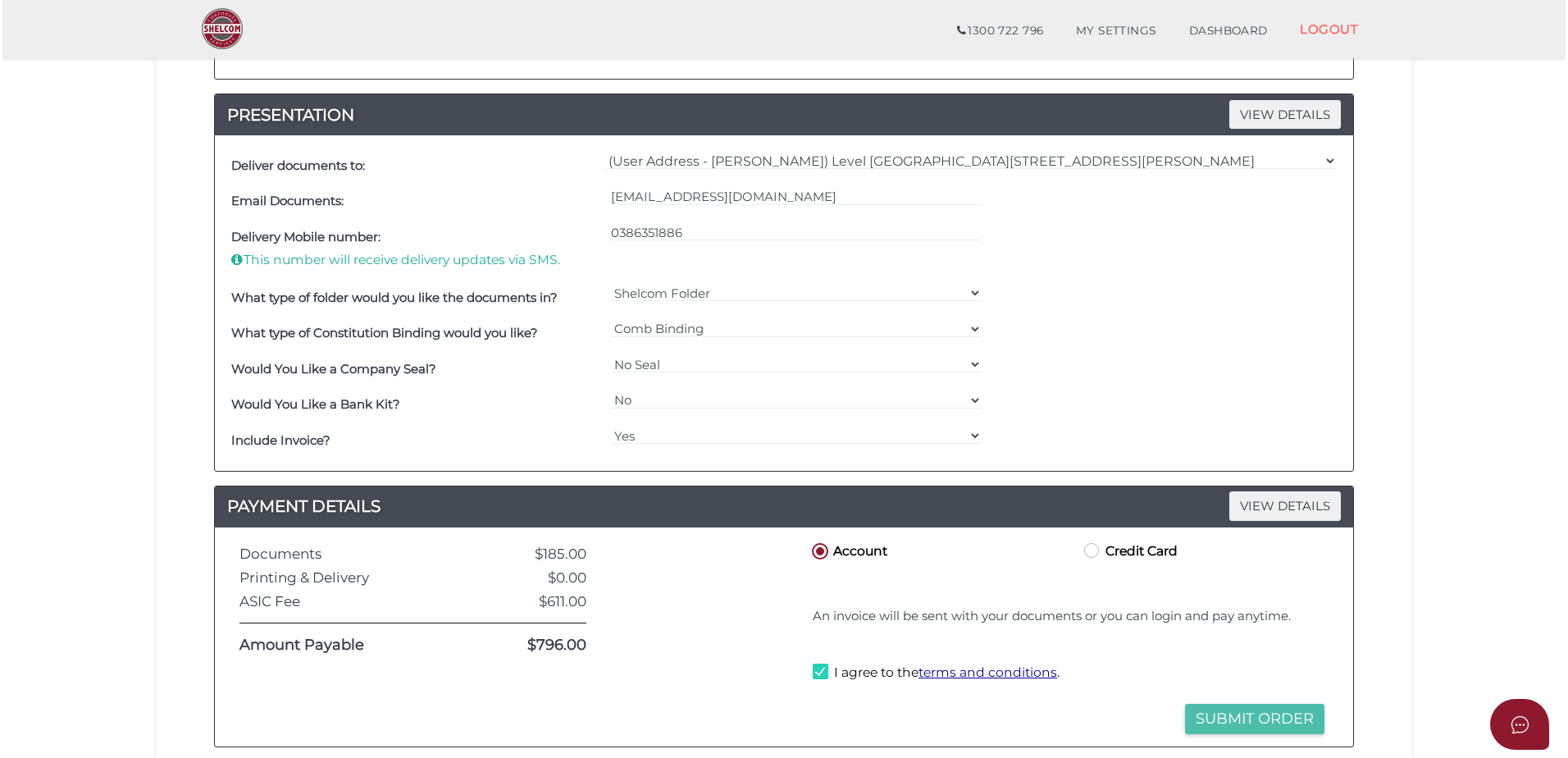
scroll to position [0, 0]
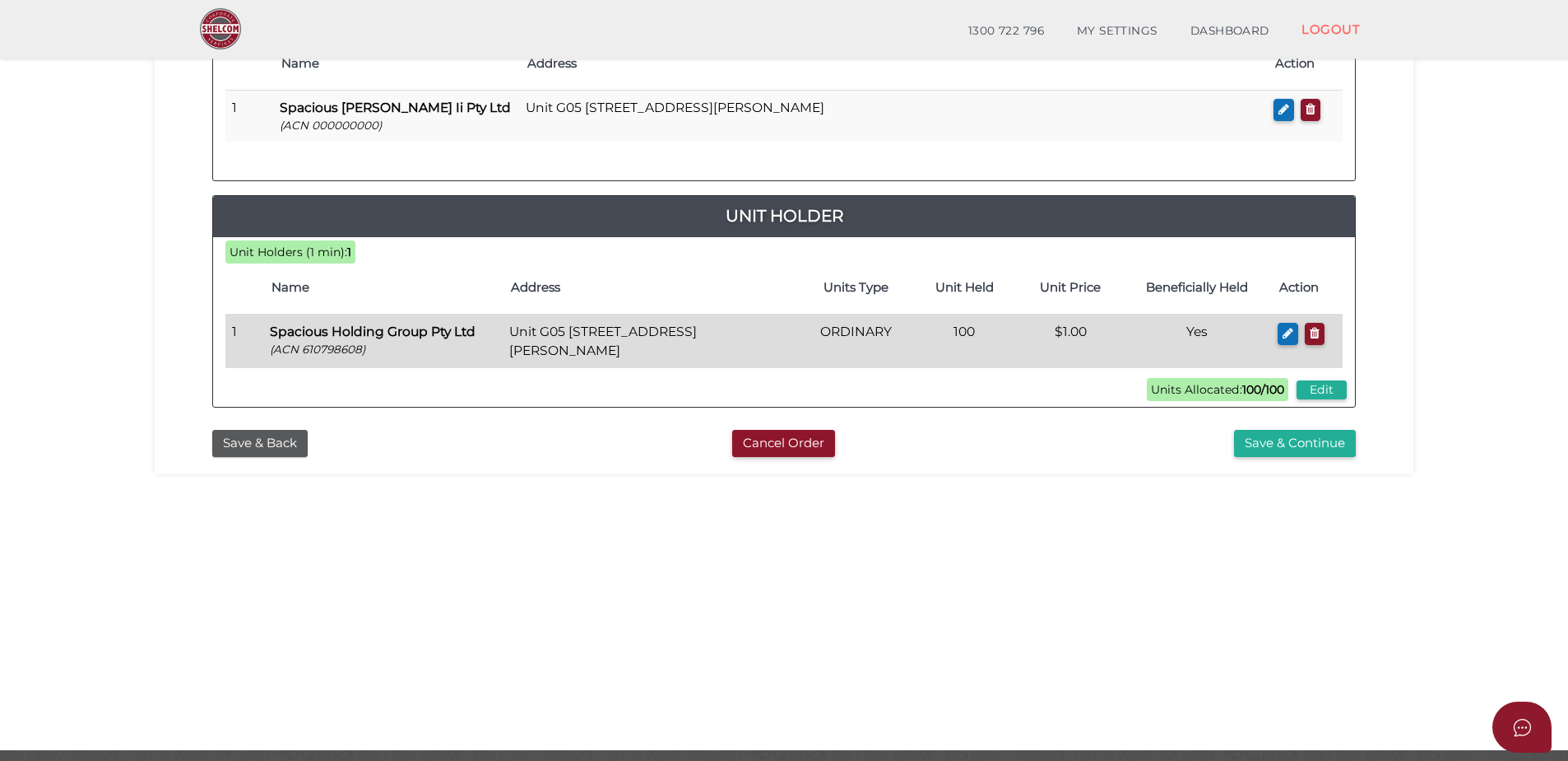
scroll to position [369, 0]
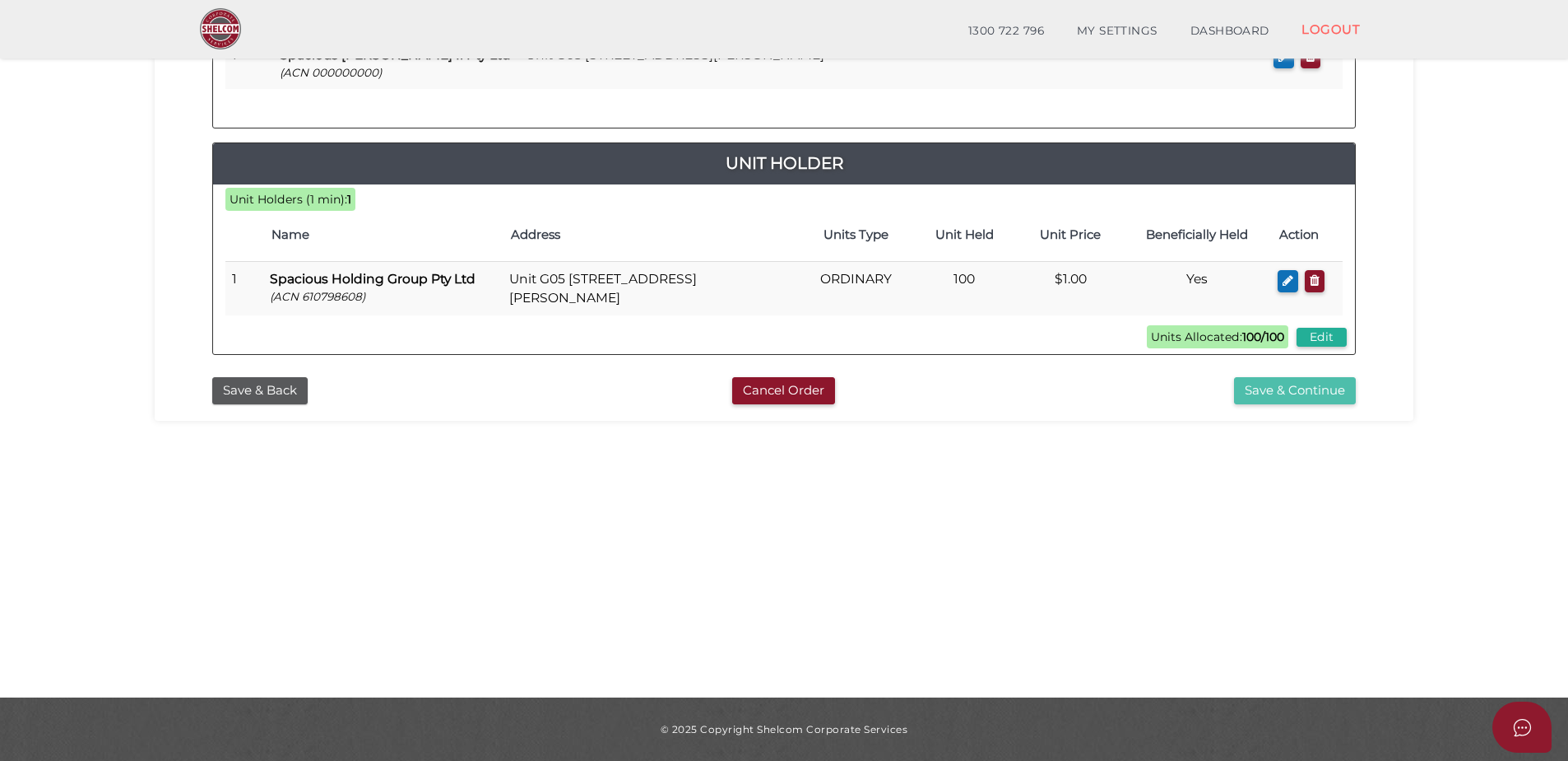
click at [1315, 396] on button "Save & Continue" at bounding box center [1295, 391] width 121 height 27
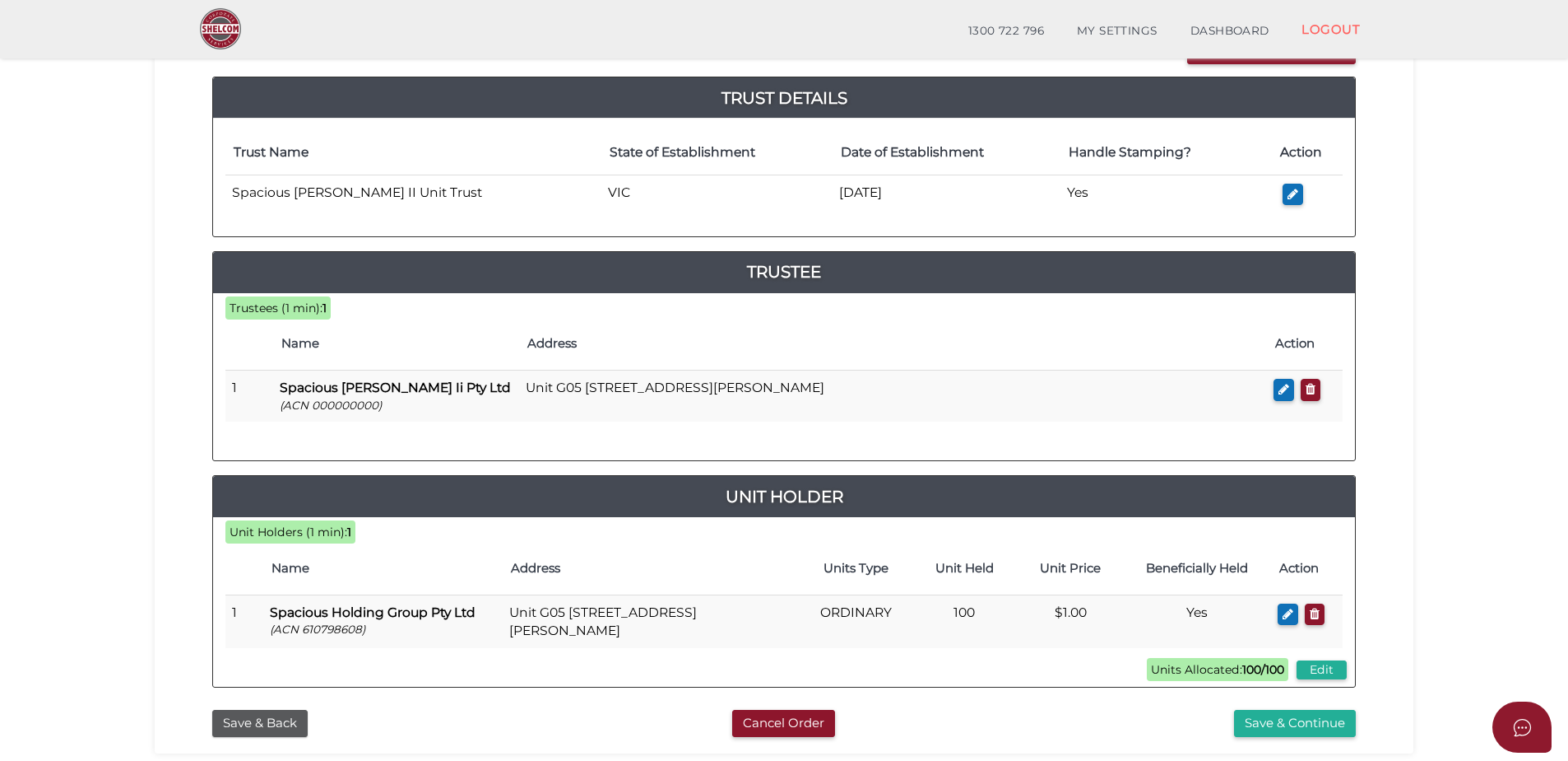
scroll to position [329, 0]
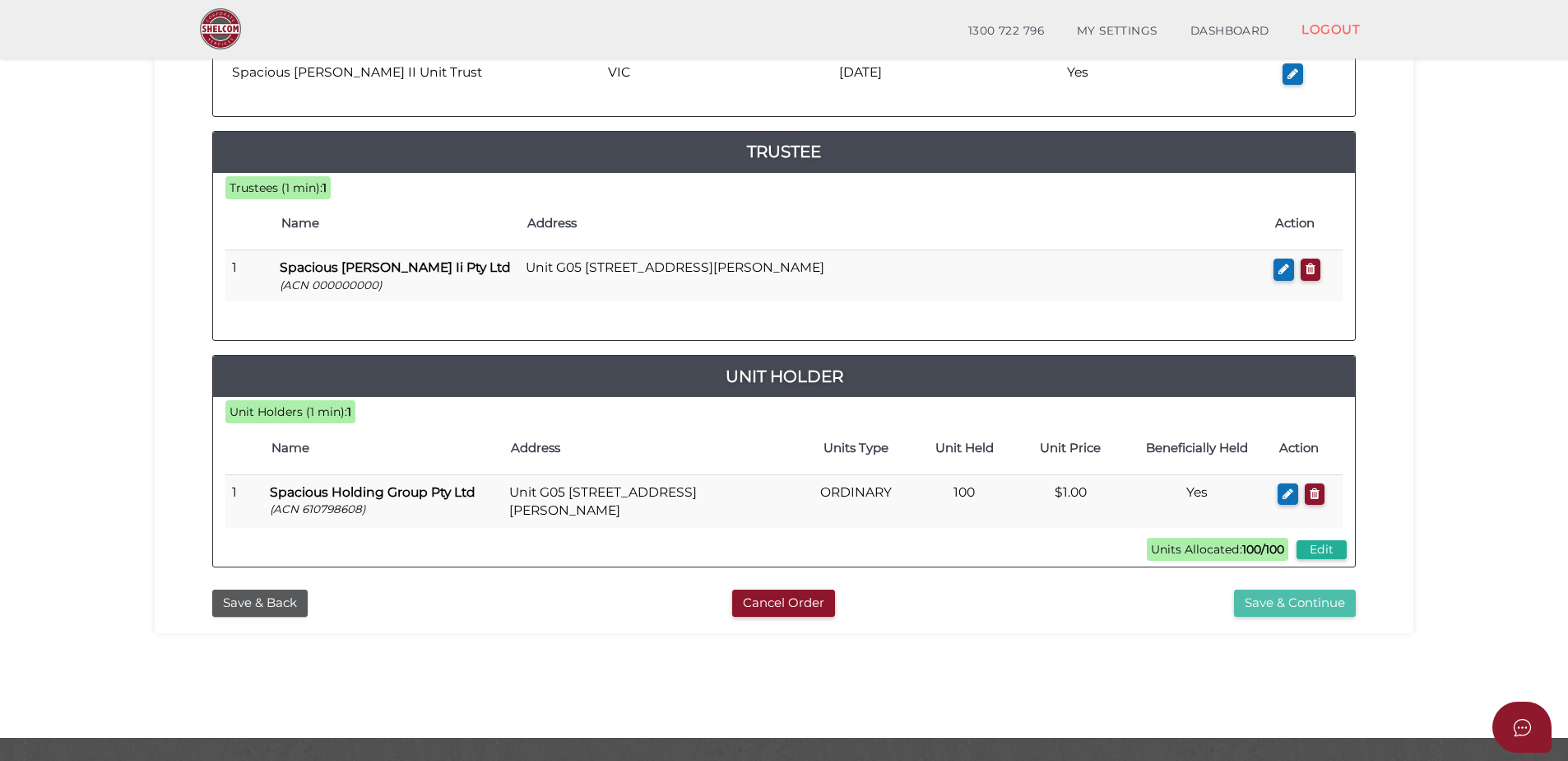
click at [1316, 605] on button "Save & Continue" at bounding box center [1295, 603] width 121 height 27
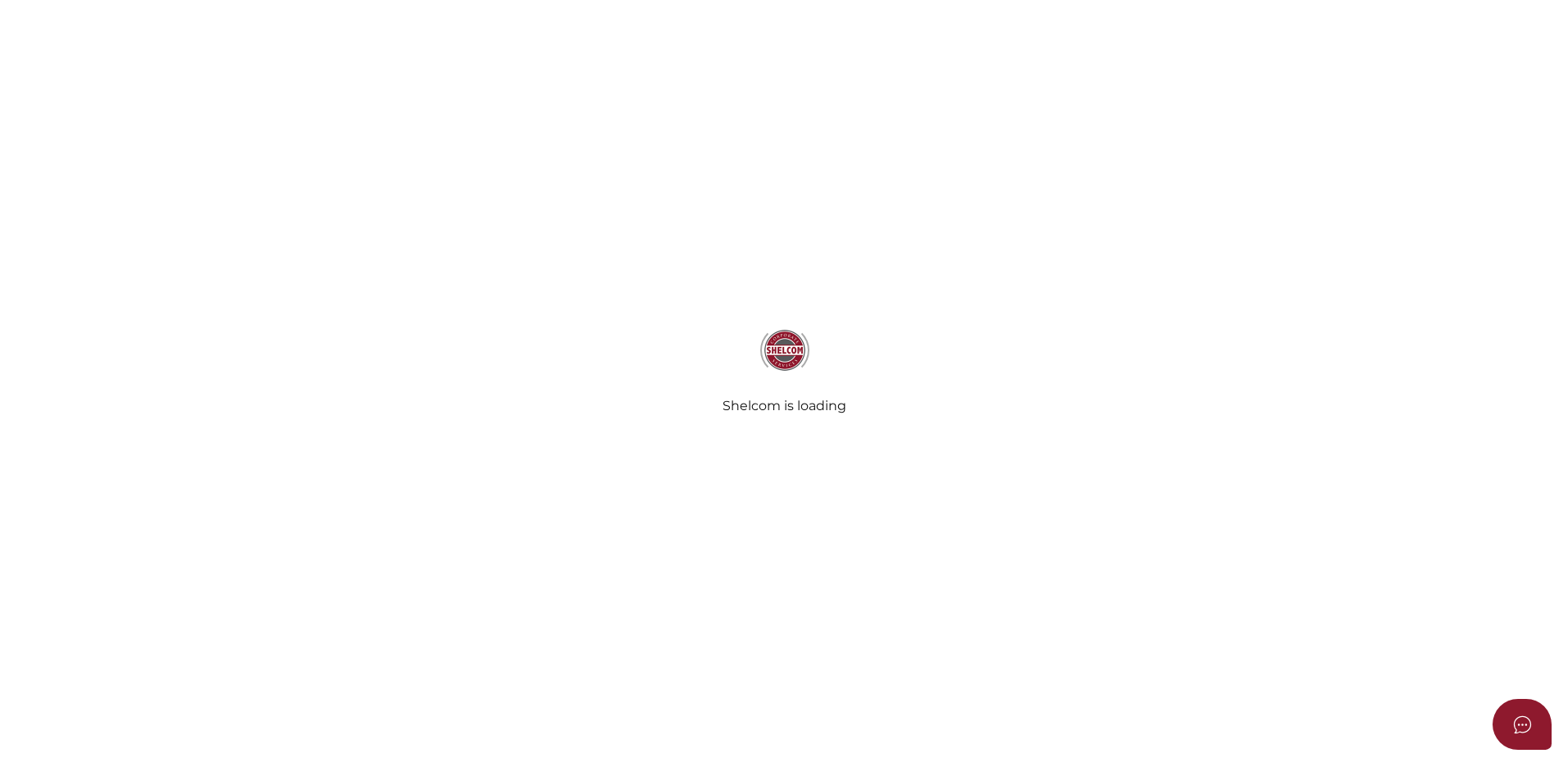
select select "Comb Binding"
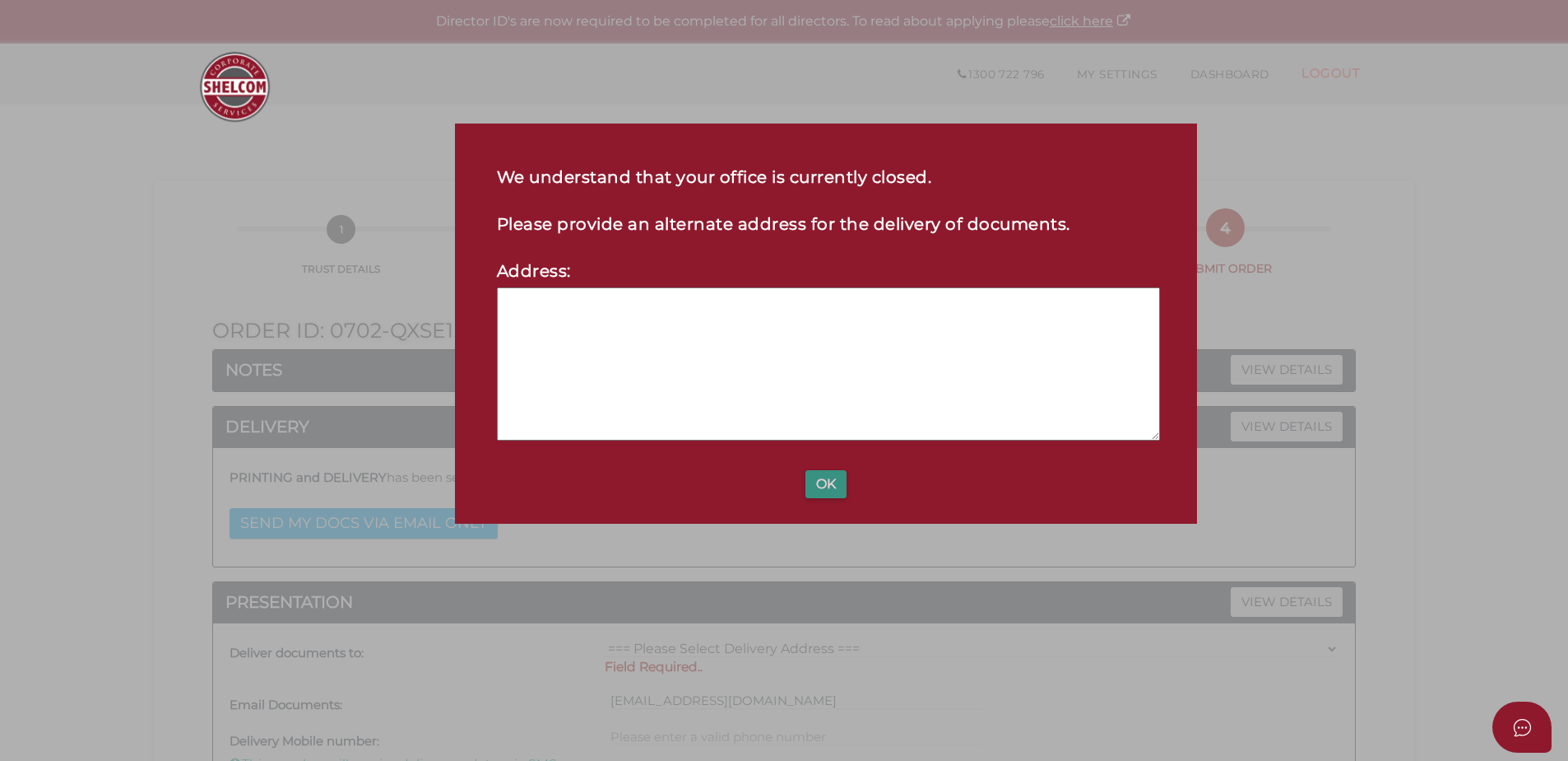
click at [824, 487] on button "OK" at bounding box center [826, 484] width 41 height 28
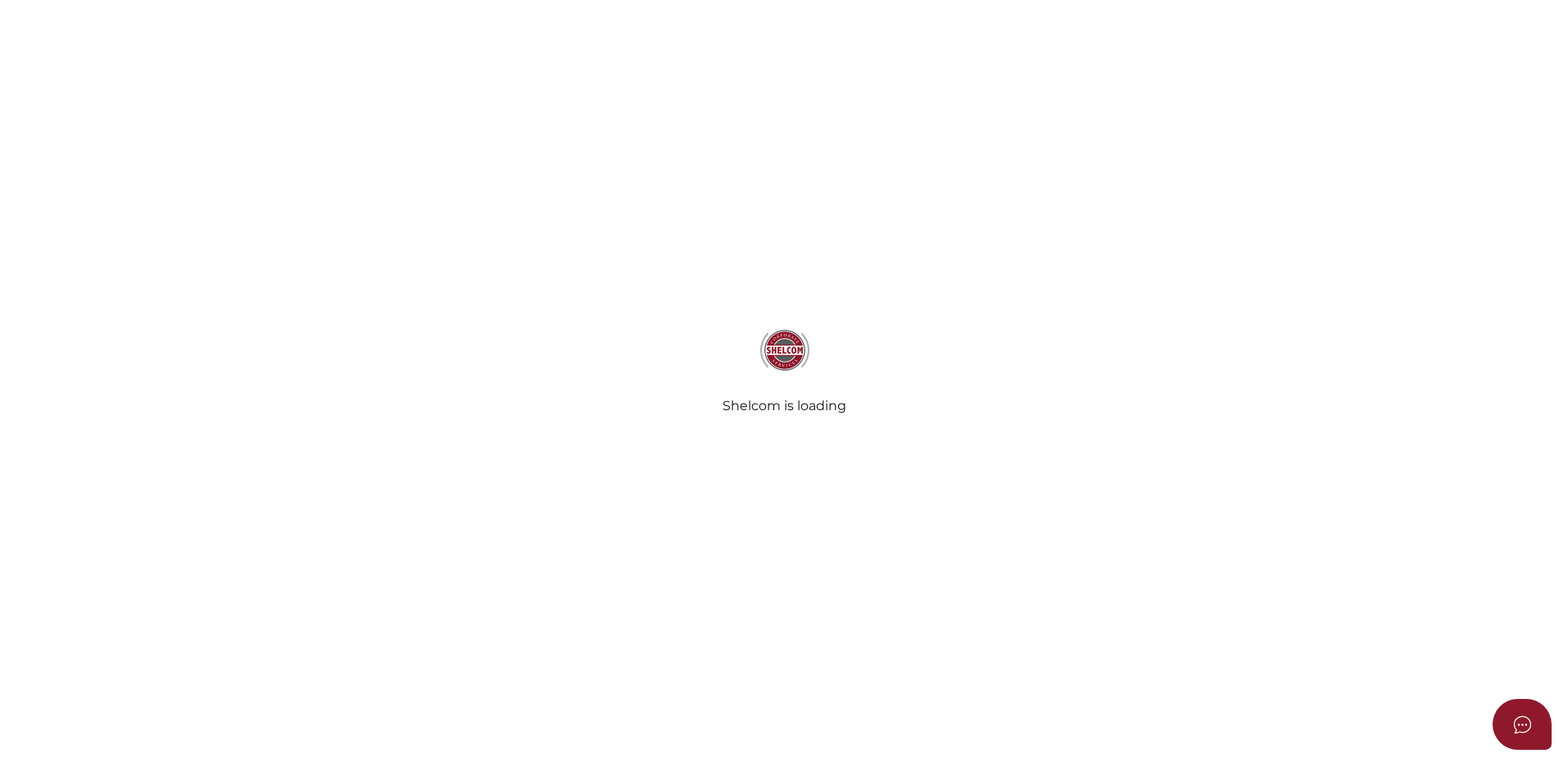
select select "Comb Binding"
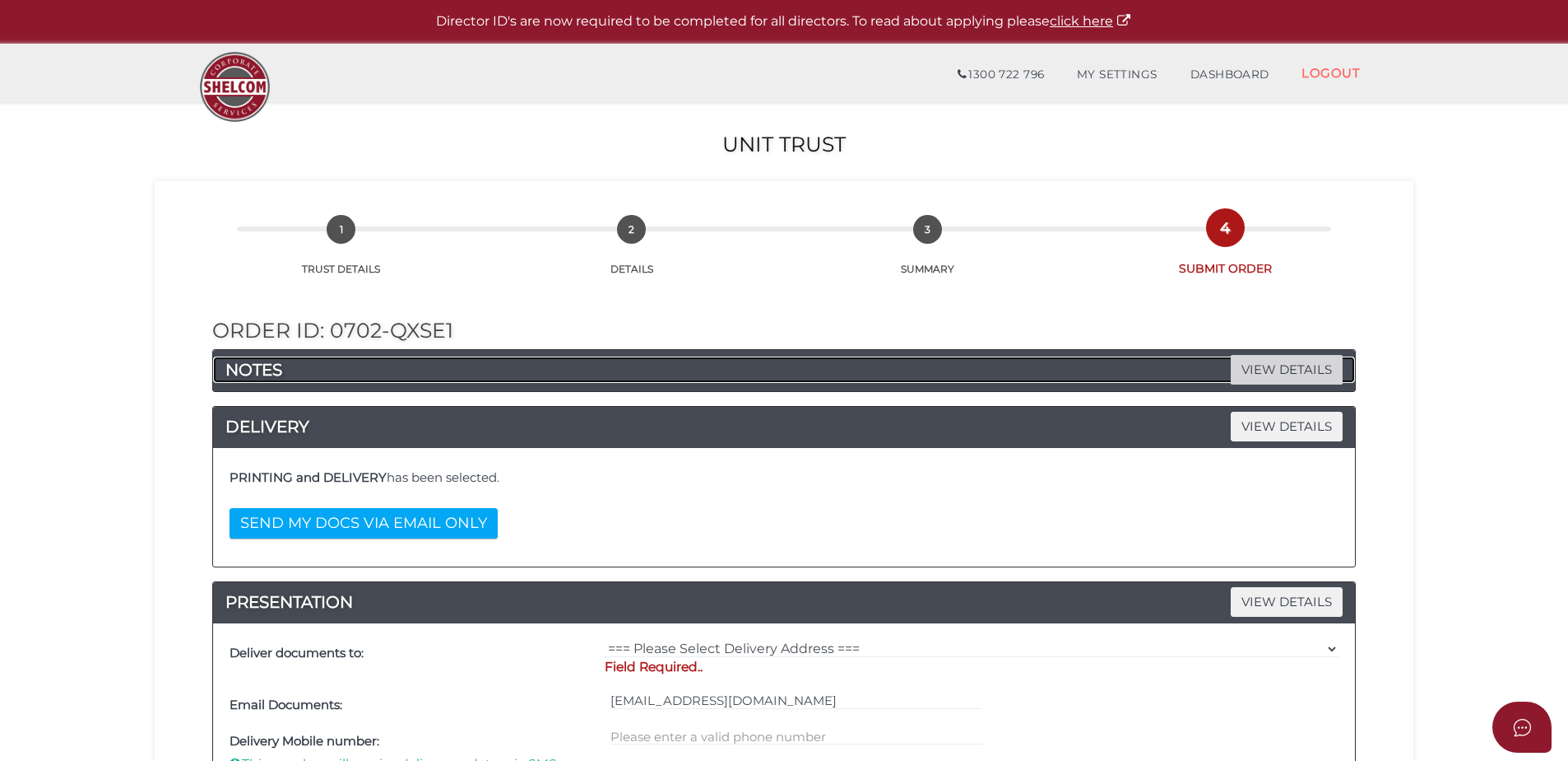
click at [1334, 365] on span "VIEW DETAILS" at bounding box center [1286, 369] width 112 height 29
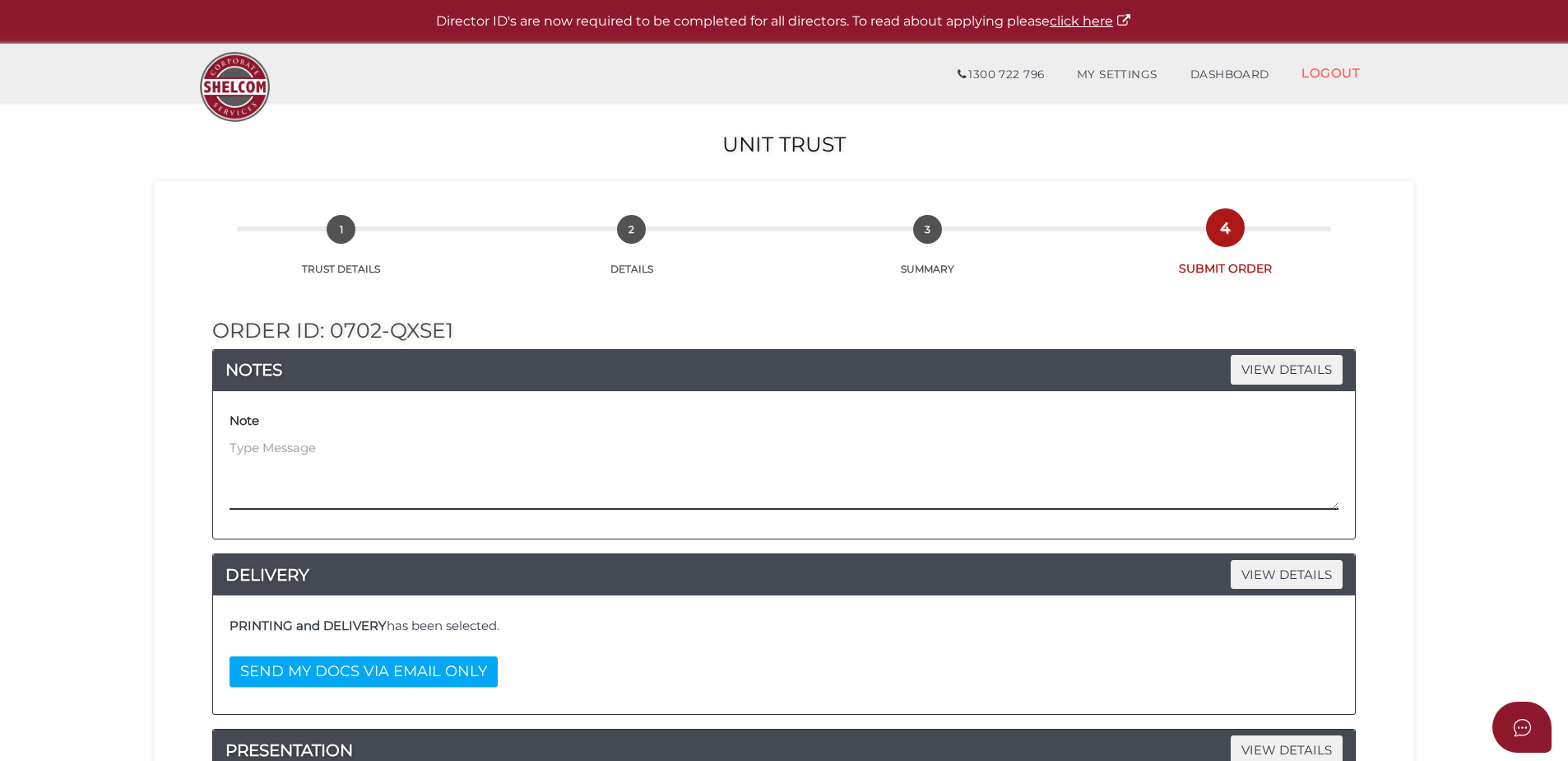
click at [381, 472] on textarea at bounding box center [784, 473] width 1109 height 71
click at [804, 467] on textarea "We have just submitted an order for the Trustee Company" at bounding box center [784, 473] width 1109 height 71
paste textarea "Spacious Blackburn II Pty Ltd"
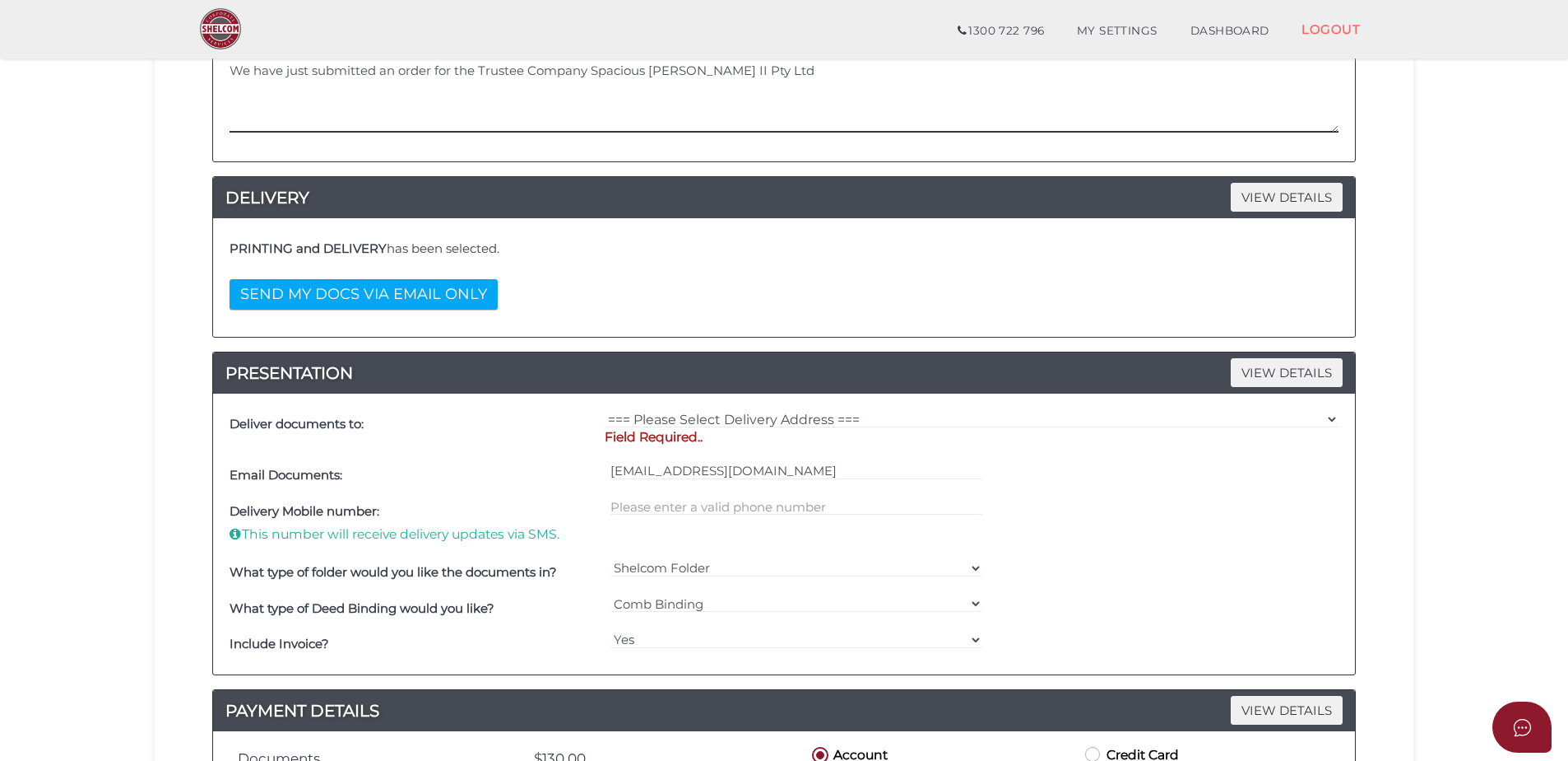
scroll to position [329, 0]
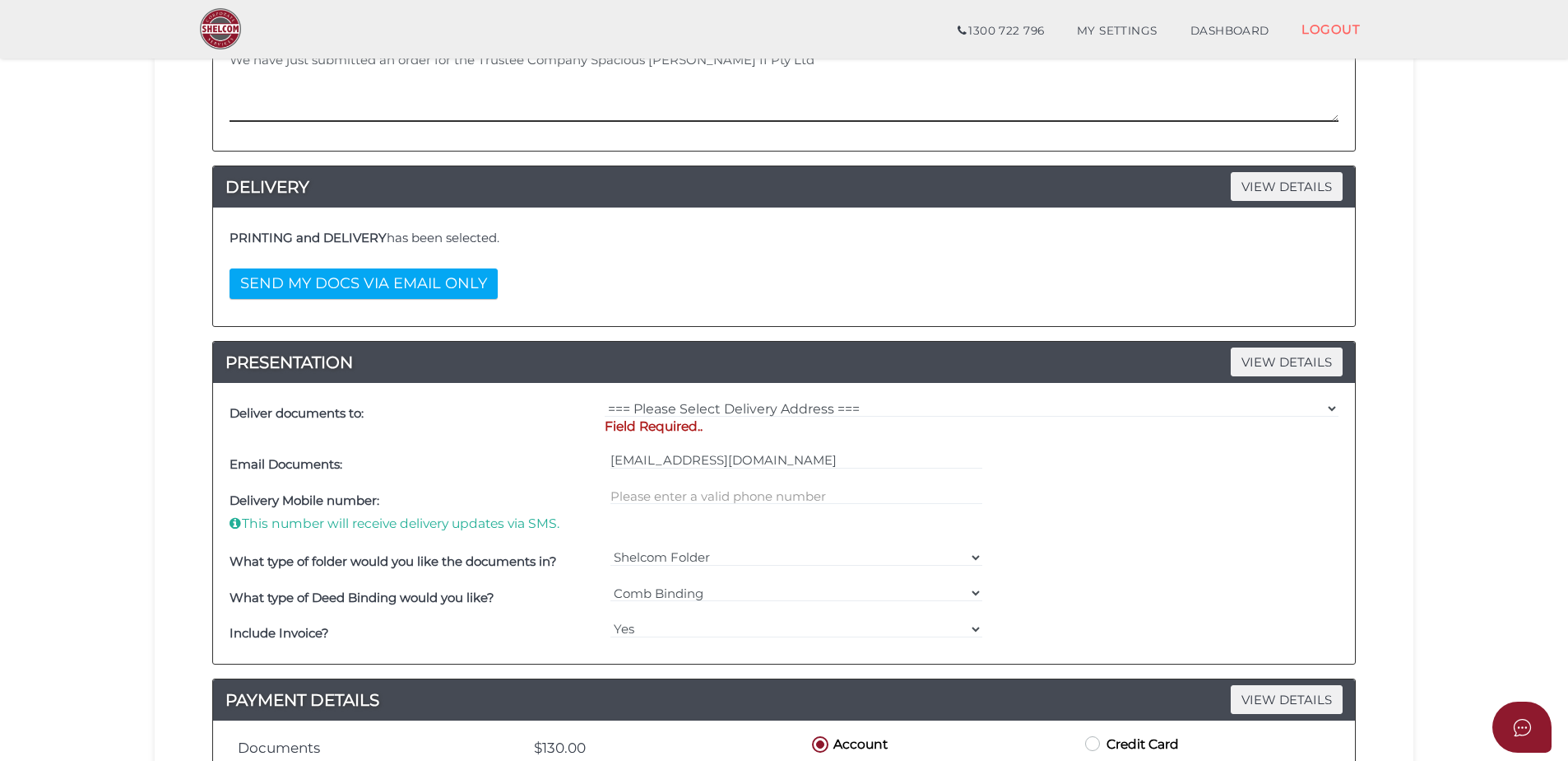
type textarea "We have just submitted an order for the Trustee Company Spacious Blackburn II P…"
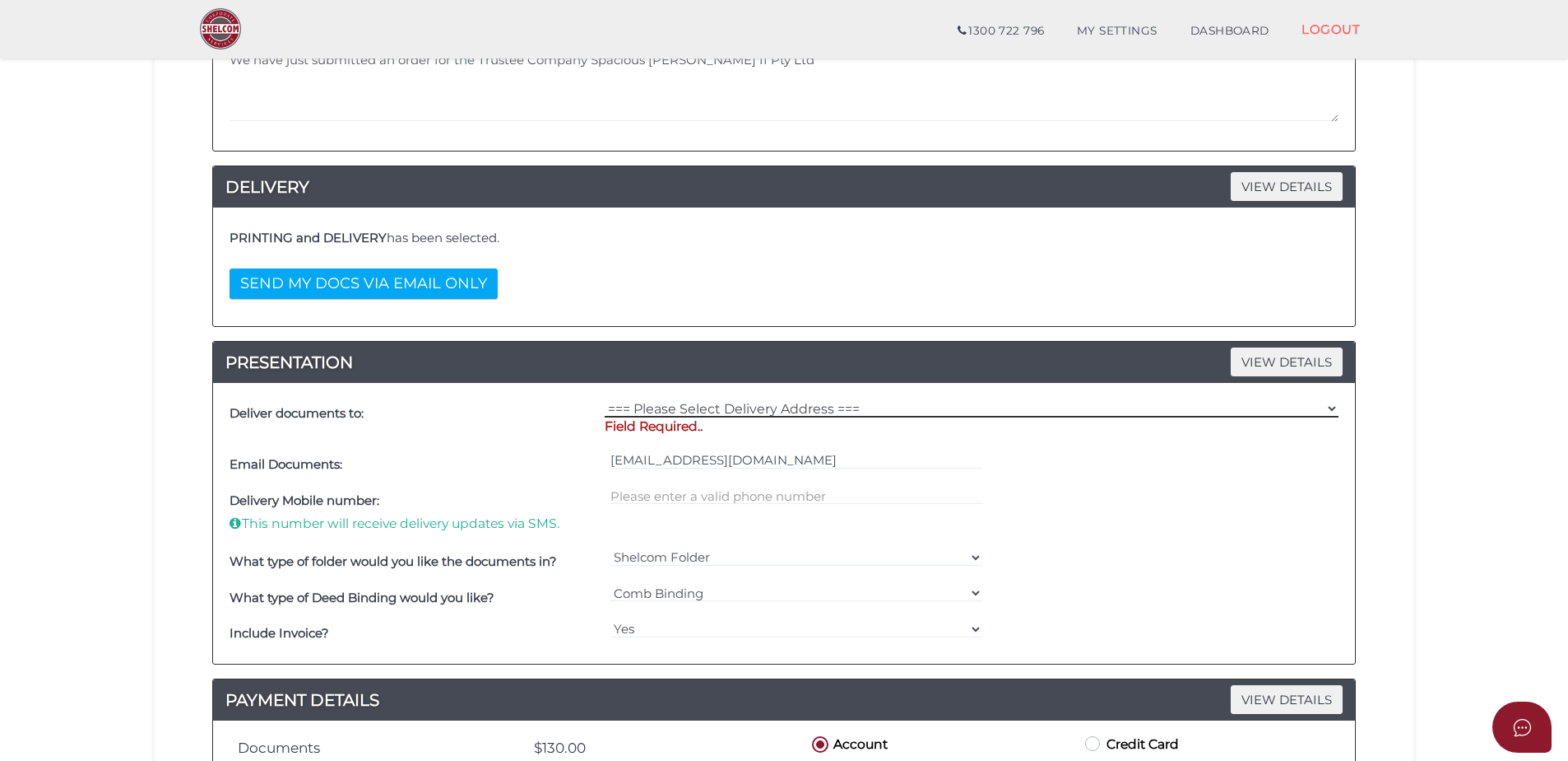
click at [775, 410] on select "=== Please Select Delivery Address === (User Address - Caitlin Black) Level 10 …" at bounding box center [972, 408] width 734 height 18
select select "0"
click at [605, 399] on select "=== Please Select Delivery Address === (User Address - Caitlin Black) Level 10 …" at bounding box center [972, 408] width 734 height 18
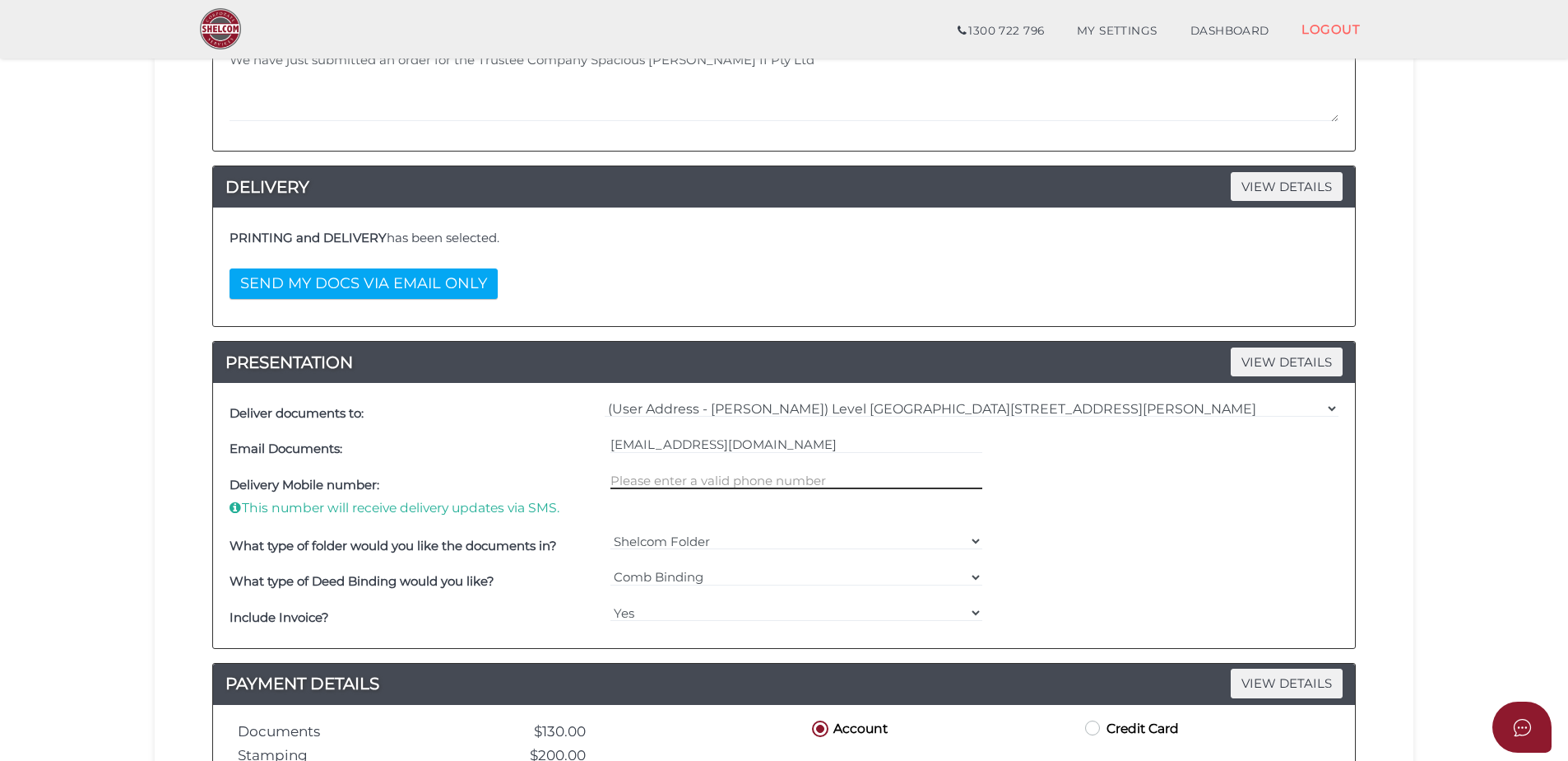
click at [739, 480] on input "text" at bounding box center [797, 479] width 373 height 18
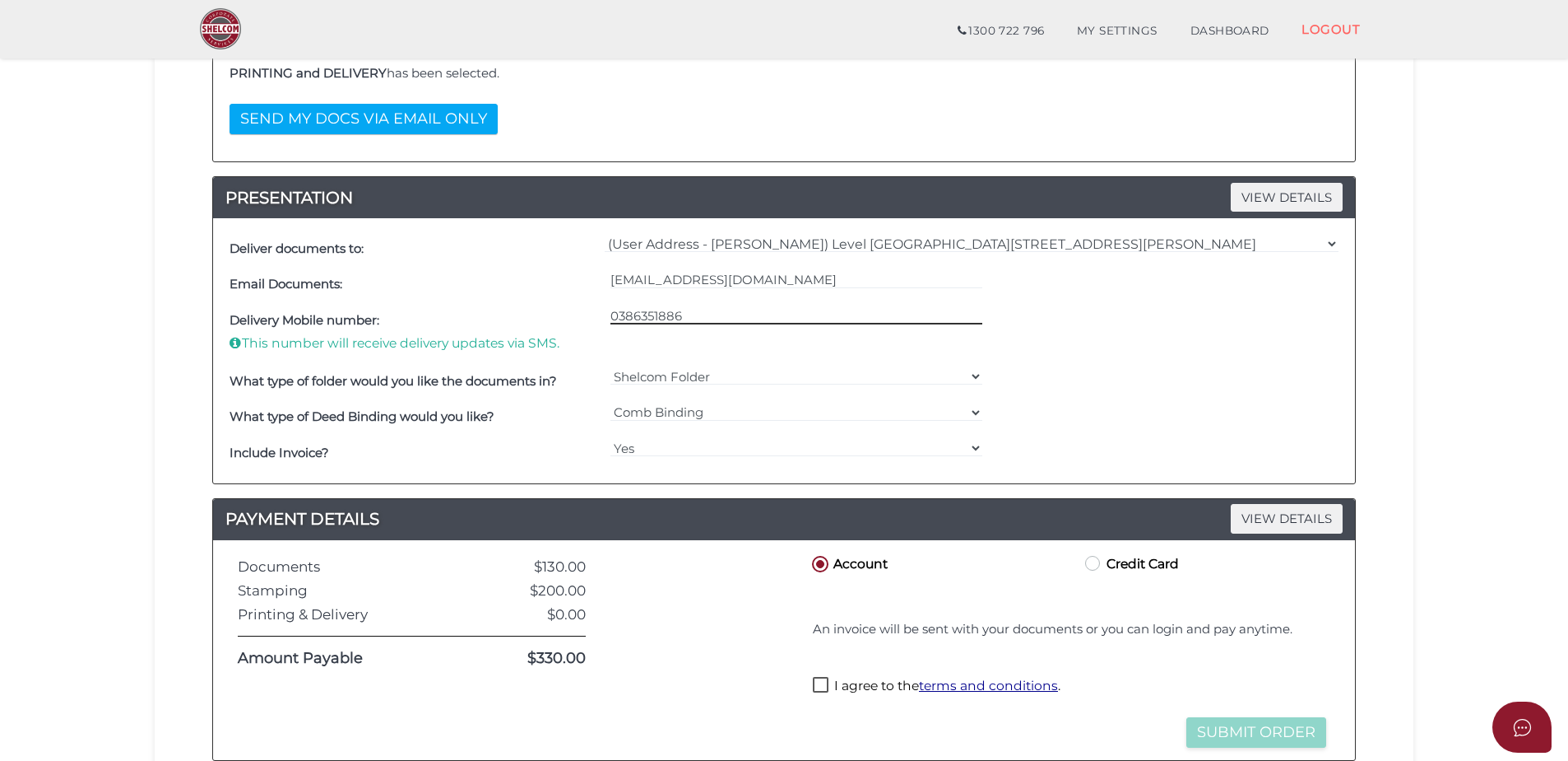
type input "0386351886"
click at [835, 686] on label "I agree to the terms and conditions ." at bounding box center [937, 686] width 248 height 20
checkbox input "true"
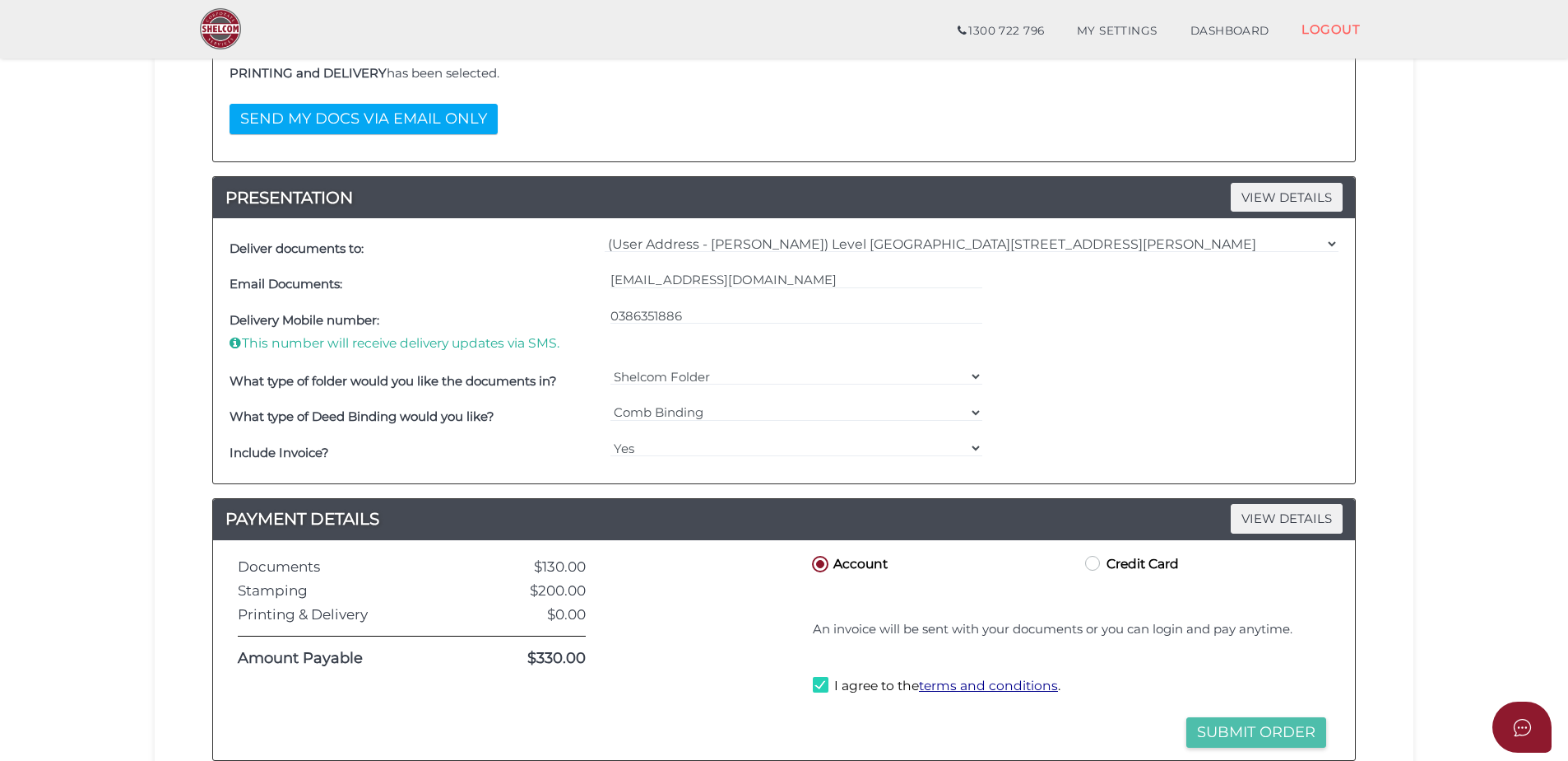
click at [1301, 732] on button "Submit Order" at bounding box center [1256, 732] width 140 height 30
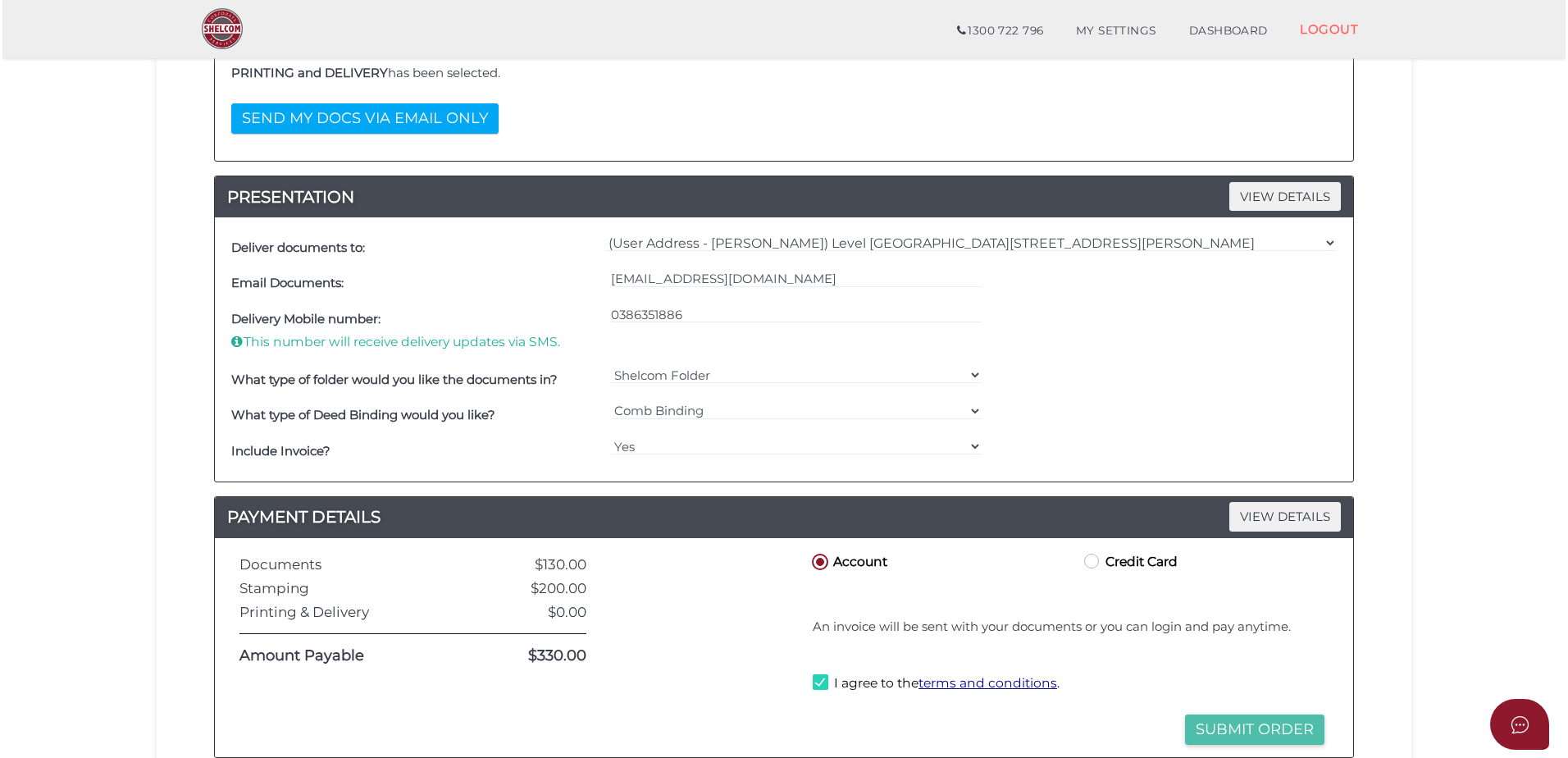
scroll to position [0, 0]
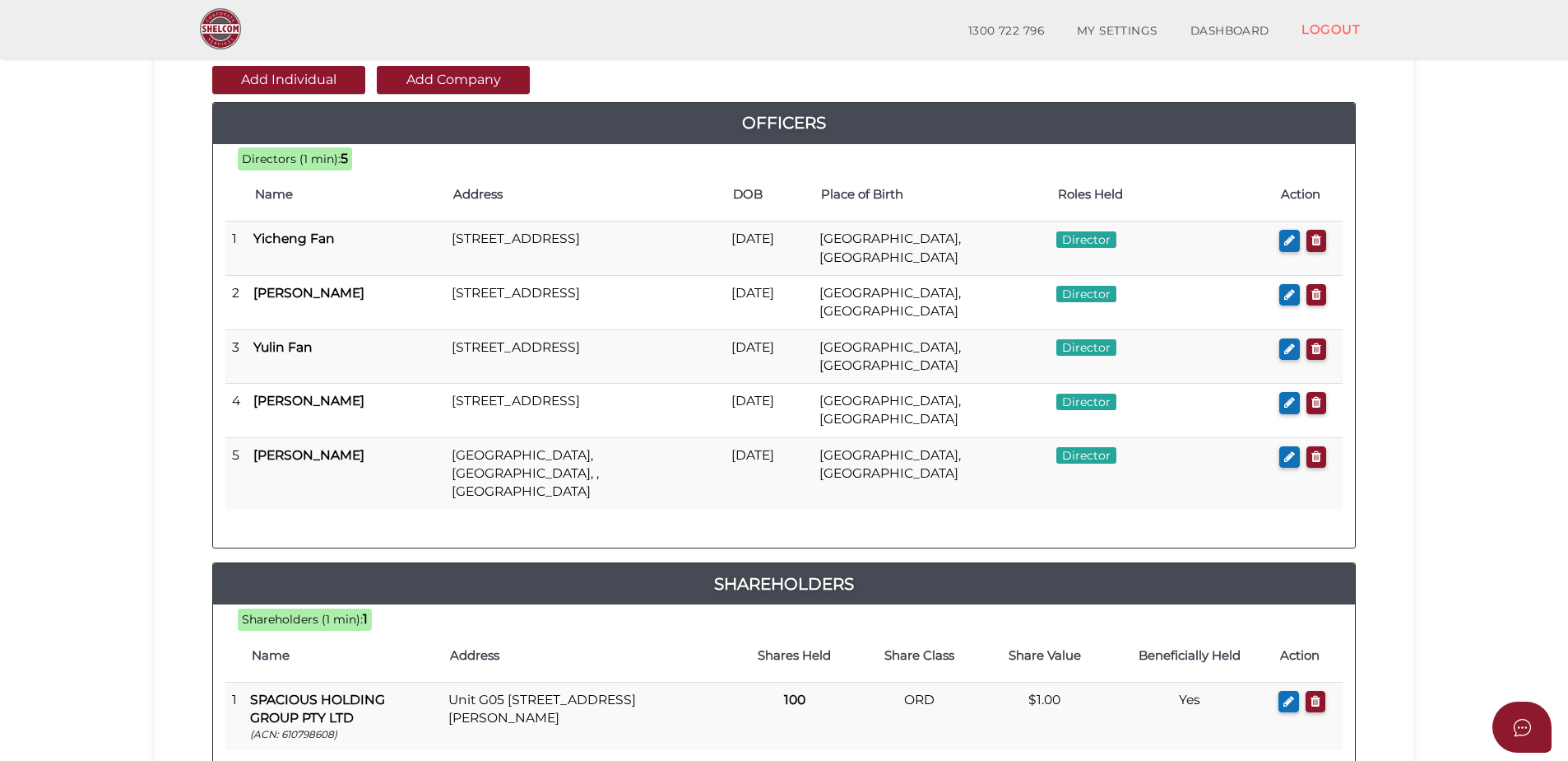
scroll to position [408, 0]
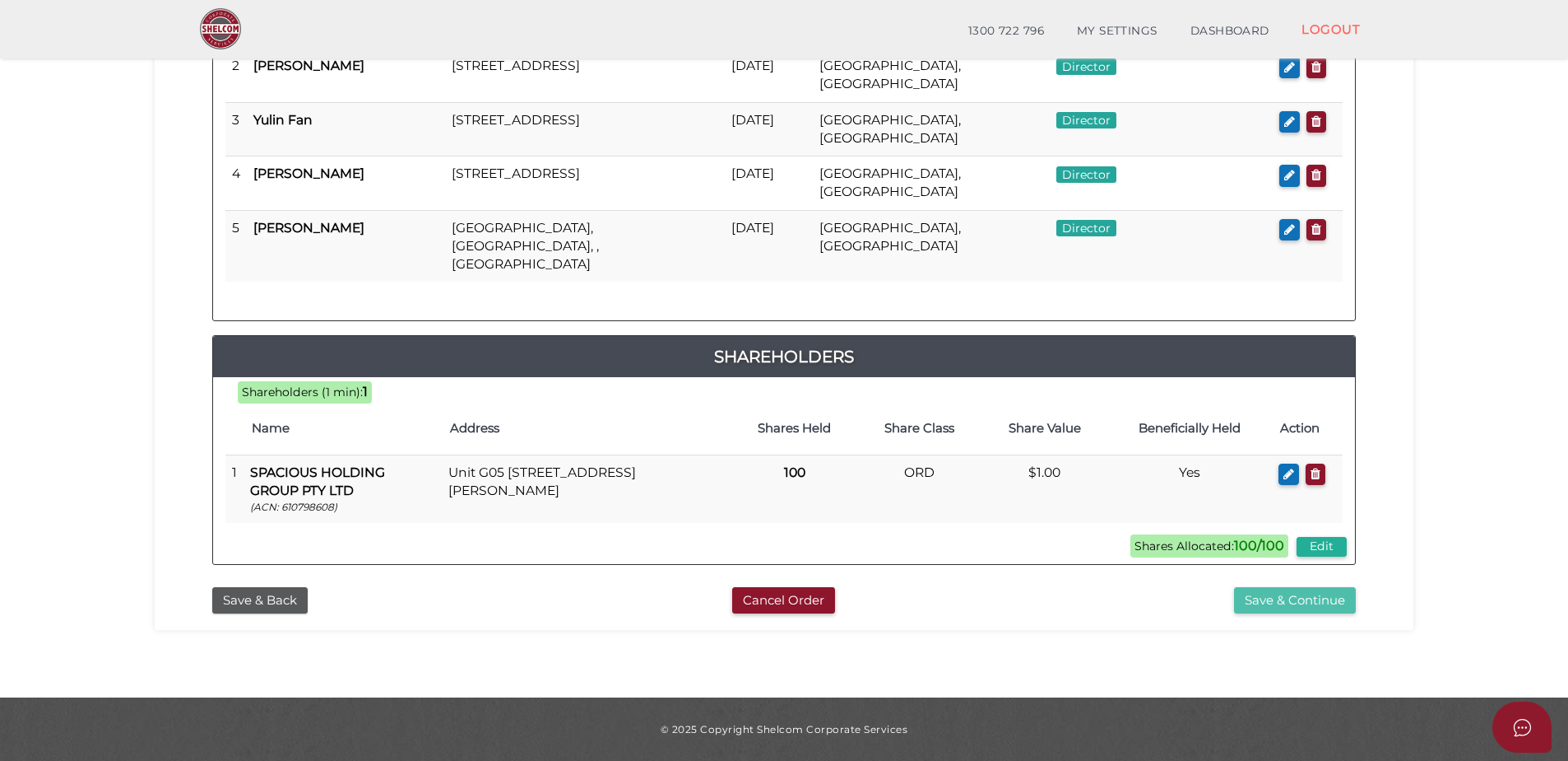
click at [1313, 605] on button "Save & Continue" at bounding box center [1295, 601] width 121 height 27
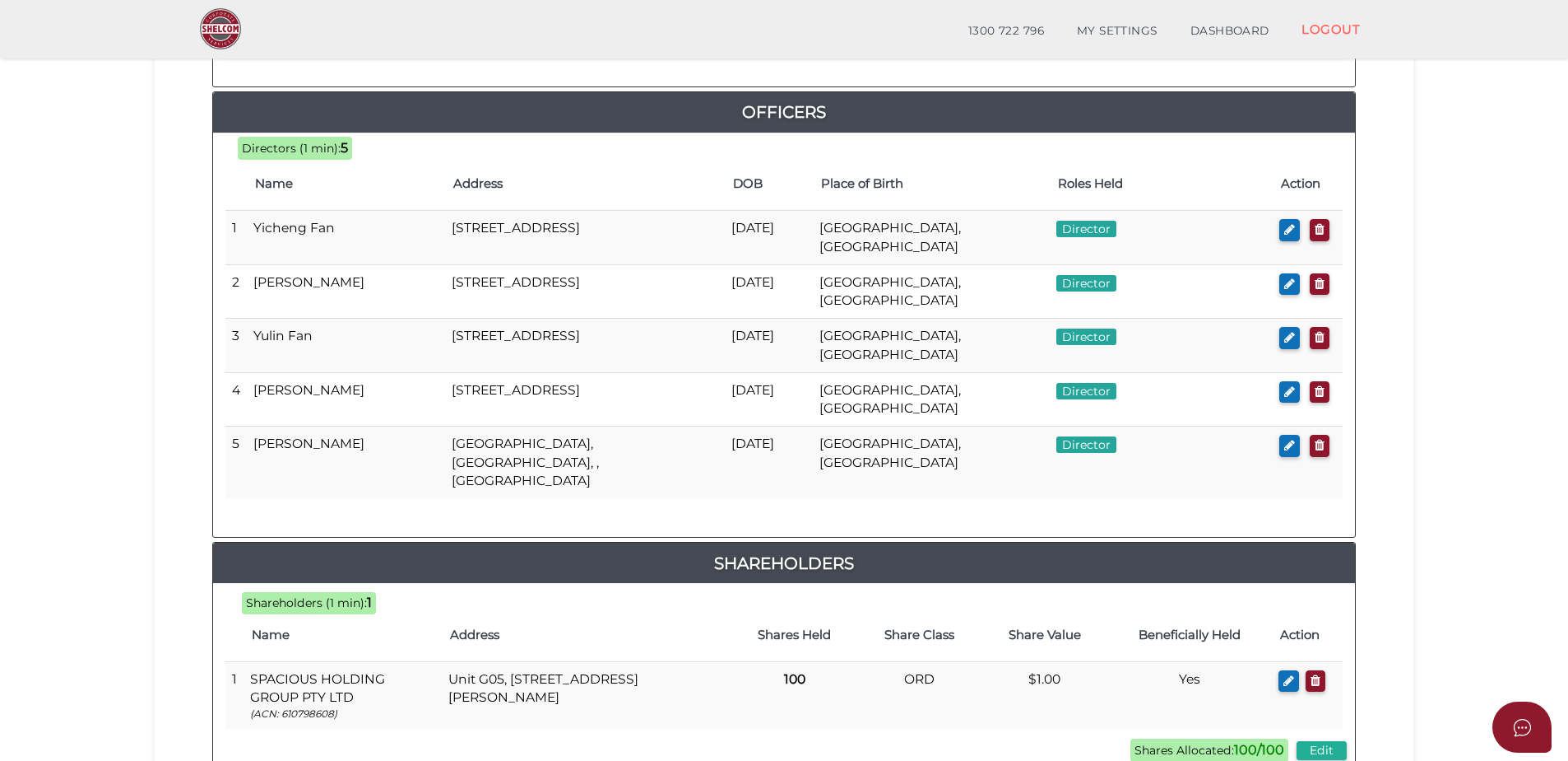
scroll to position [945, 0]
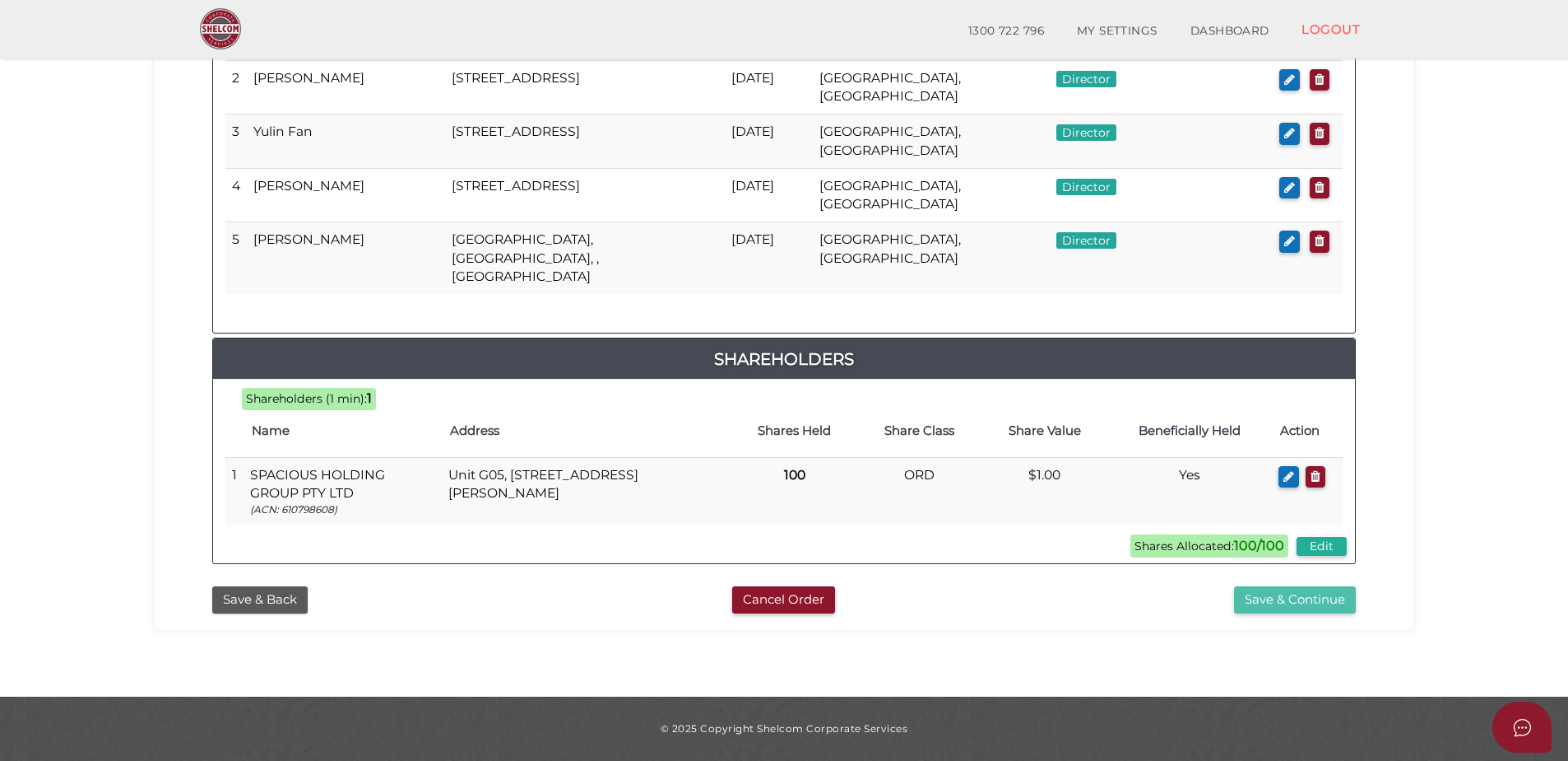
click at [1297, 599] on button "Save & Continue" at bounding box center [1295, 600] width 121 height 27
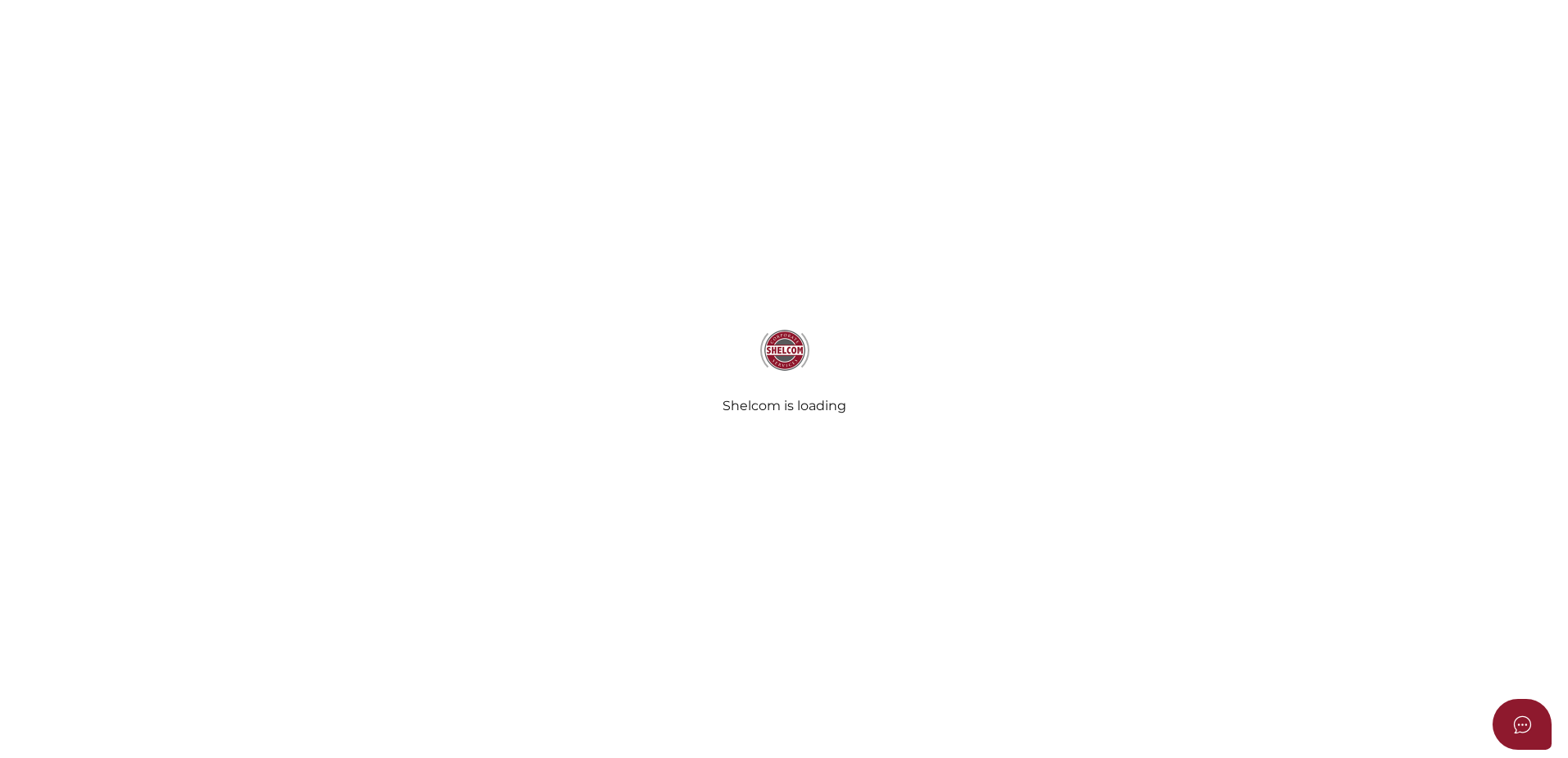
select select "Comb Binding"
select select "No"
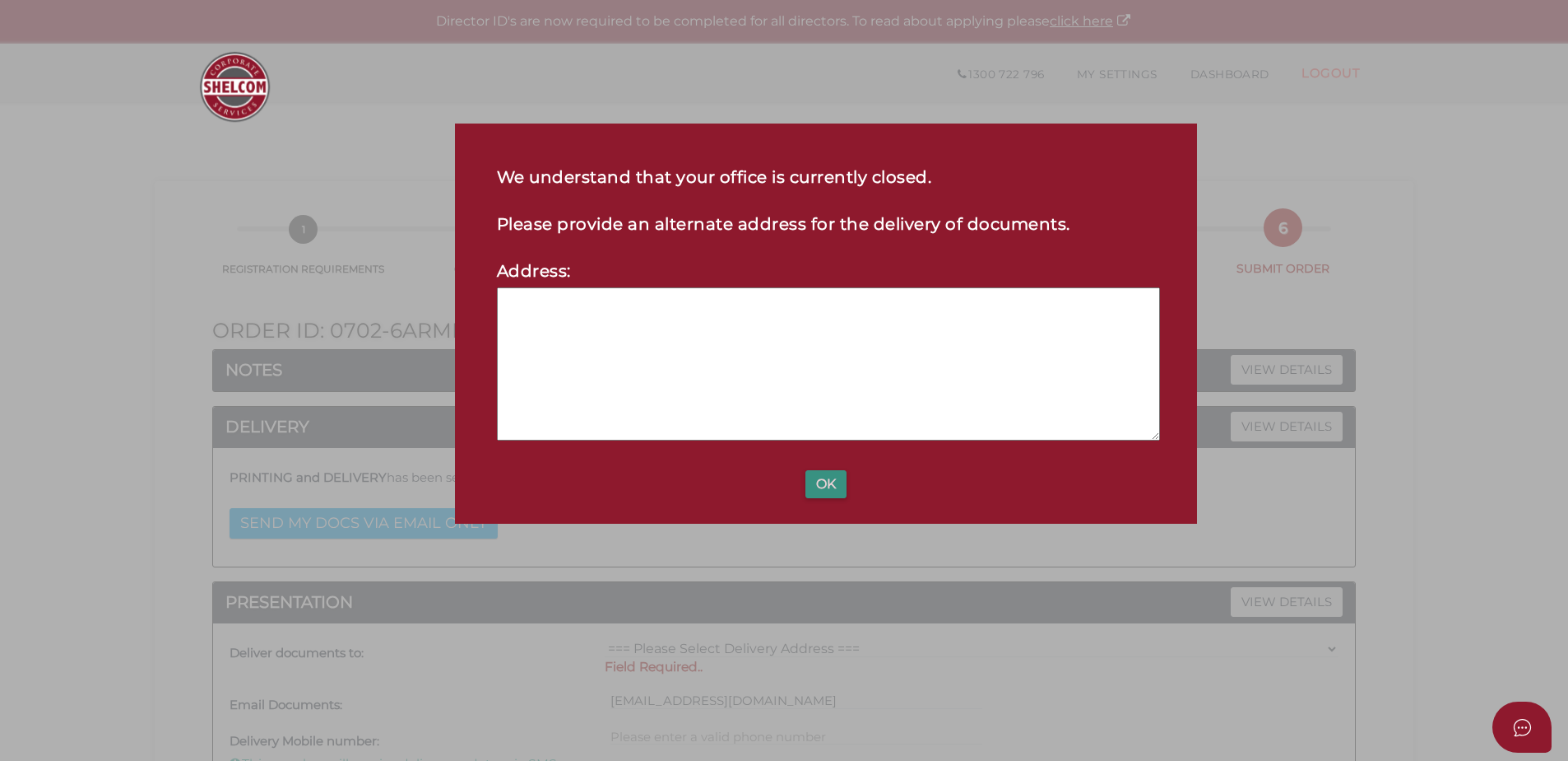
click at [826, 478] on button "OK" at bounding box center [826, 484] width 41 height 28
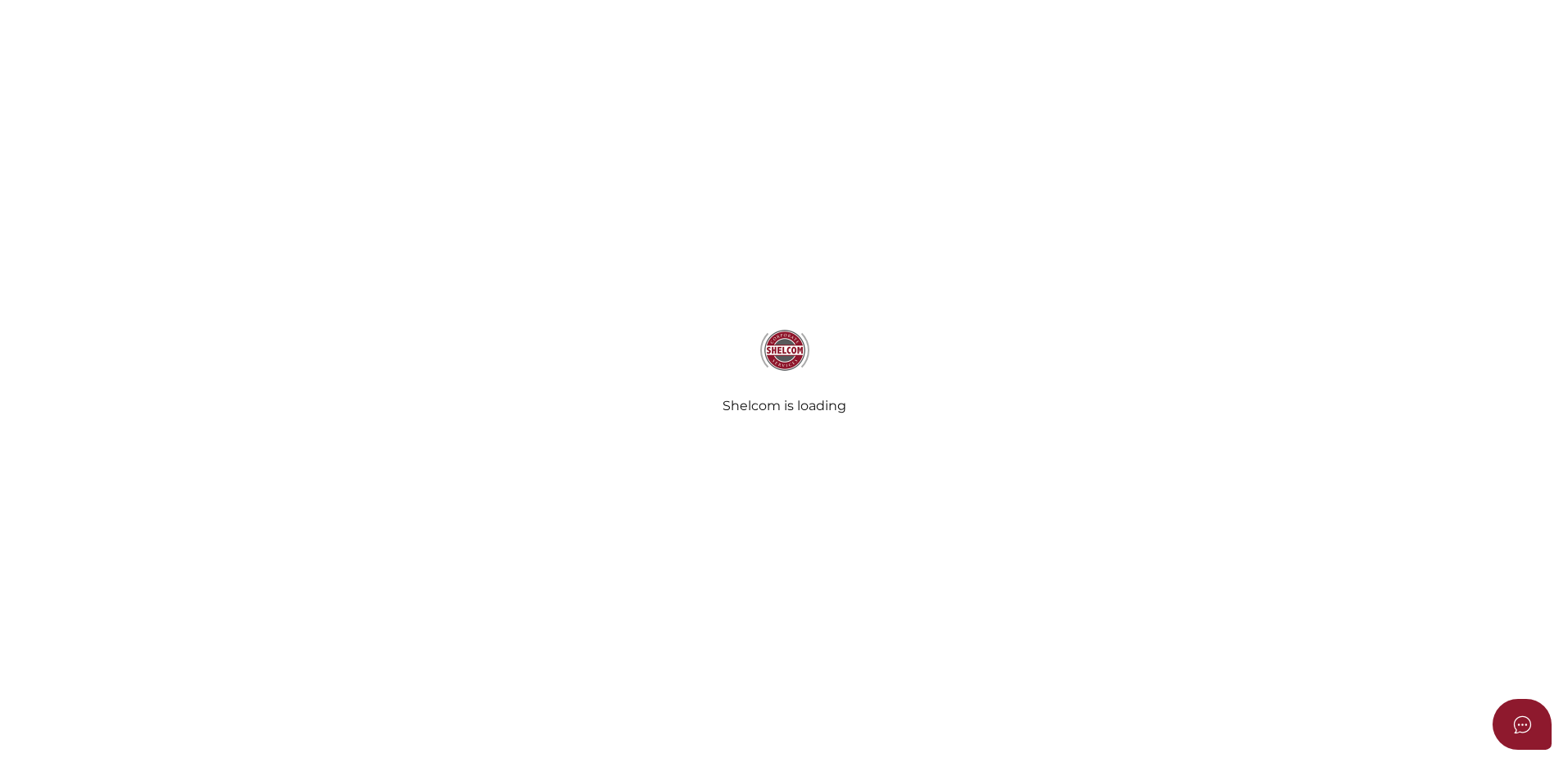
select select "Comb Binding"
select select "No"
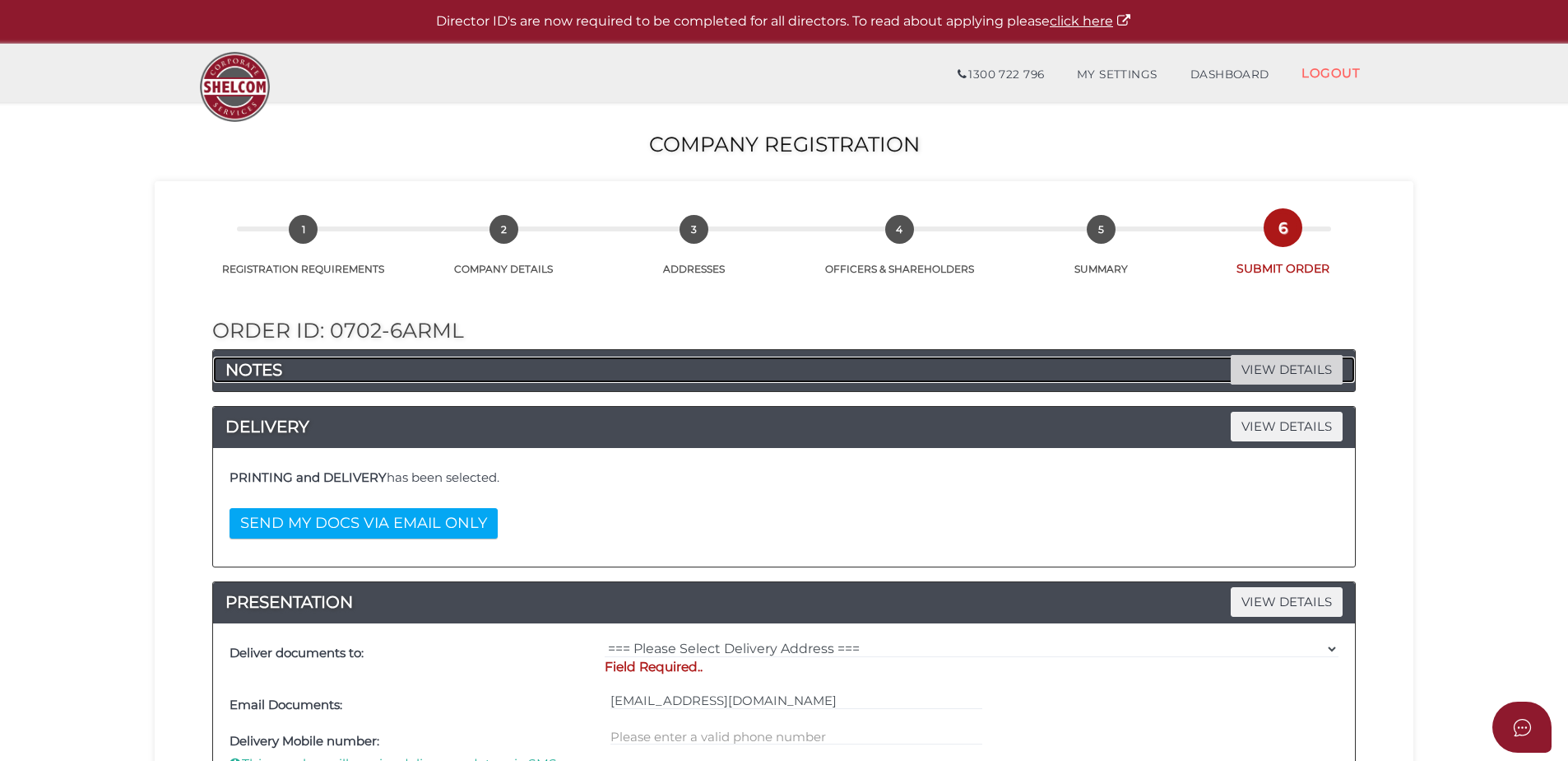
click at [1291, 360] on span "VIEW DETAILS" at bounding box center [1286, 369] width 112 height 29
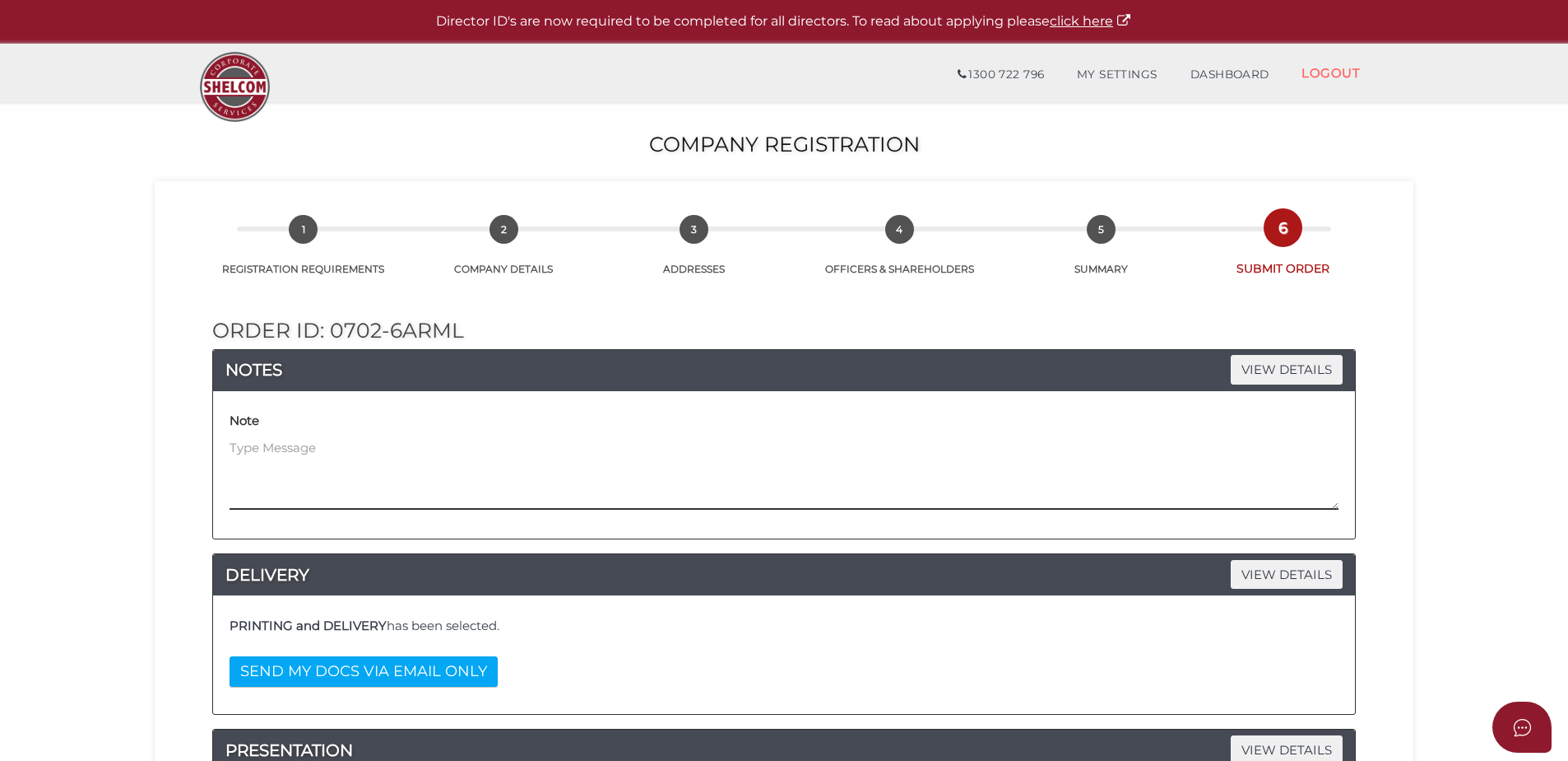
click at [460, 463] on textarea at bounding box center [784, 473] width 1109 height 71
click at [990, 465] on textarea "We will be submitting an order for a Unit Trust this company is the Trustee for" at bounding box center [784, 473] width 1109 height 71
paste textarea "Spacious [PERSON_NAME] III Unit Trust"
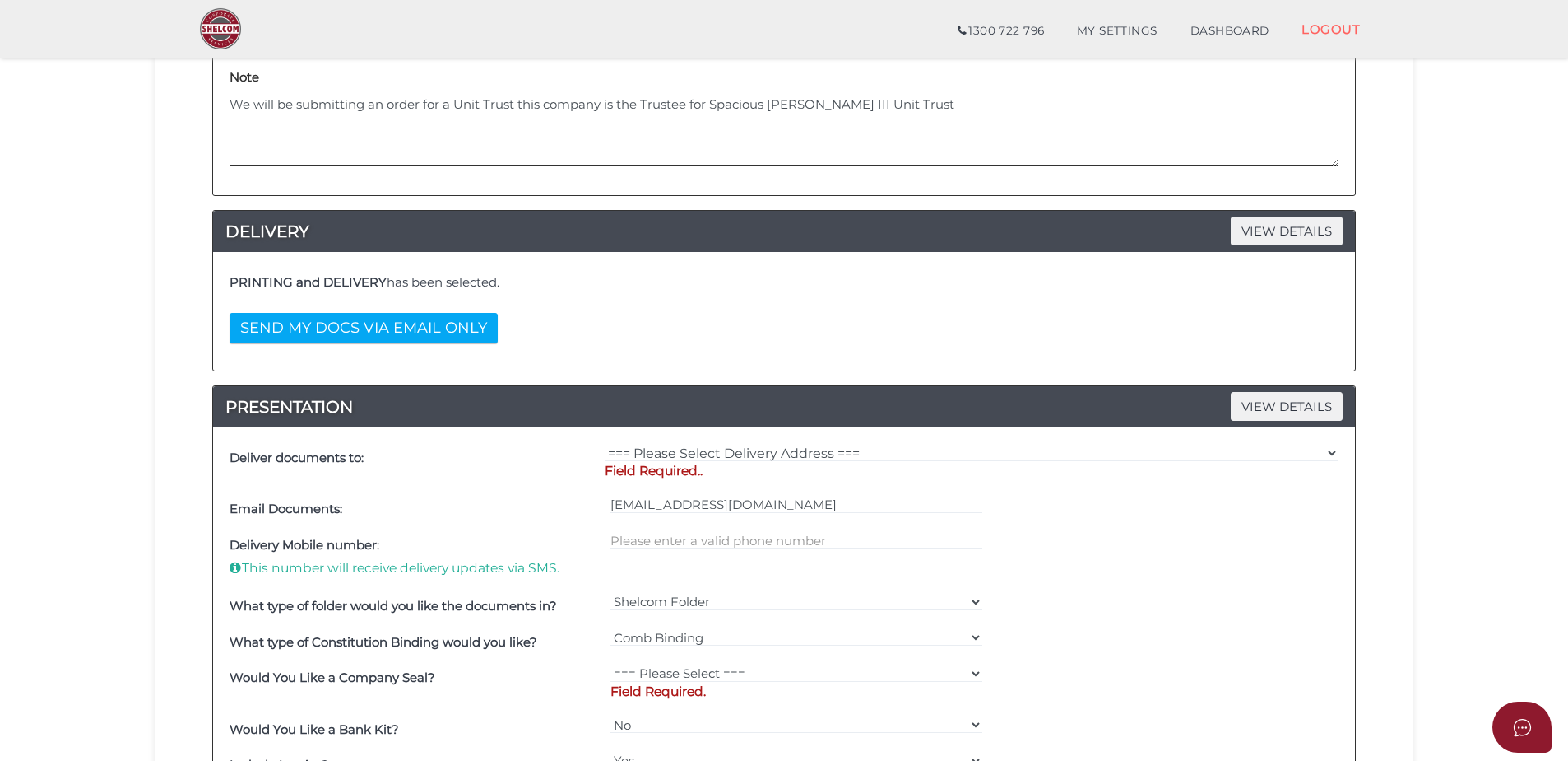
scroll to position [329, 0]
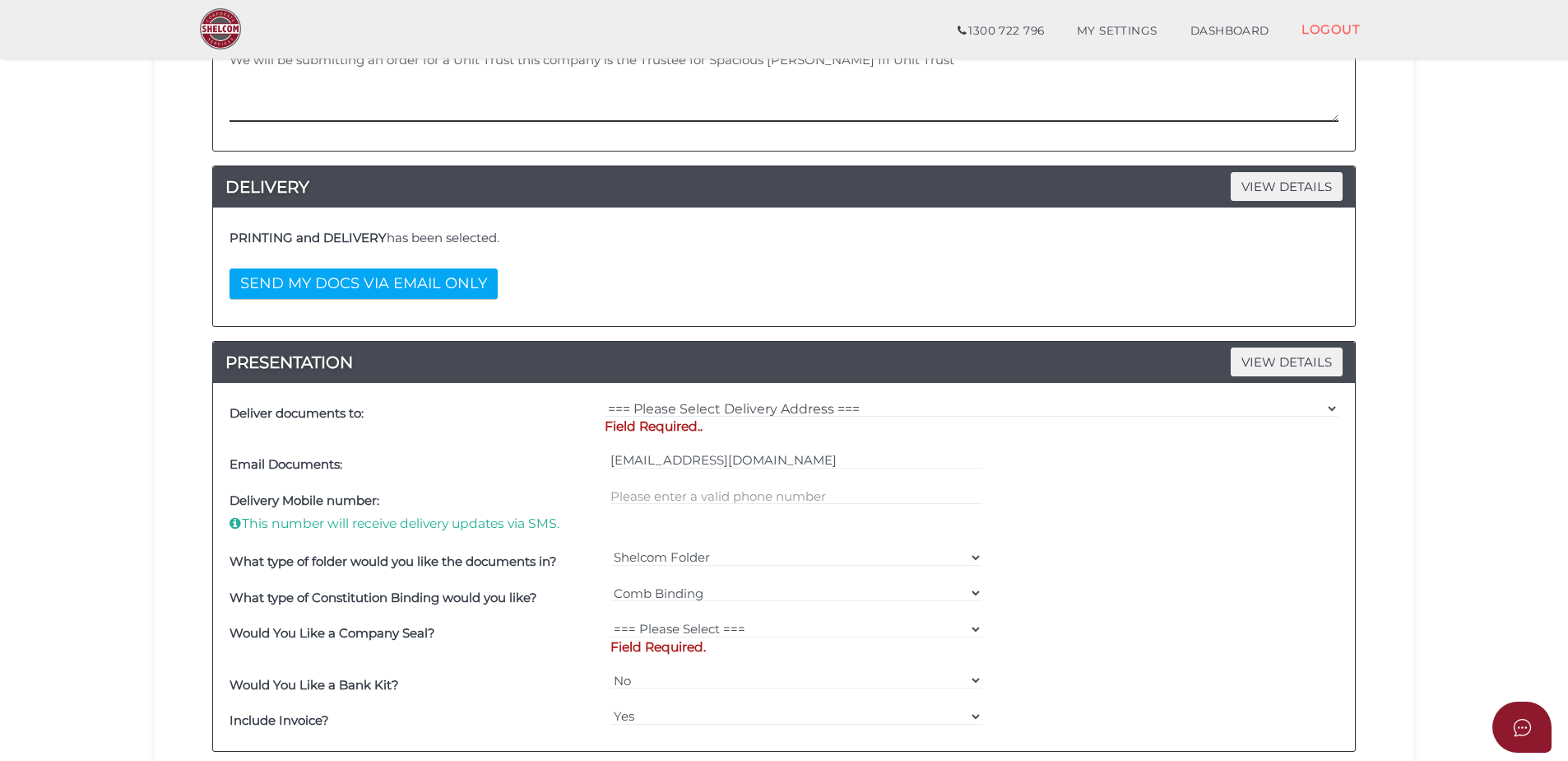
type textarea "We will be submitting an order for a Unit Trust this company is the Trustee for…"
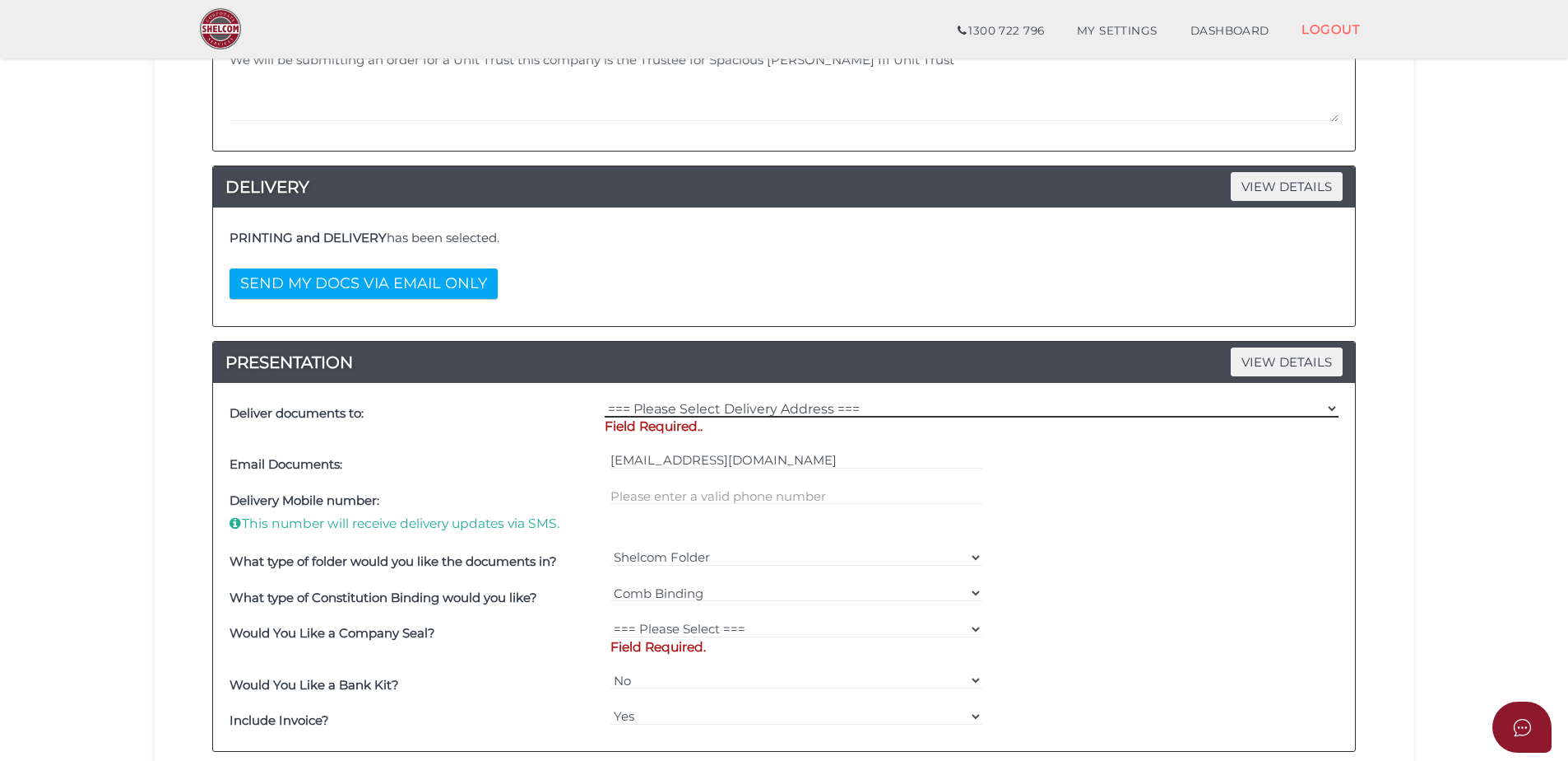
click at [748, 409] on select "=== Please Select Delivery Address === (User Address - Caitlin Black) Level 10 …" at bounding box center [972, 408] width 734 height 18
select select "0"
click at [605, 399] on select "=== Please Select Delivery Address === (User Address - Caitlin Black) Level 10 …" at bounding box center [972, 408] width 734 height 18
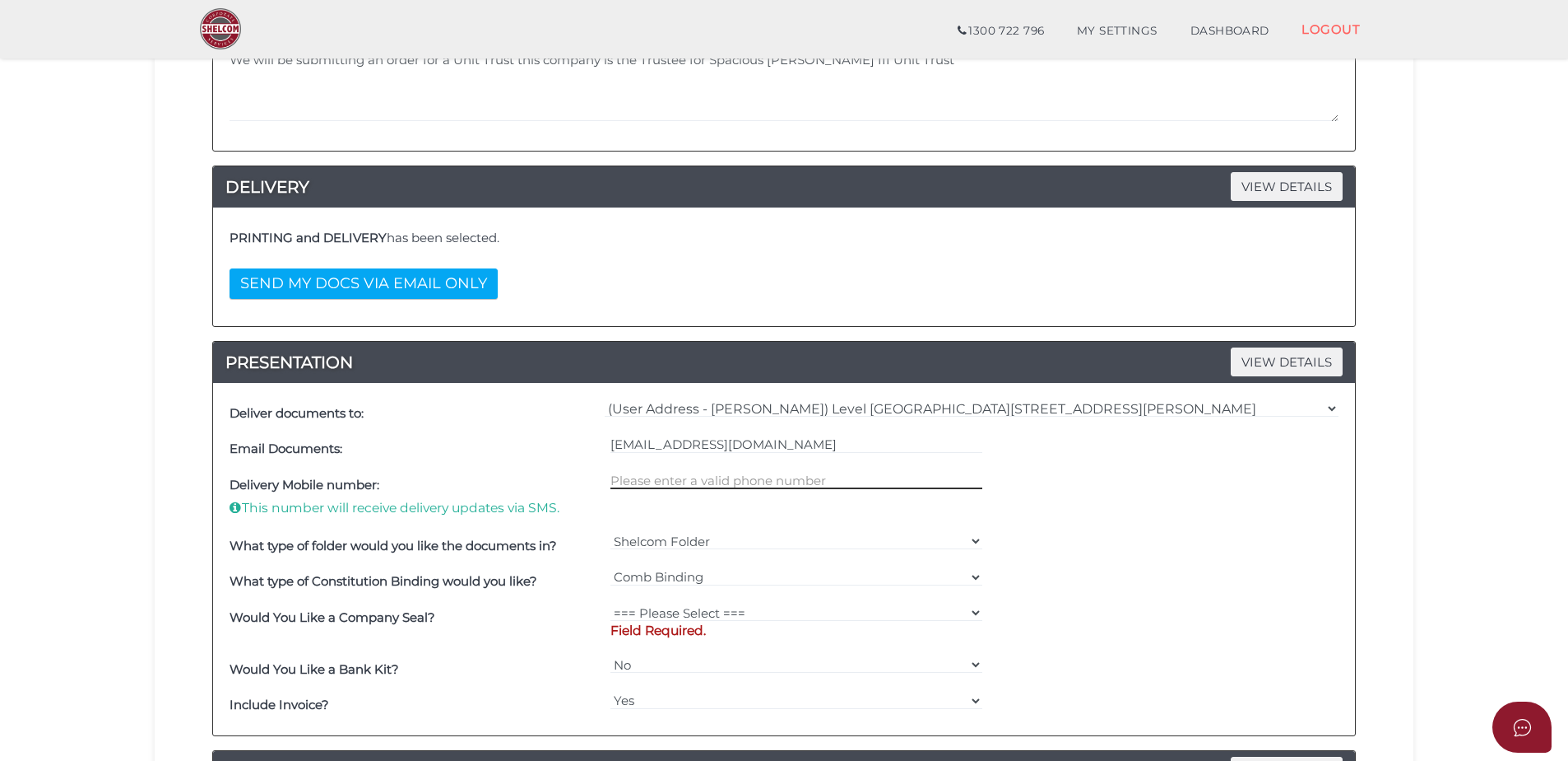
click at [747, 483] on input "text" at bounding box center [797, 479] width 373 height 18
type input "0386351886"
drag, startPoint x: 707, startPoint y: 611, endPoint x: 719, endPoint y: 612, distance: 12.0
click at [707, 611] on select "=== Please Select === Fold Seal $50 No Seal" at bounding box center [797, 612] width 373 height 18
select select "0"
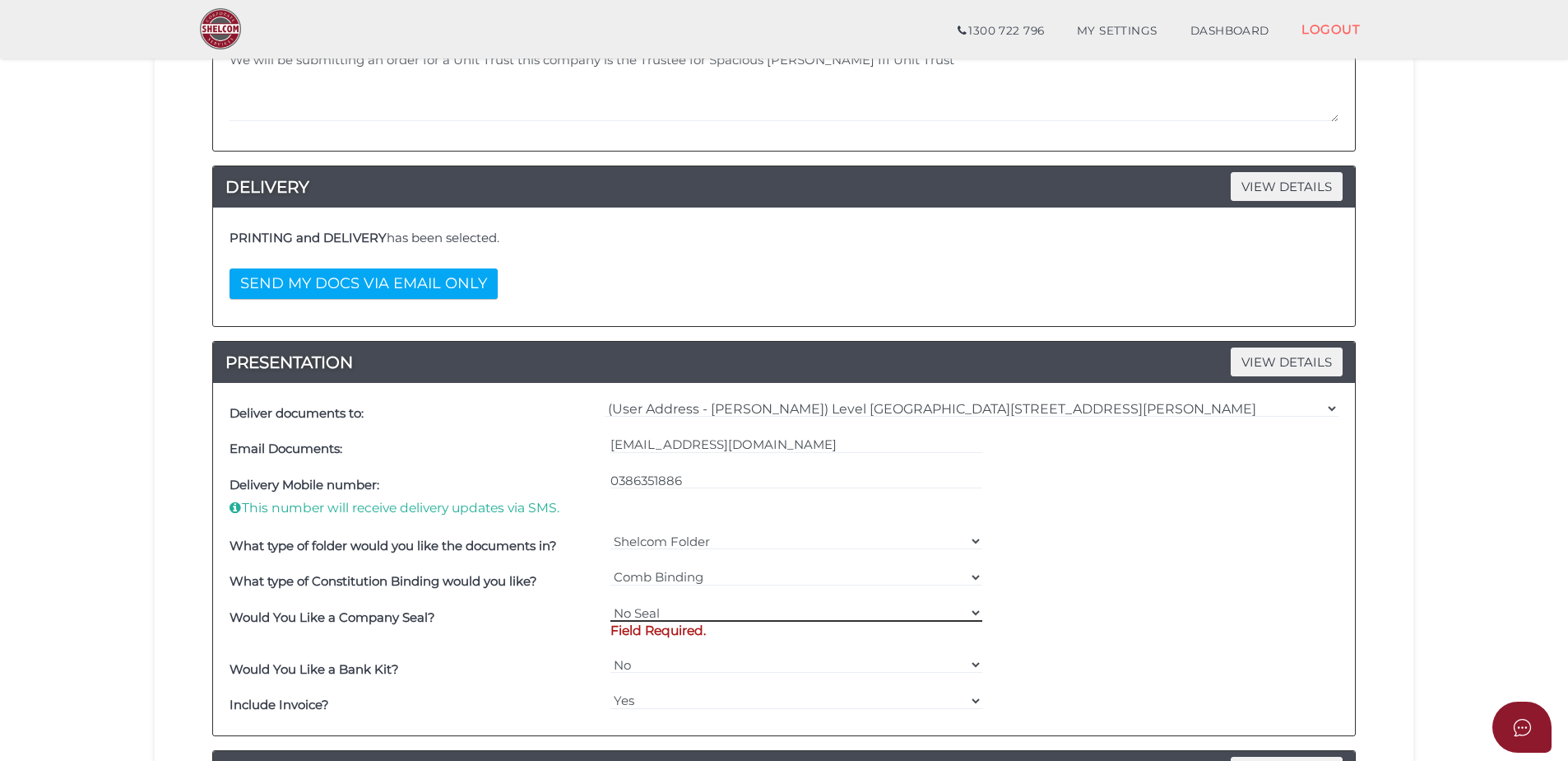
click at [610, 604] on select "=== Please Select === Fold Seal $50 No Seal" at bounding box center [797, 612] width 373 height 18
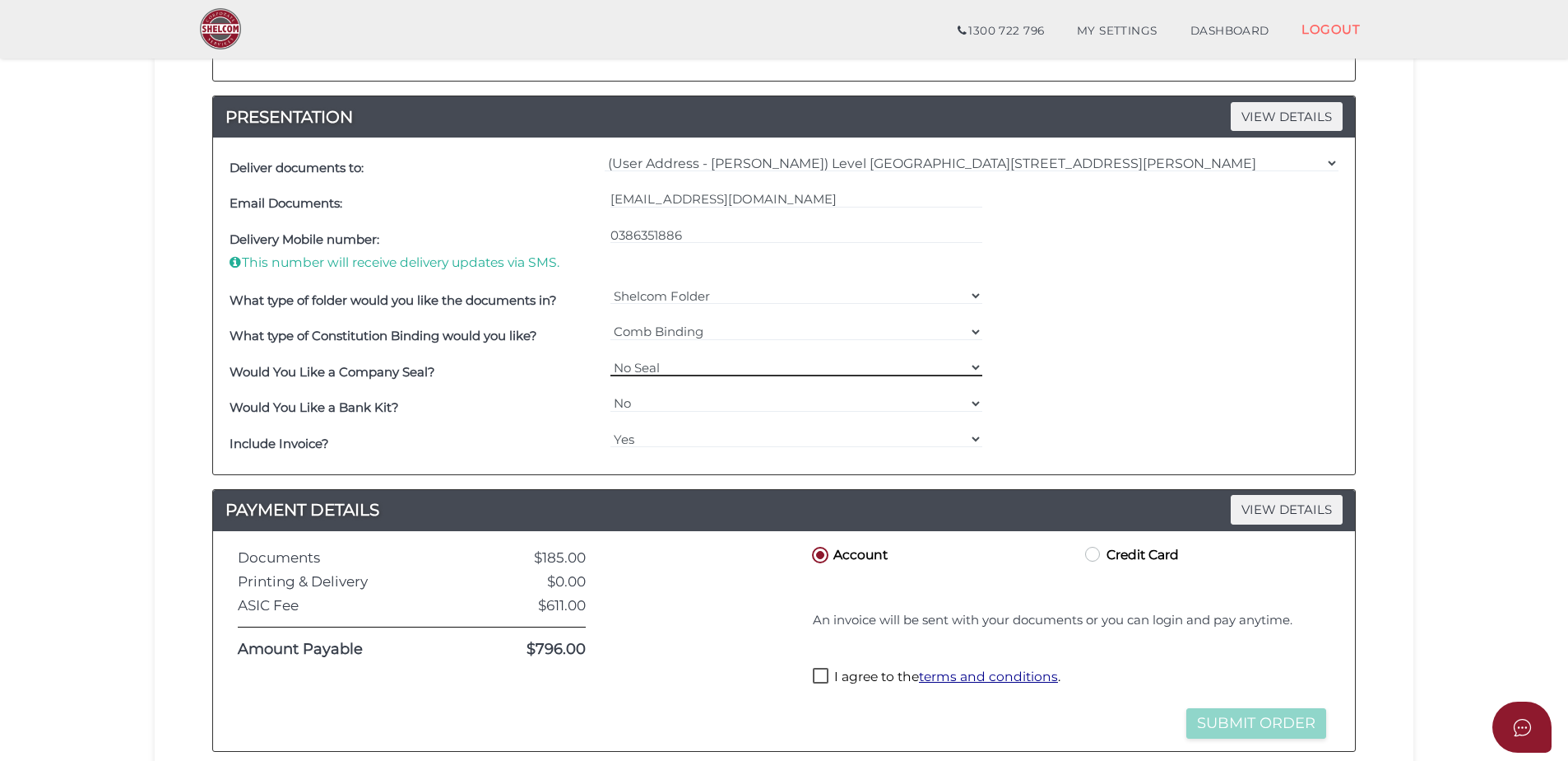
scroll to position [576, 0]
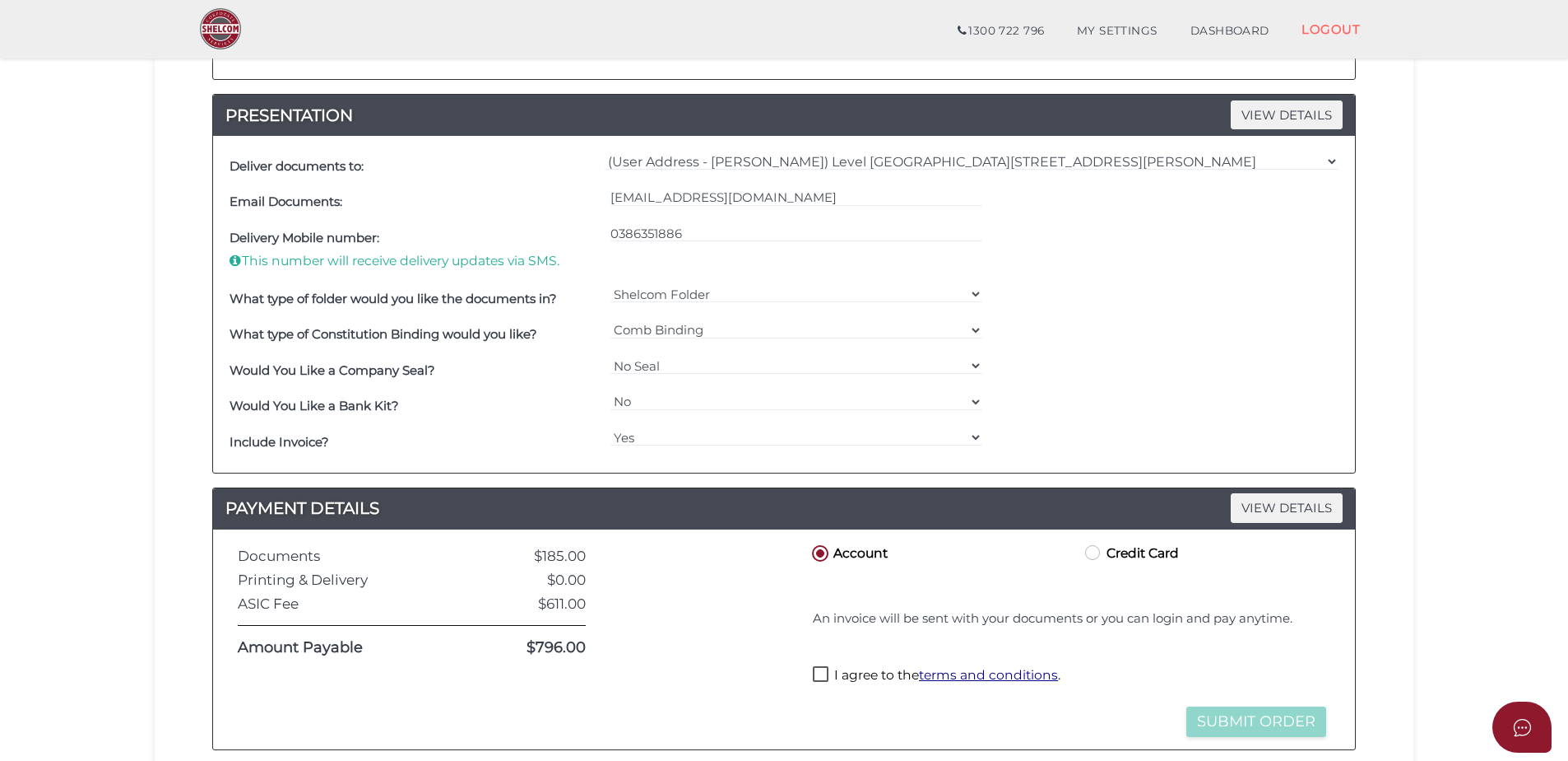
click at [822, 666] on label "I agree to the terms and conditions ." at bounding box center [937, 675] width 248 height 20
checkbox input "true"
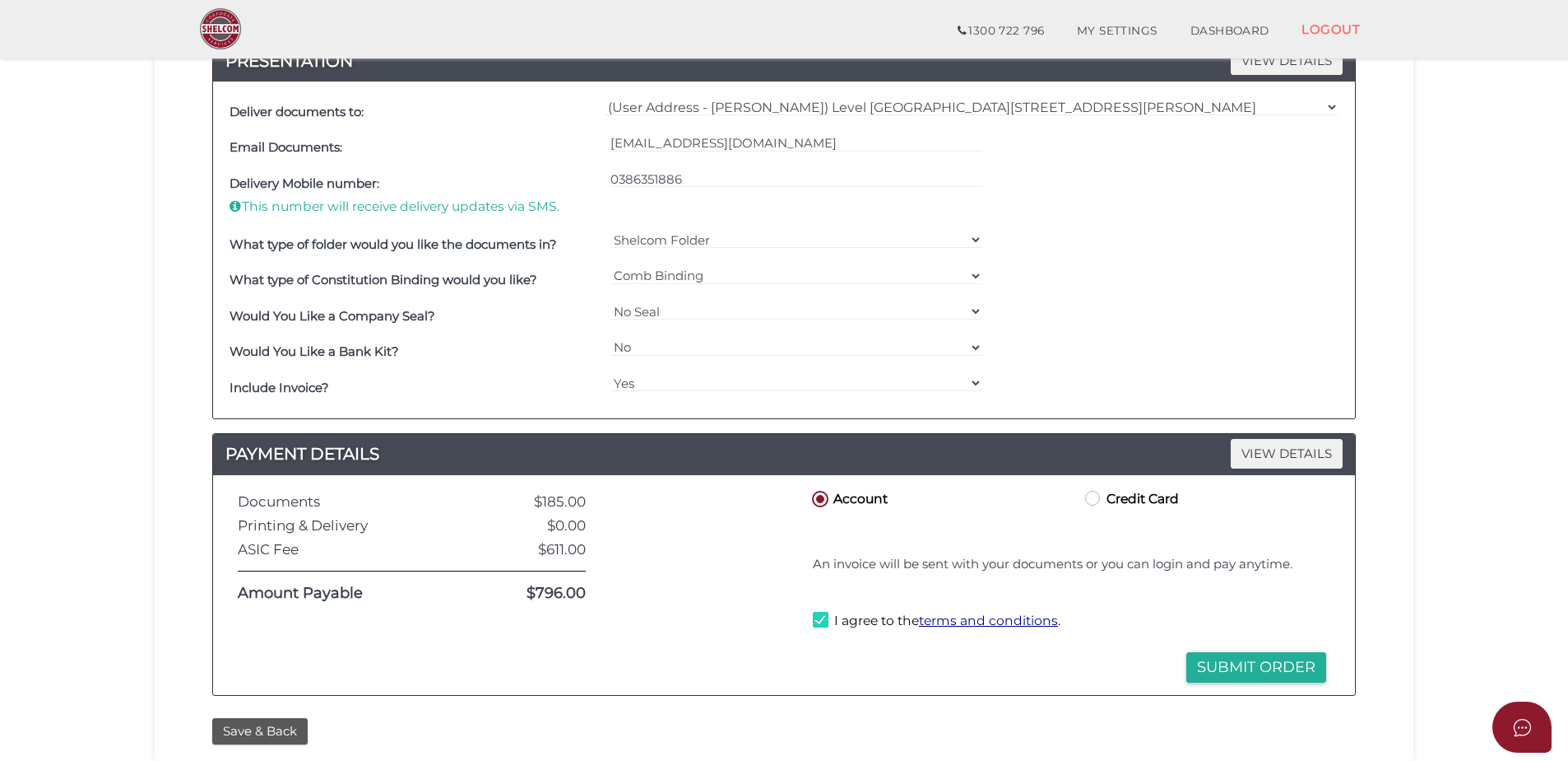
scroll to position [659, 0]
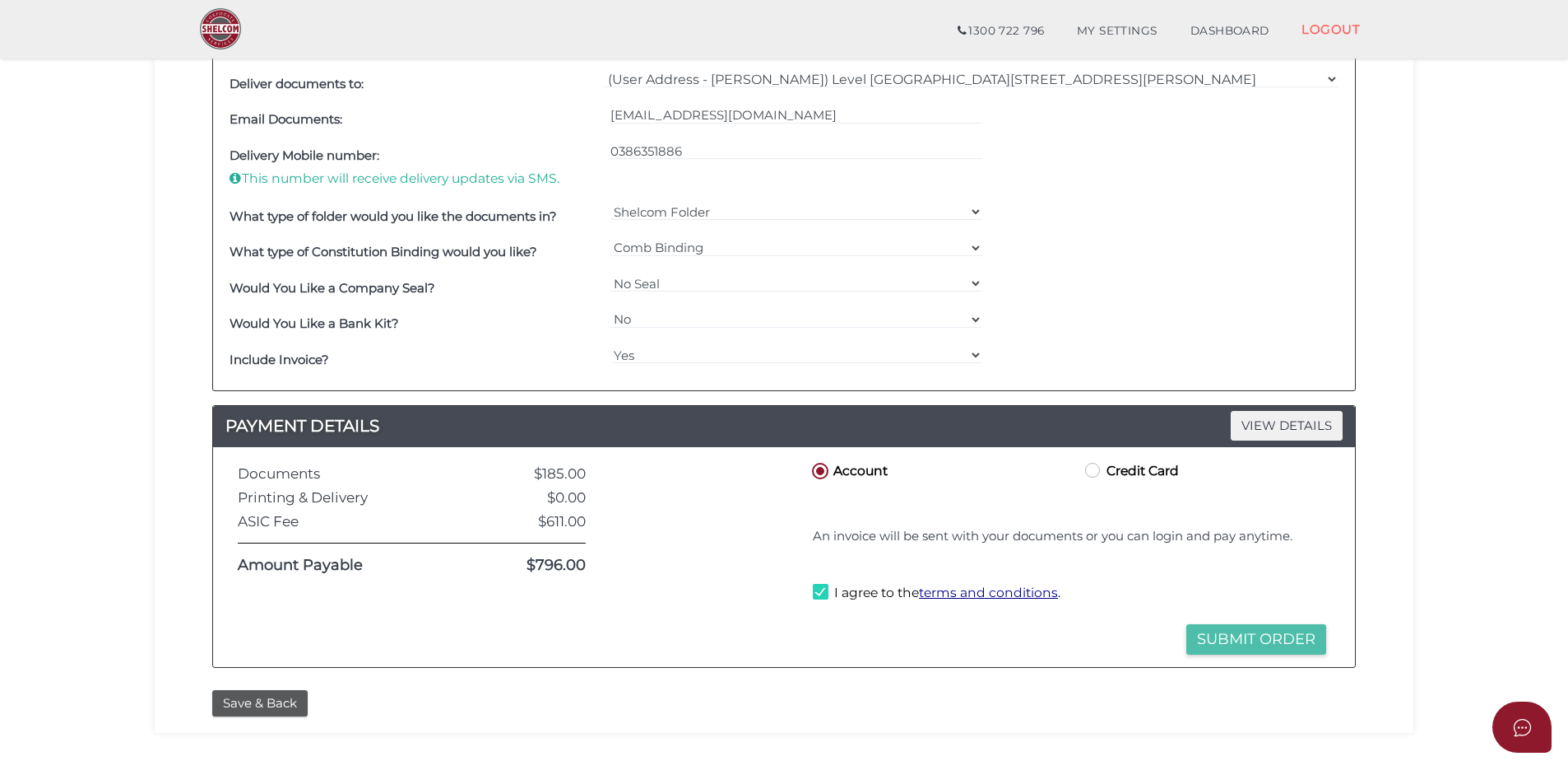
click at [1306, 635] on button "Submit Order" at bounding box center [1256, 639] width 140 height 30
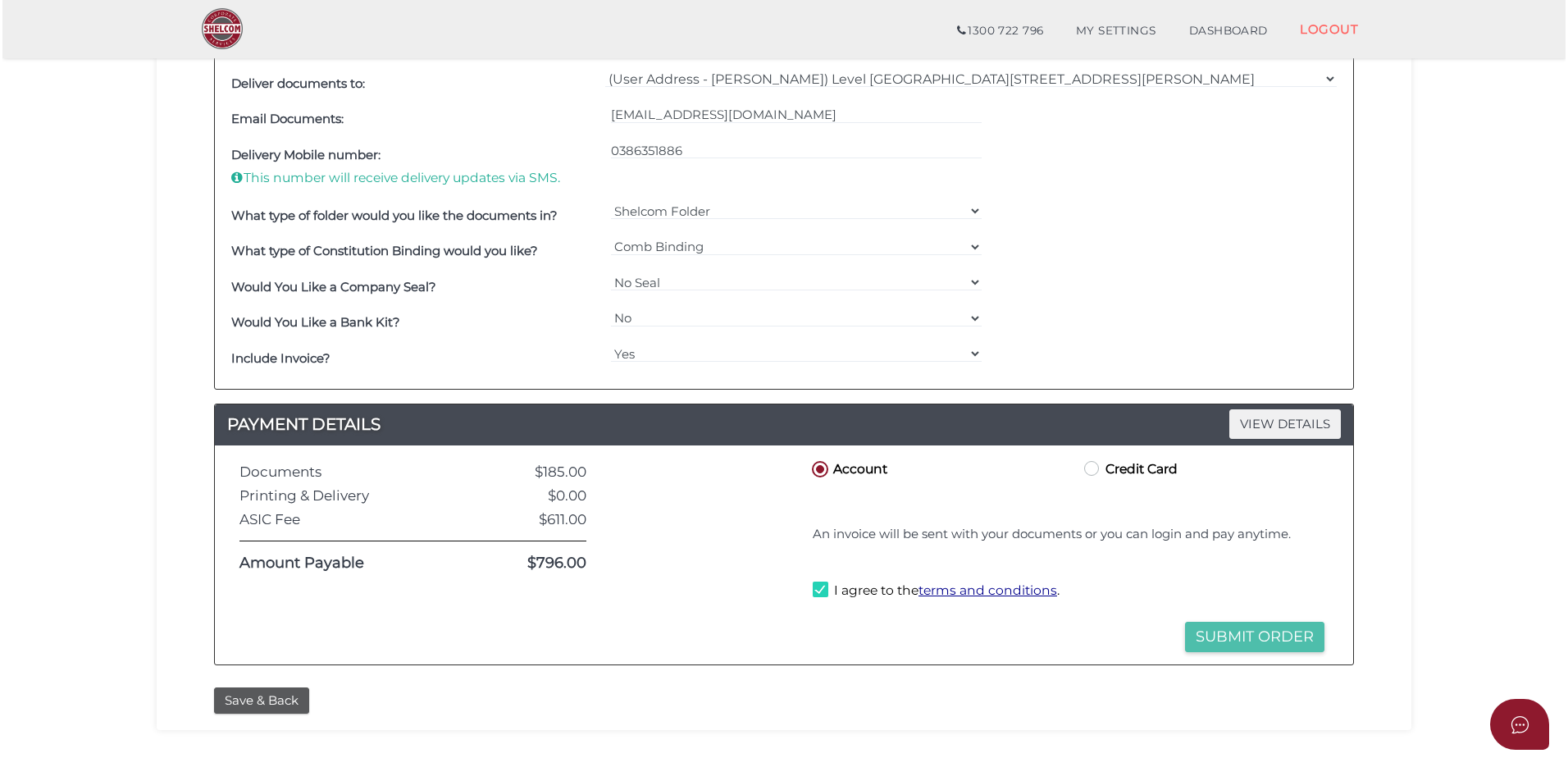
scroll to position [0, 0]
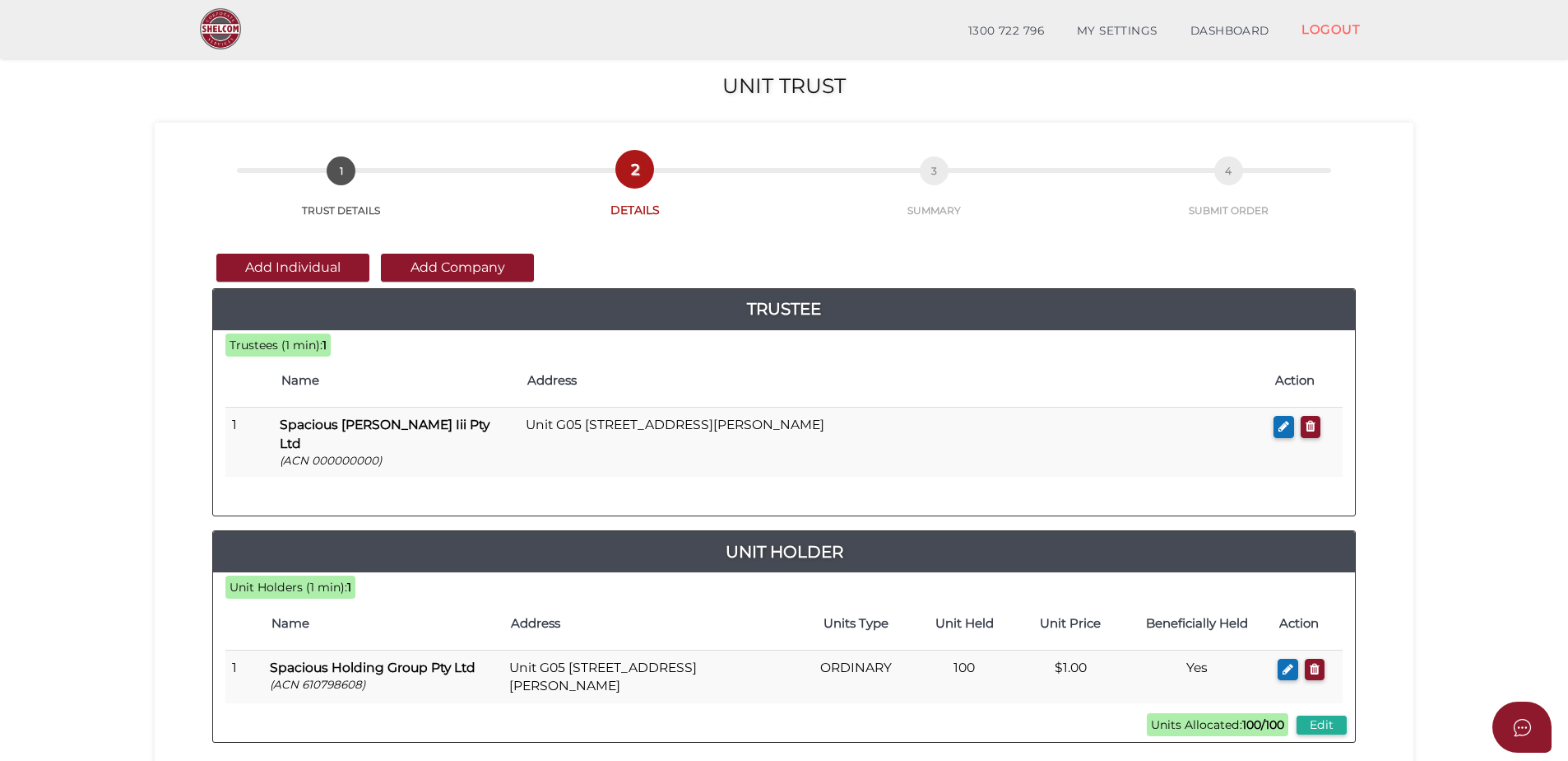
scroll to position [329, 0]
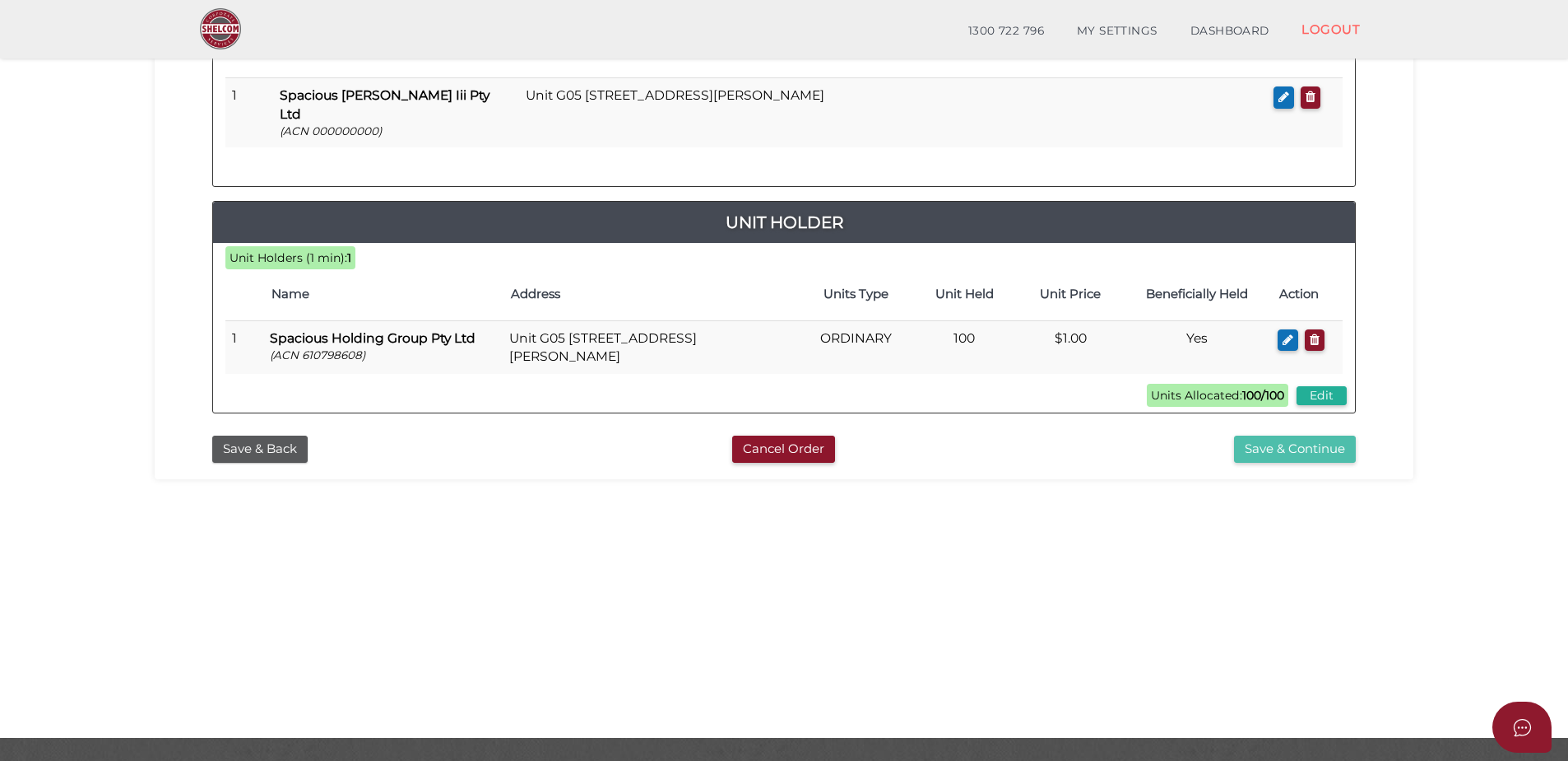
click at [1318, 435] on button "Save & Continue" at bounding box center [1295, 449] width 121 height 27
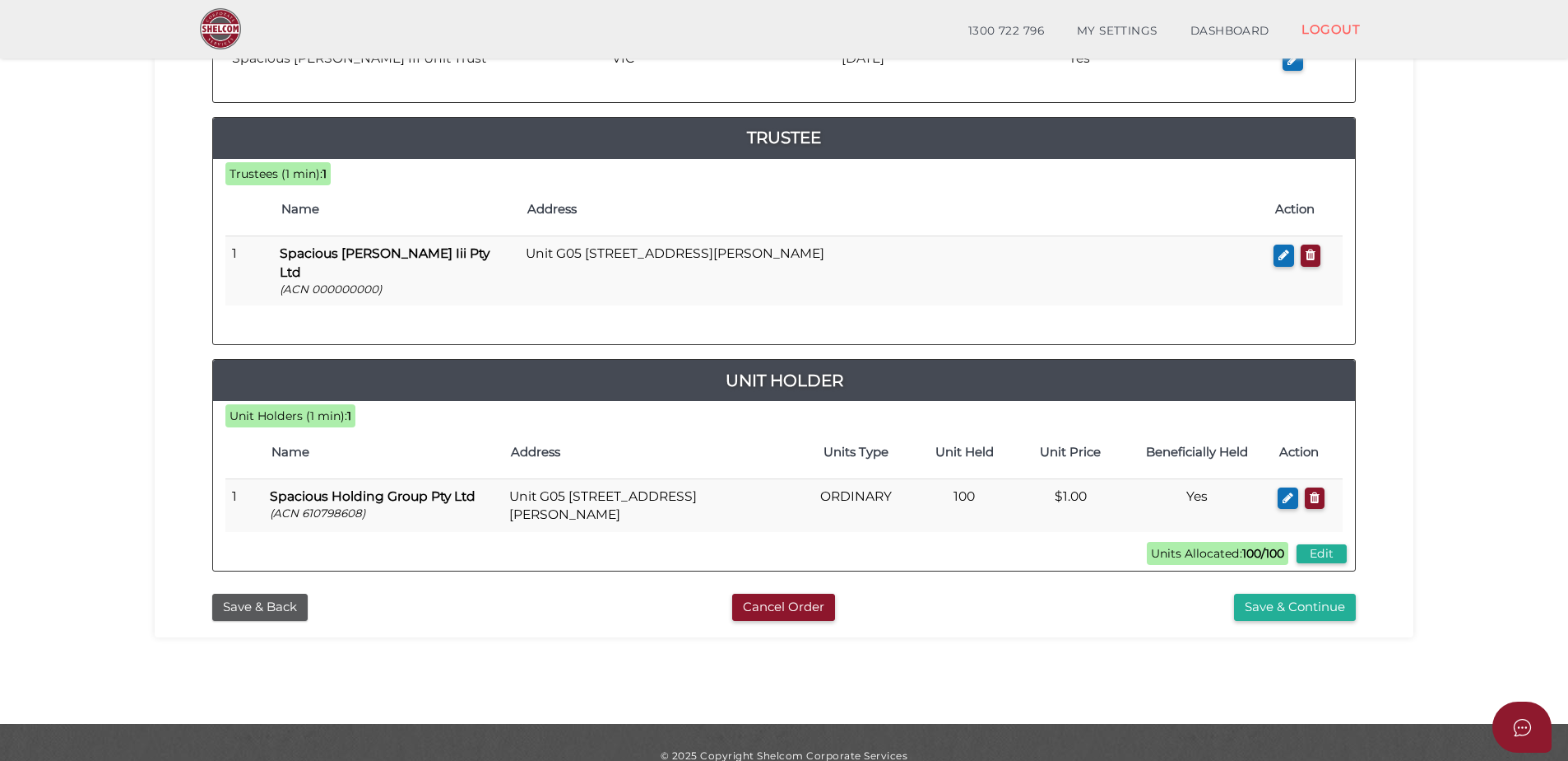
scroll to position [369, 0]
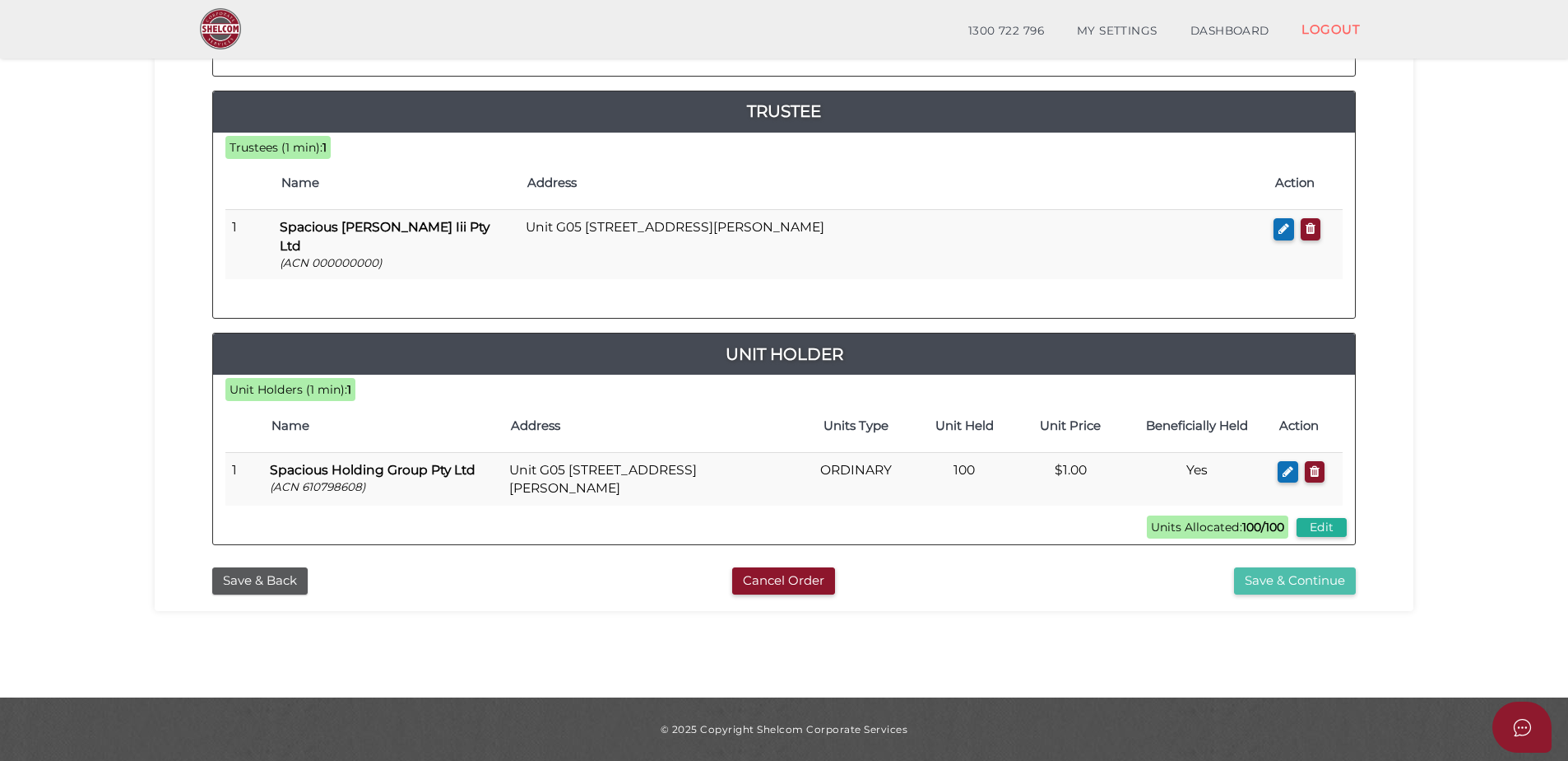
click at [1321, 568] on button "Save & Continue" at bounding box center [1295, 581] width 121 height 27
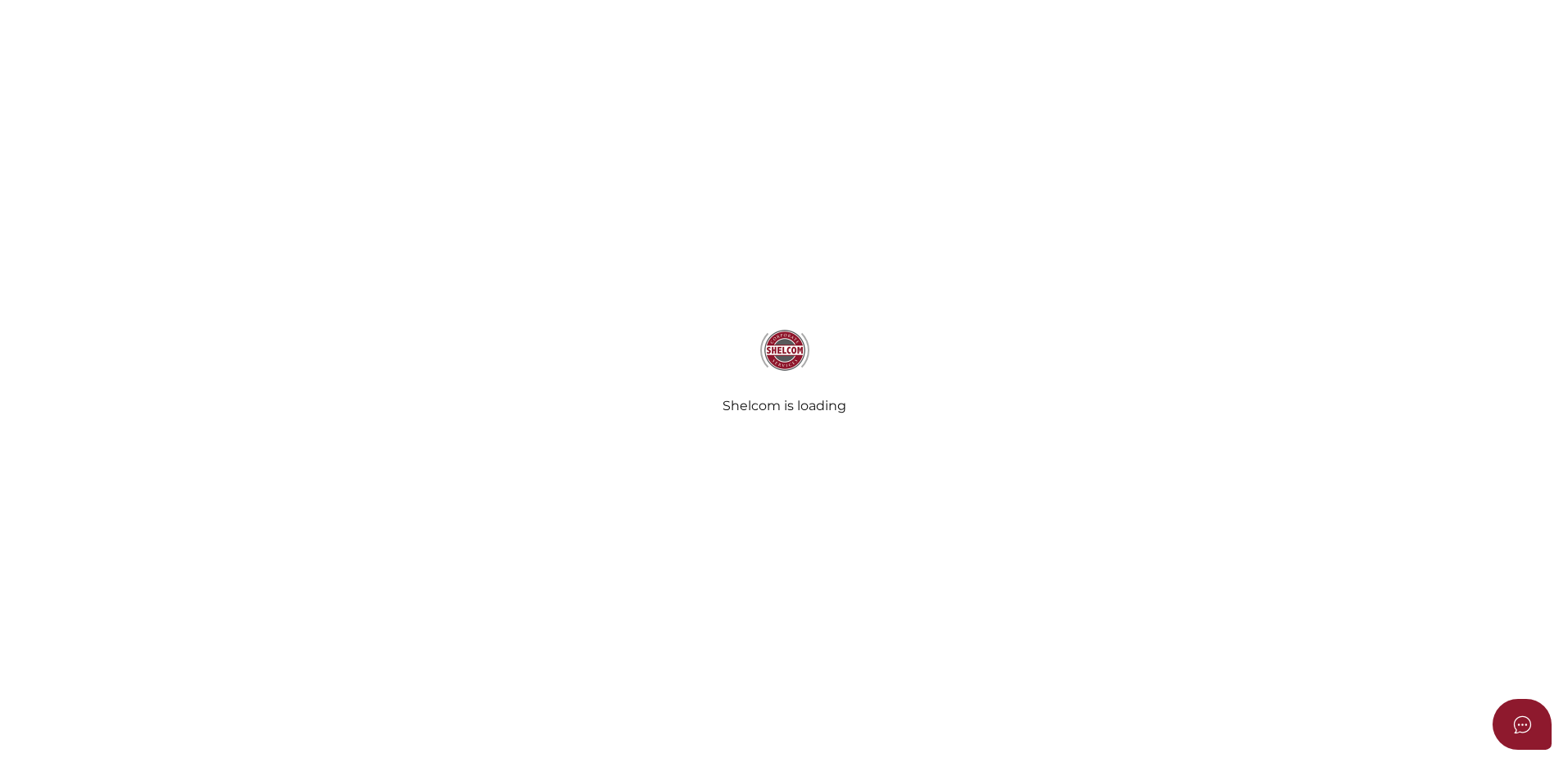
select select "Comb Binding"
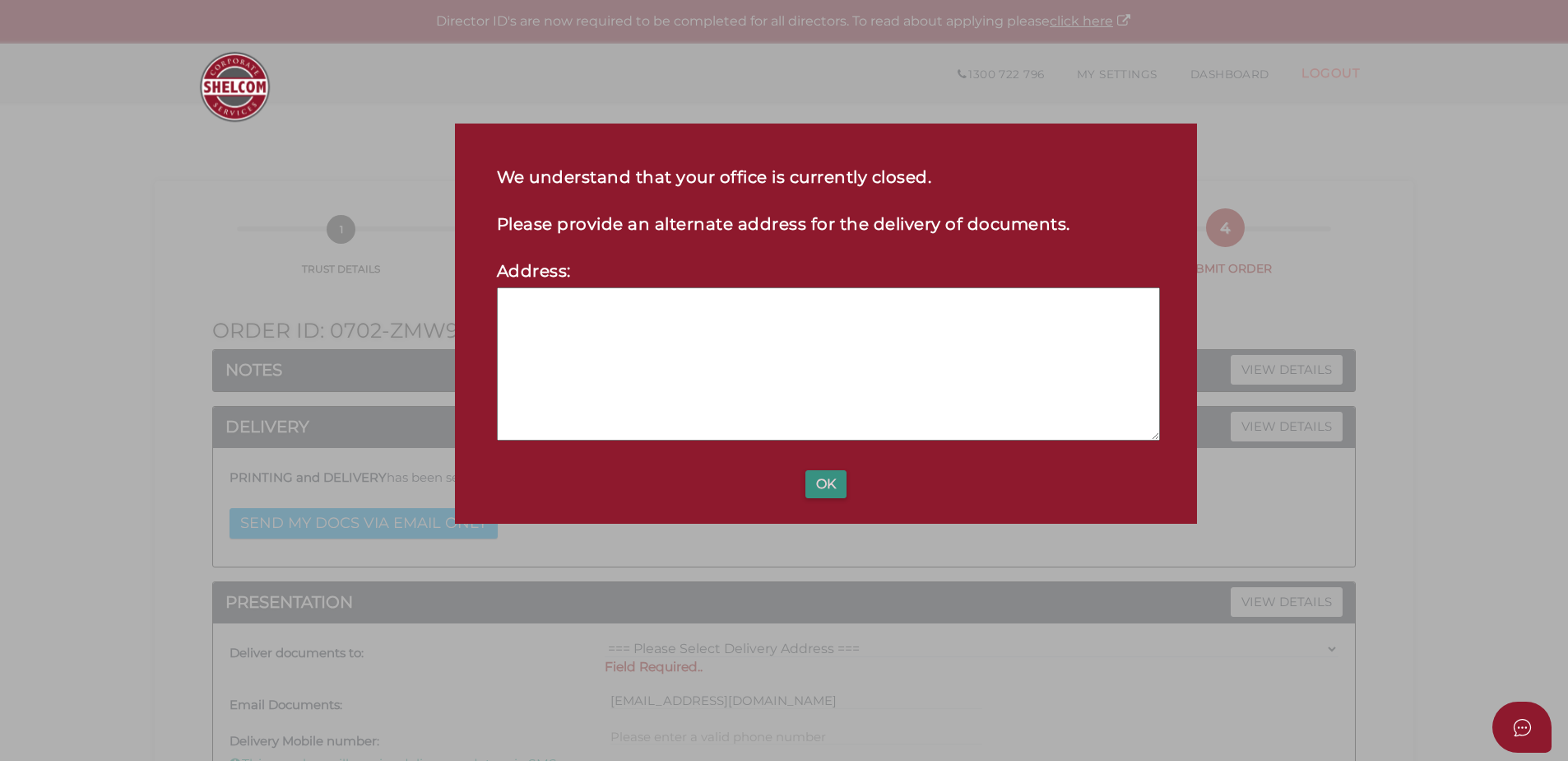
click at [834, 477] on button "OK" at bounding box center [826, 484] width 41 height 28
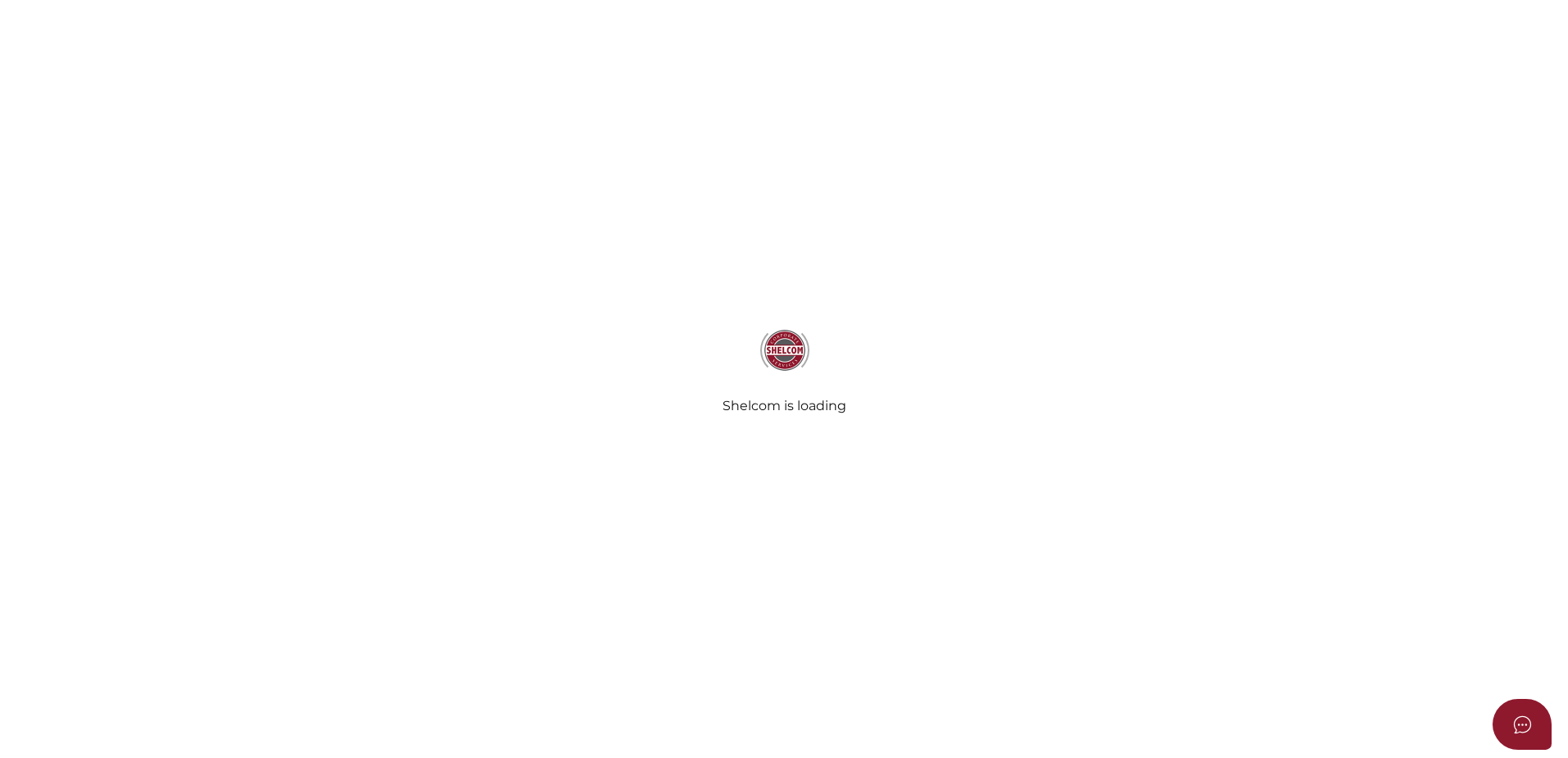
select select "Comb Binding"
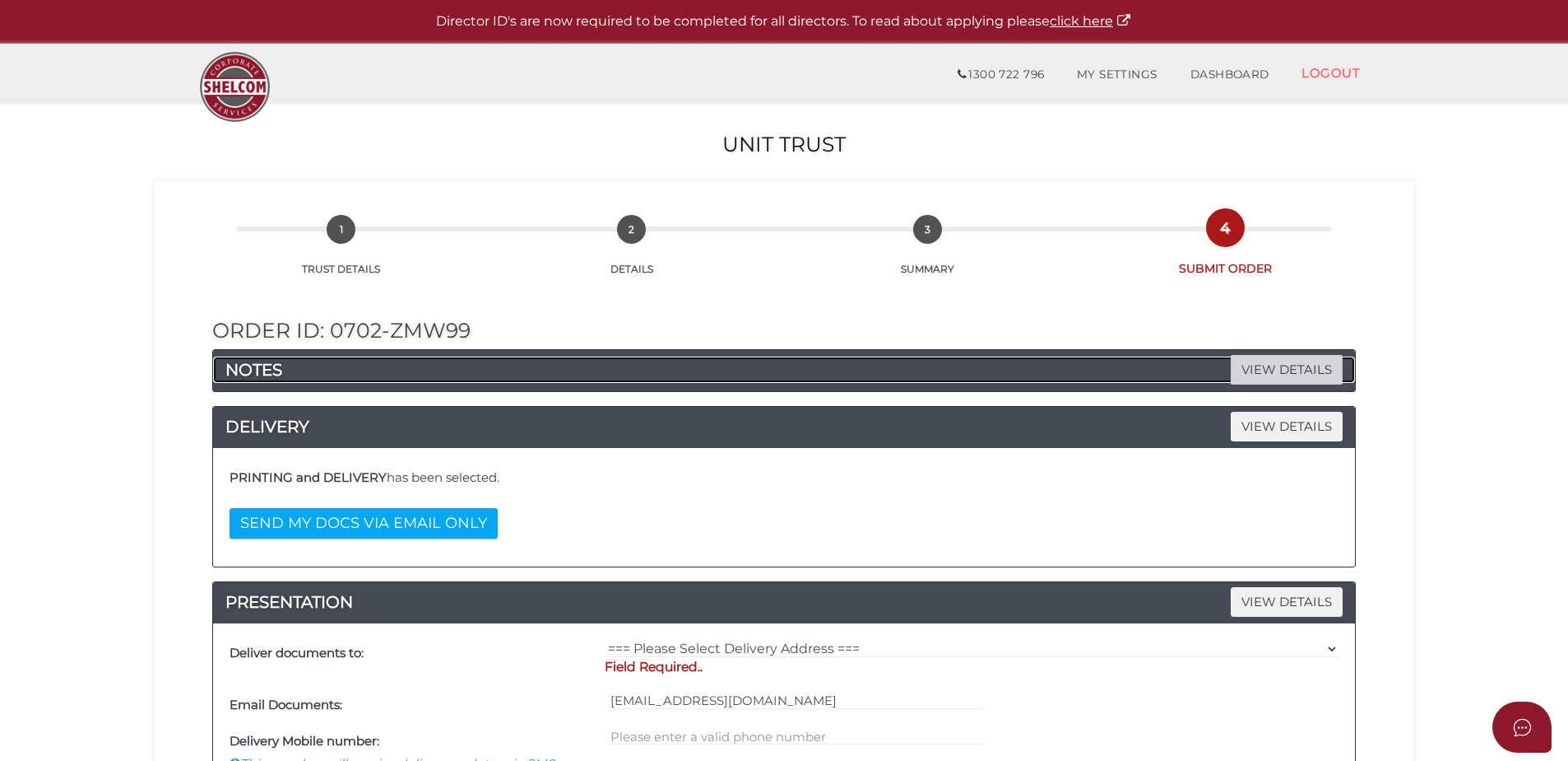
drag, startPoint x: 1283, startPoint y: 361, endPoint x: 1276, endPoint y: 366, distance: 8.6
click at [1283, 361] on span "VIEW DETAILS" at bounding box center [1286, 369] width 112 height 29
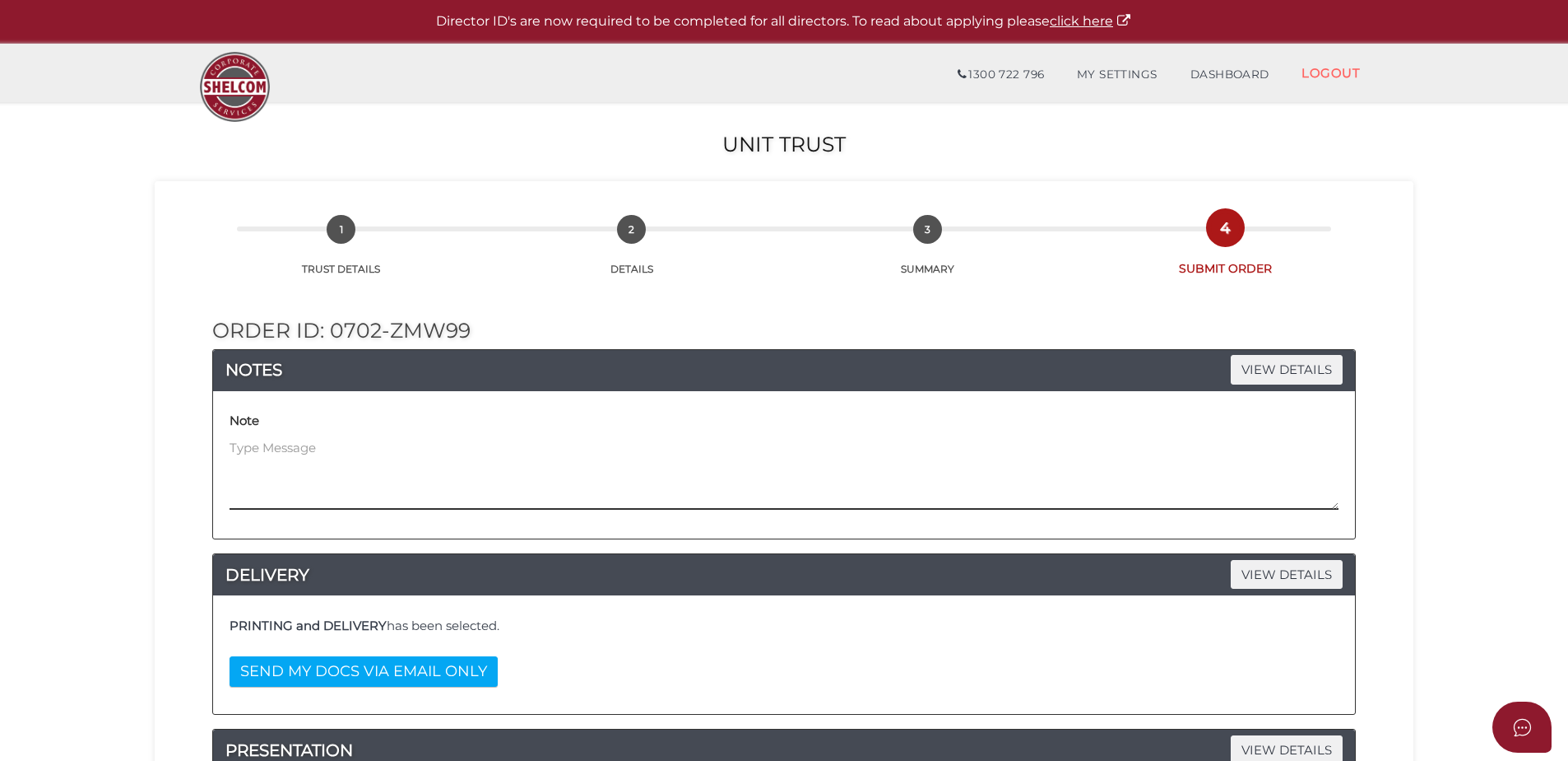
click at [476, 450] on textarea at bounding box center [784, 473] width 1109 height 71
drag, startPoint x: 884, startPoint y: 474, endPoint x: 874, endPoint y: 474, distance: 10.0
click at [875, 474] on textarea "We have just submitted an order for the Trustee Company" at bounding box center [784, 473] width 1109 height 71
paste textarea "Spacious [PERSON_NAME] III Pty Ltd"
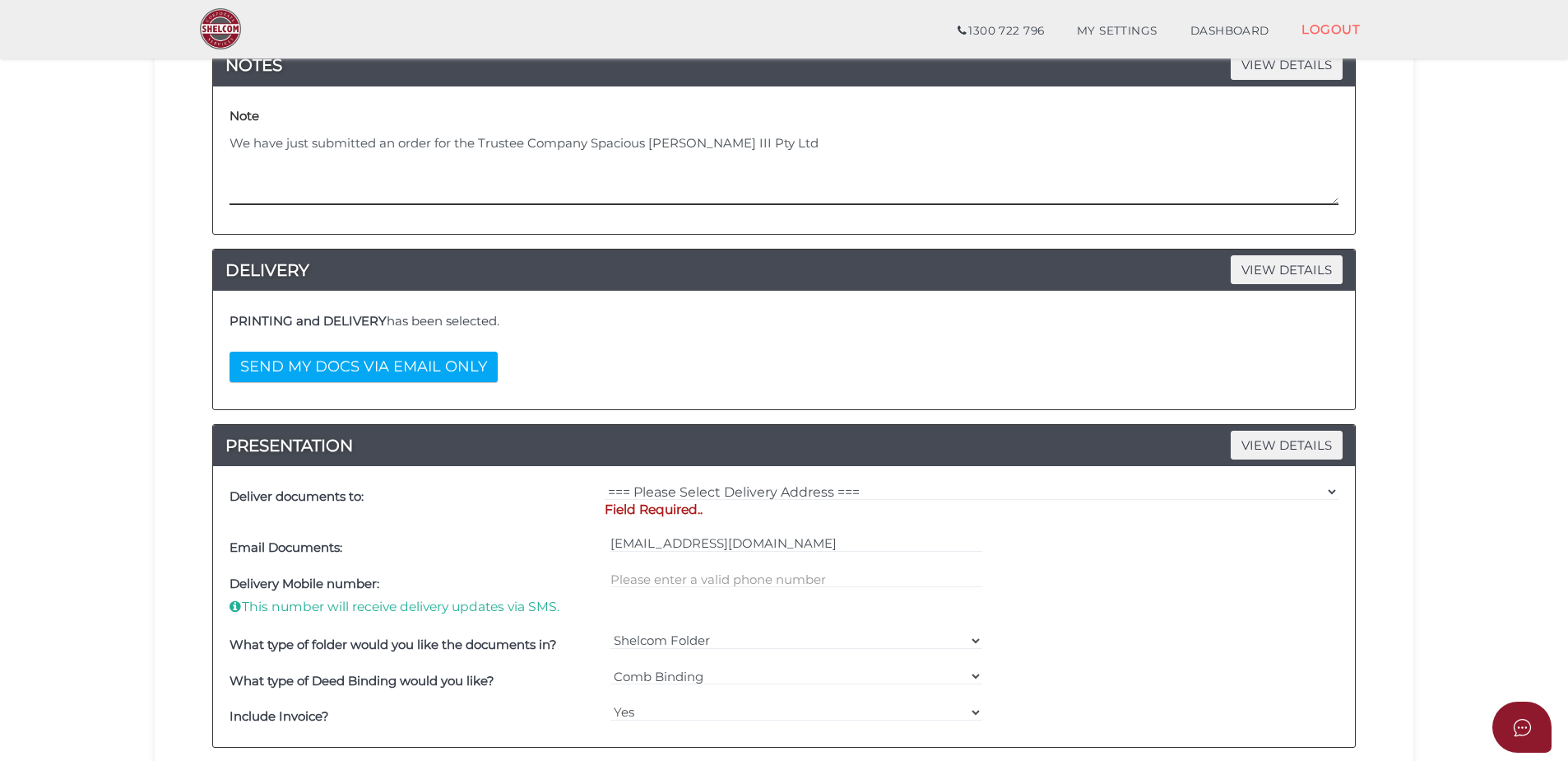
scroll to position [247, 0]
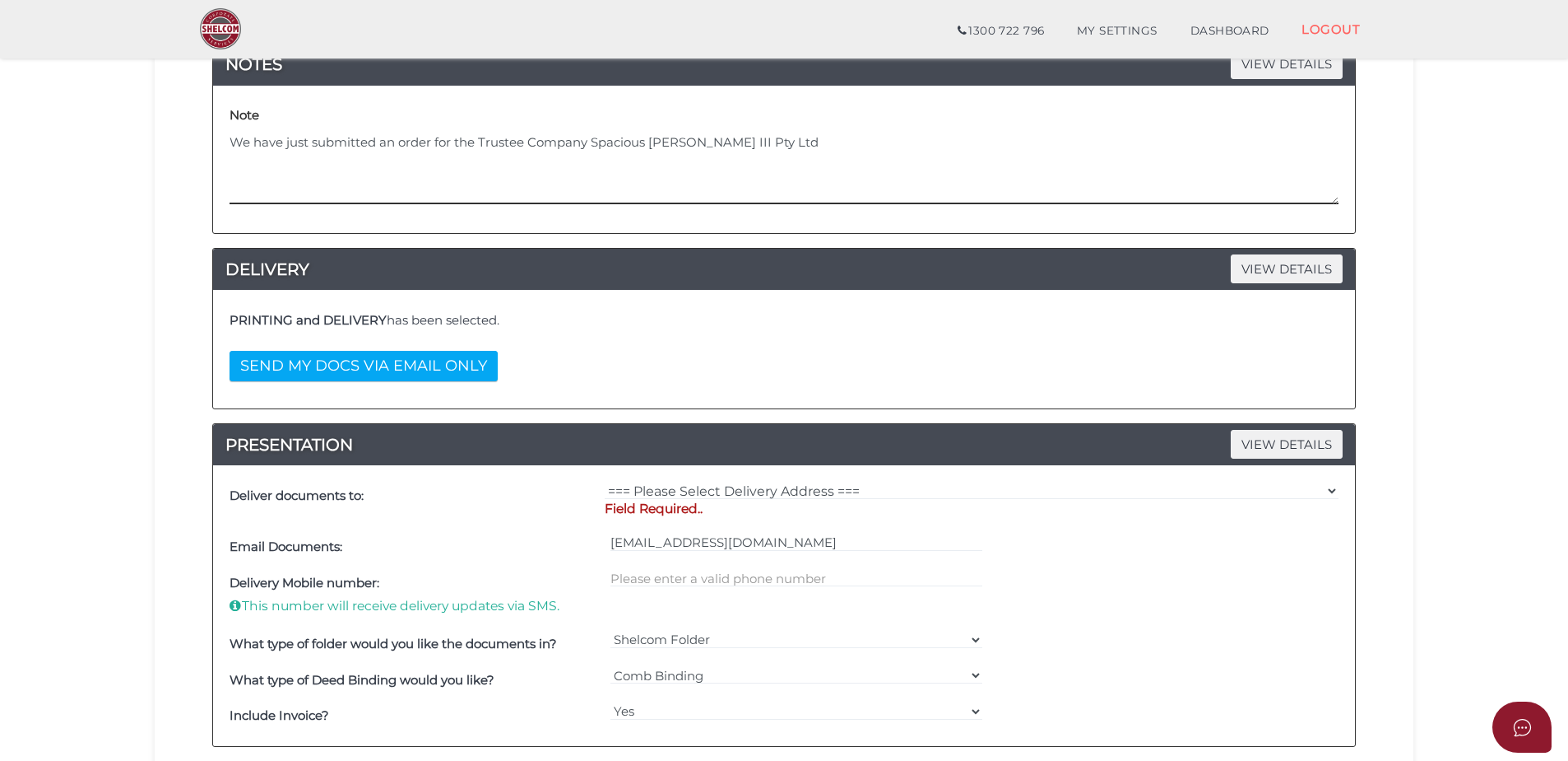
type textarea "We have just submitted an order for the Trustee Company Spacious [PERSON_NAME] …"
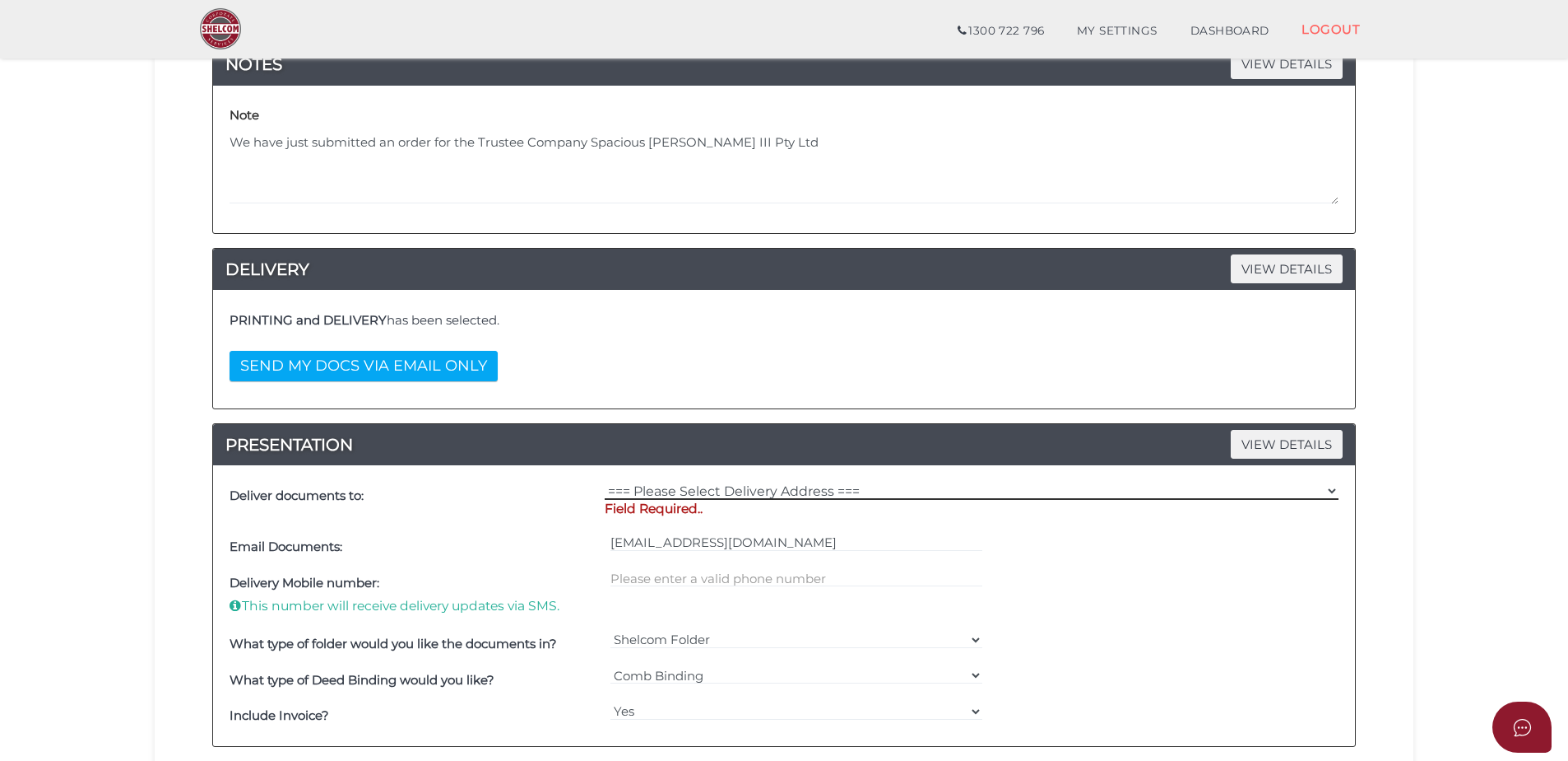
click at [742, 491] on select "=== Please Select Delivery Address === (User Address - [PERSON_NAME]) Level [GE…" at bounding box center [972, 491] width 734 height 18
select select "0"
click at [605, 482] on select "=== Please Select Delivery Address === (User Address - [PERSON_NAME]) Level [GE…" at bounding box center [972, 491] width 734 height 18
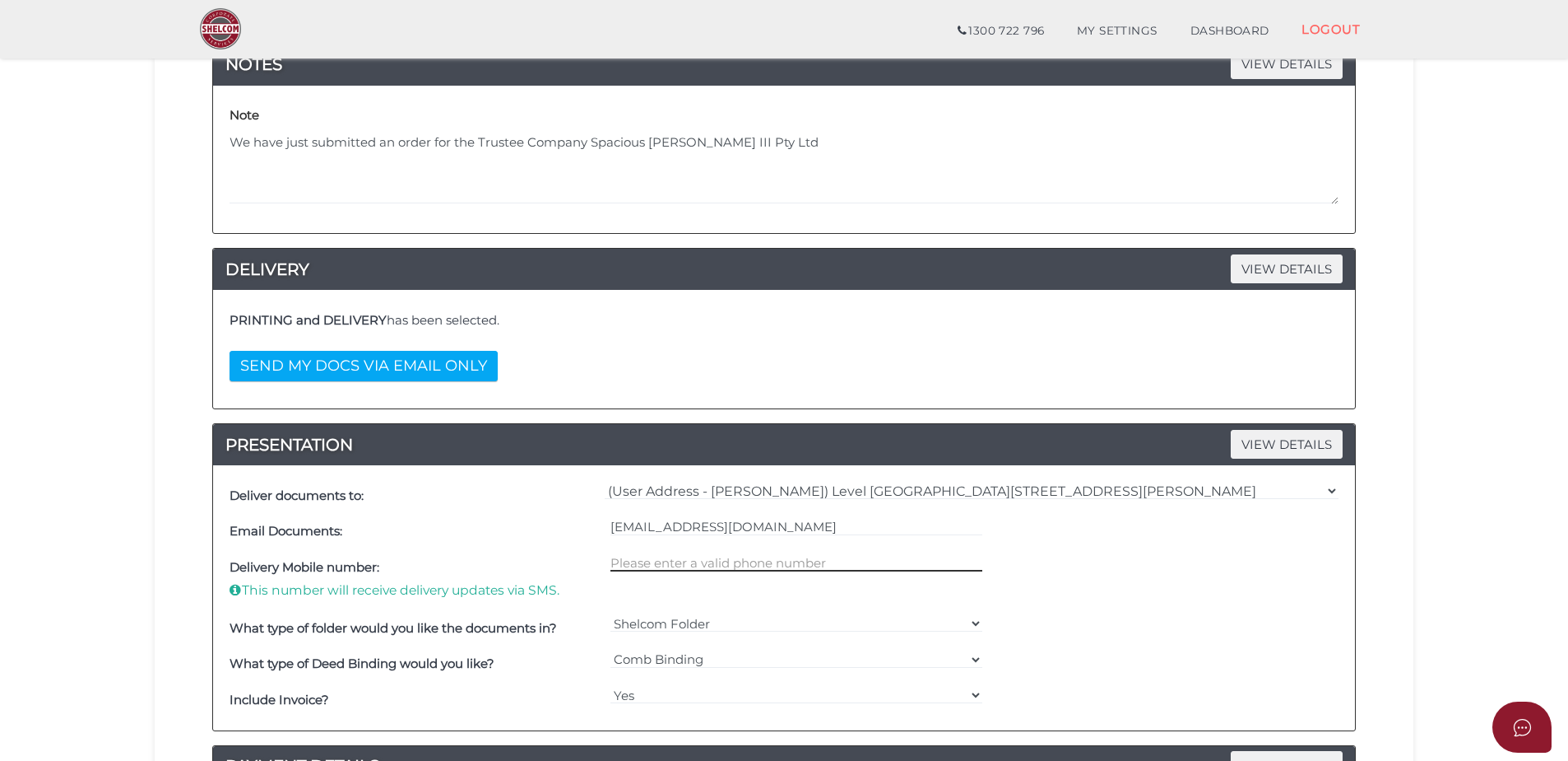
click at [774, 563] on input "text" at bounding box center [797, 562] width 373 height 18
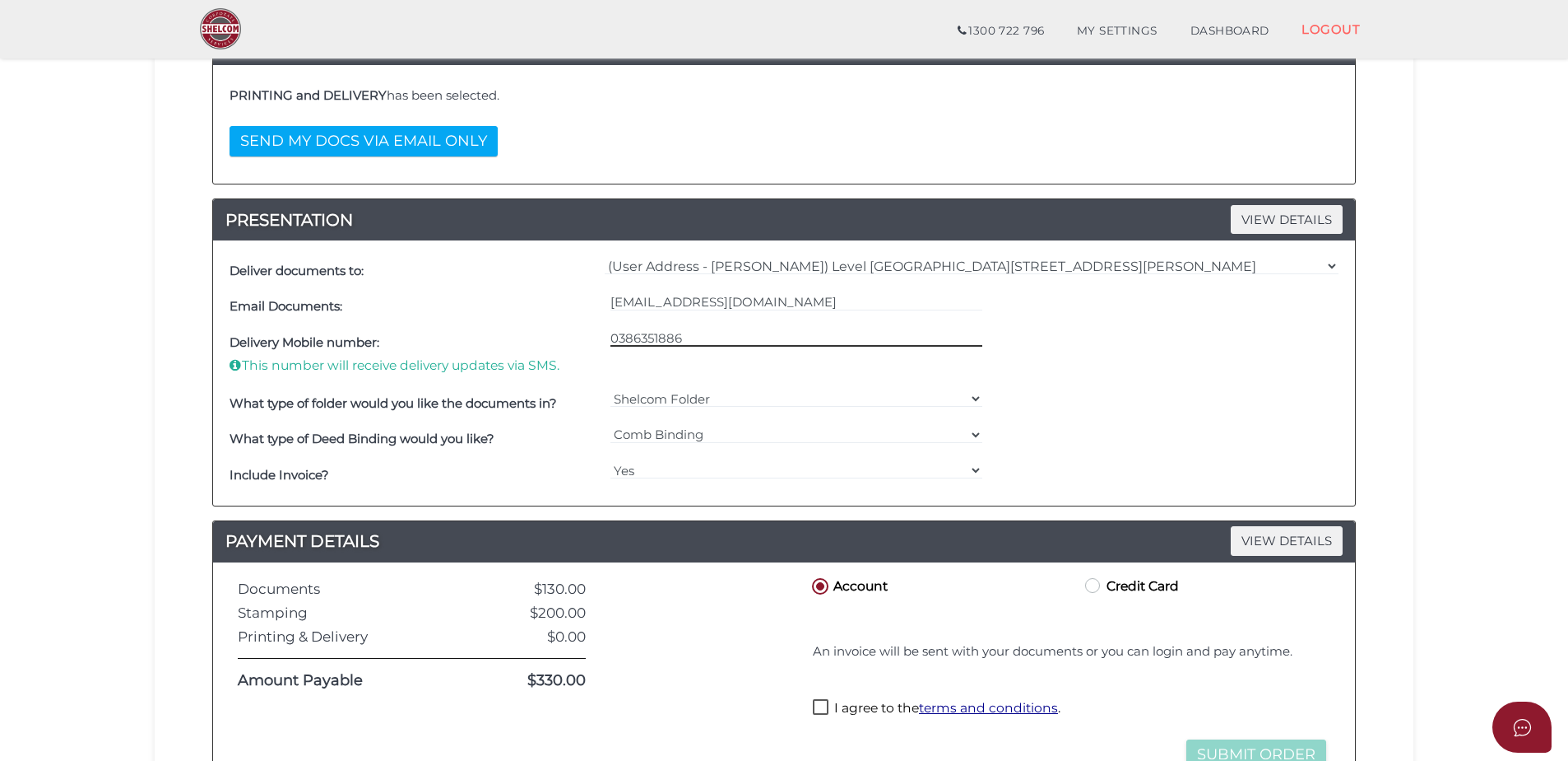
scroll to position [494, 0]
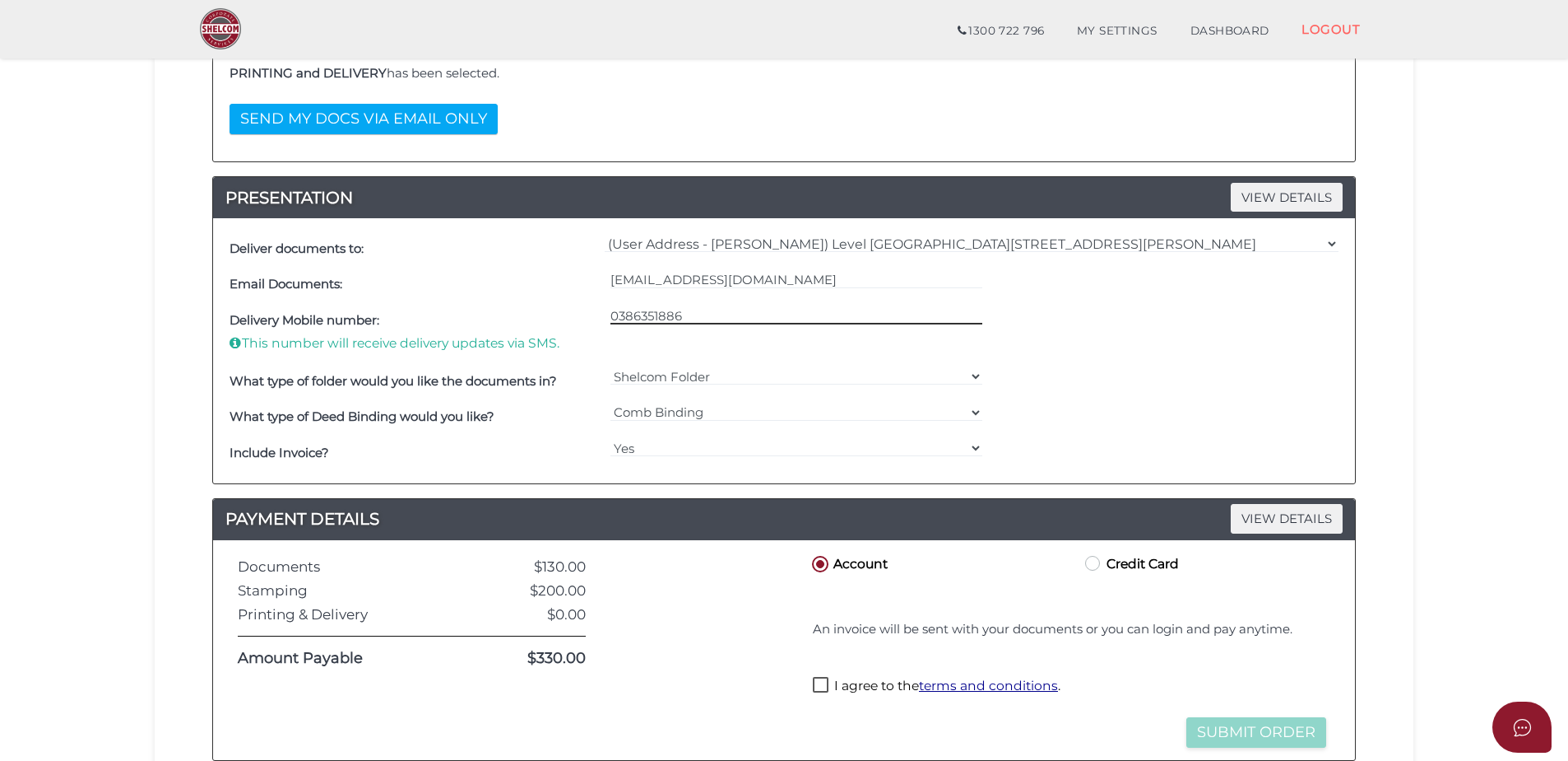
type input "0386351886"
click at [832, 680] on label "I agree to the terms and conditions ." at bounding box center [937, 686] width 248 height 20
checkbox input "true"
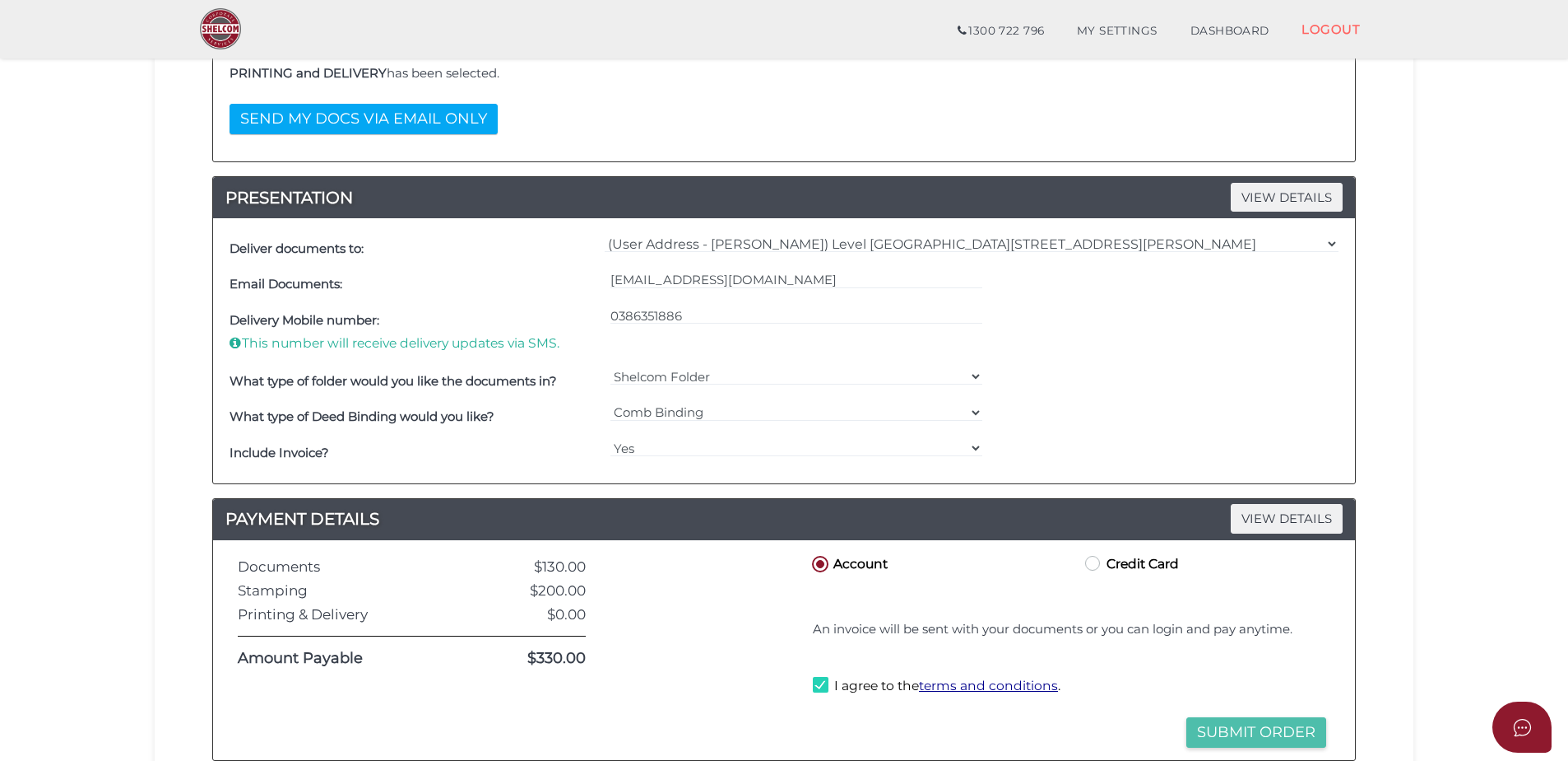
click at [1289, 732] on button "Submit Order" at bounding box center [1256, 732] width 140 height 30
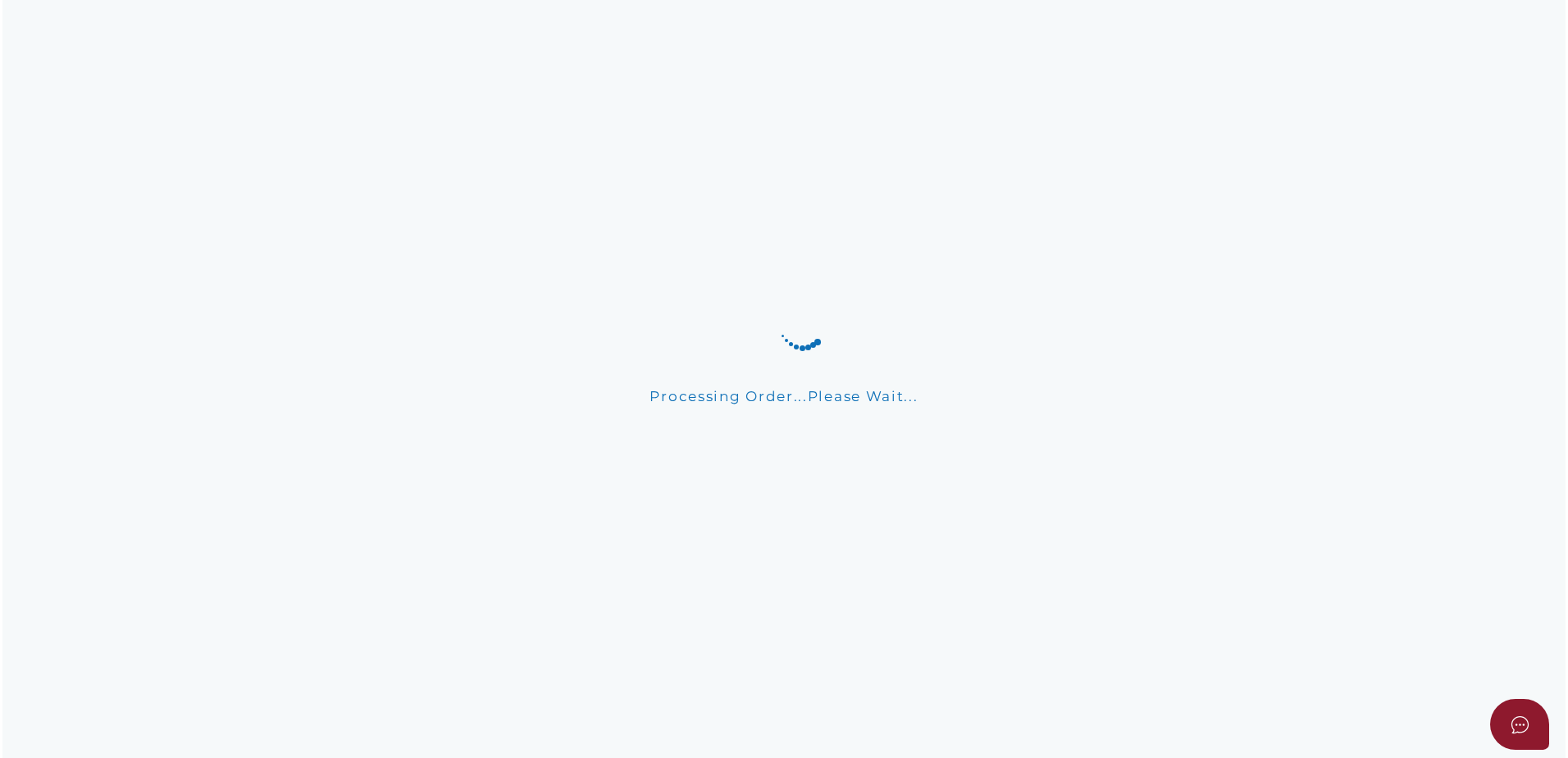
scroll to position [0, 0]
